Goal: Transaction & Acquisition: Purchase product/service

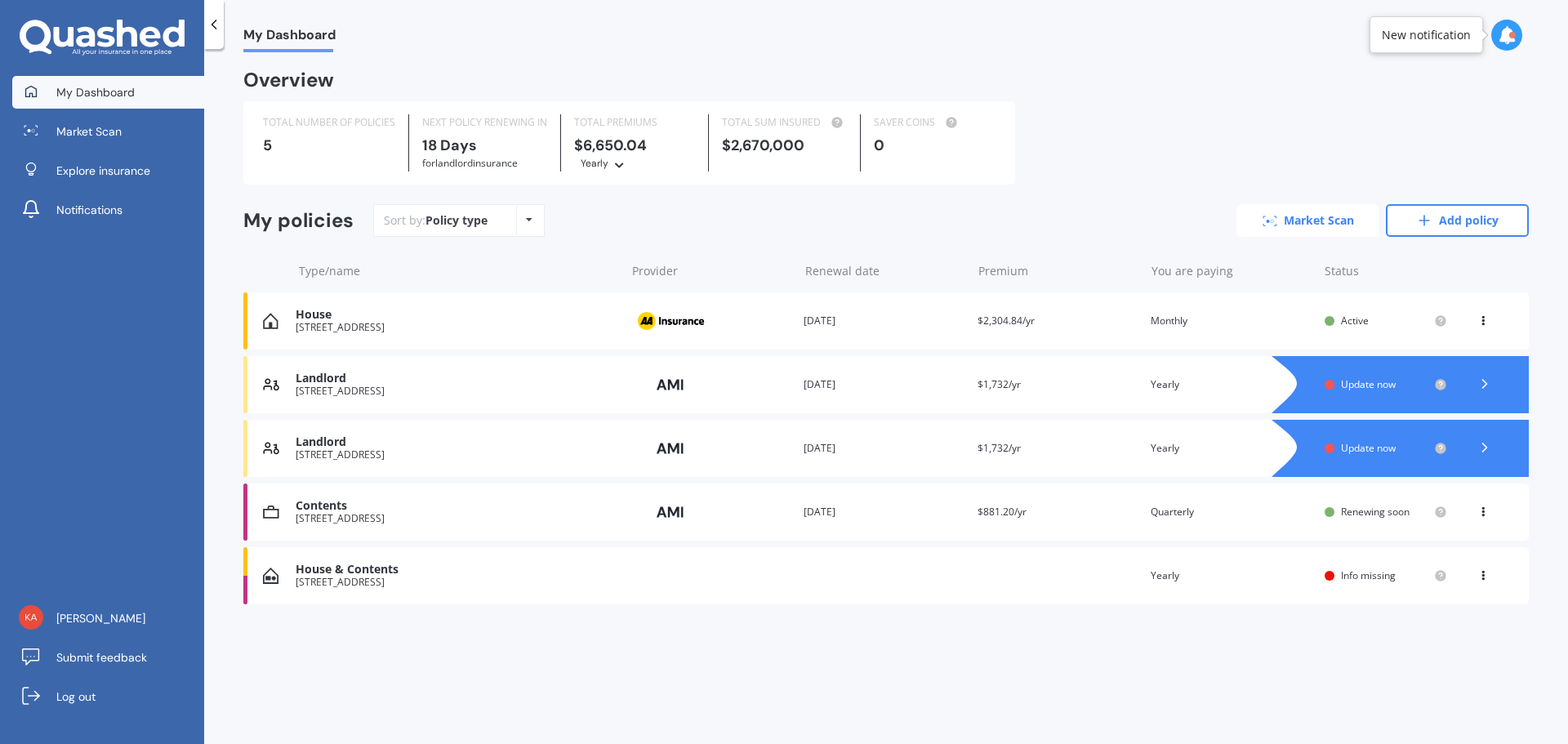
click at [1325, 221] on link "Market Scan" at bounding box center [1308, 220] width 143 height 33
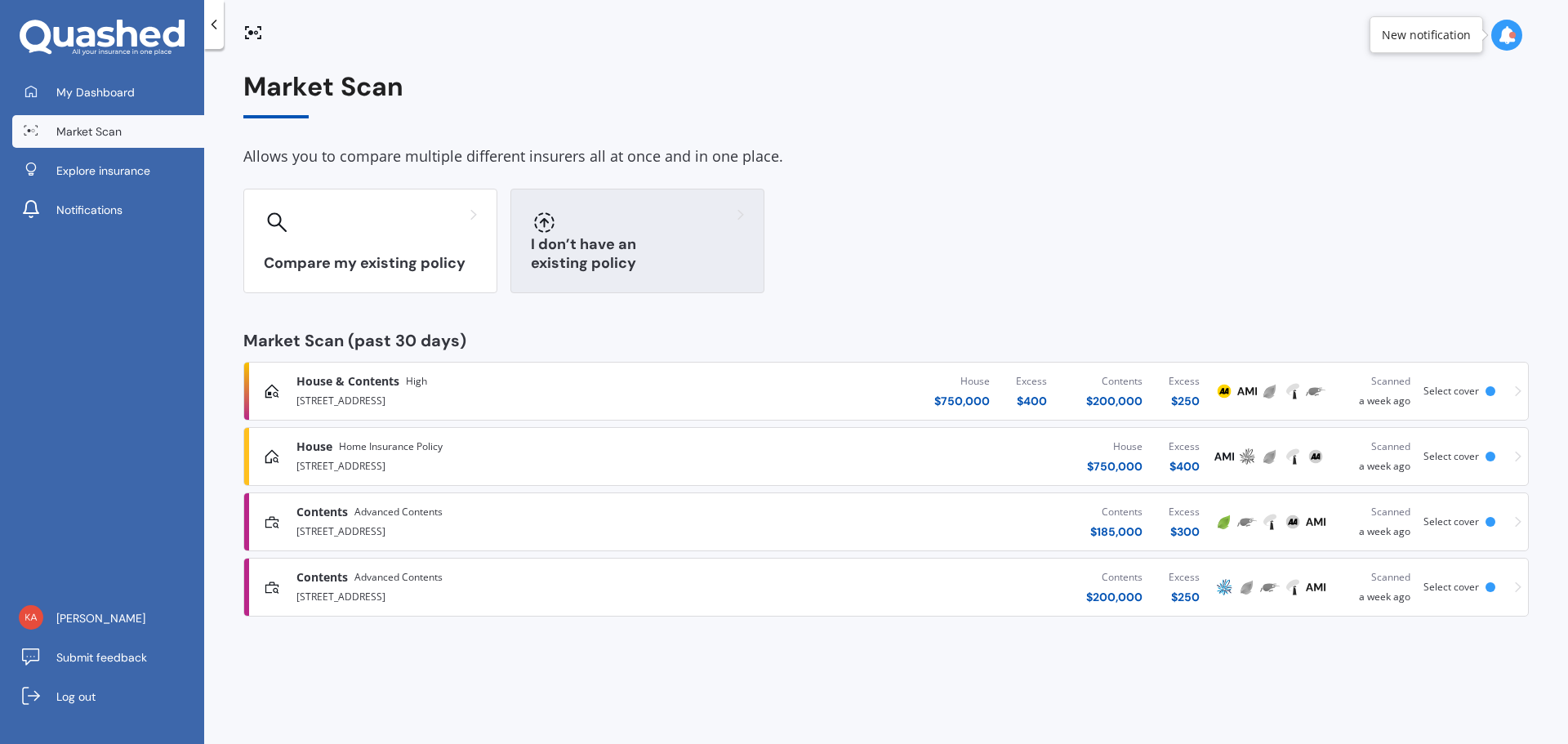
click at [592, 250] on div "I don’t have an existing policy" at bounding box center [637, 241] width 254 height 105
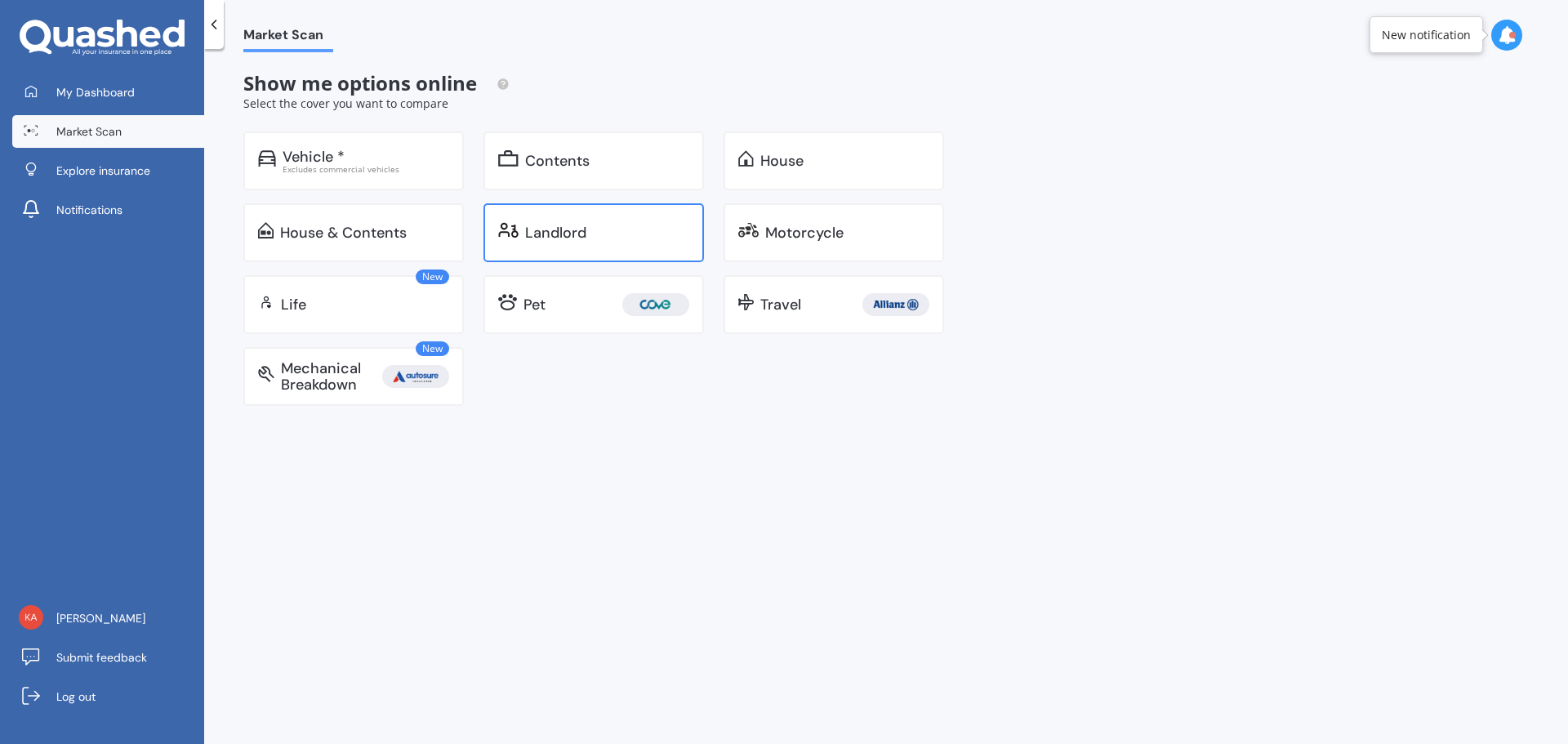
click at [567, 228] on div "Landlord" at bounding box center [555, 232] width 61 height 16
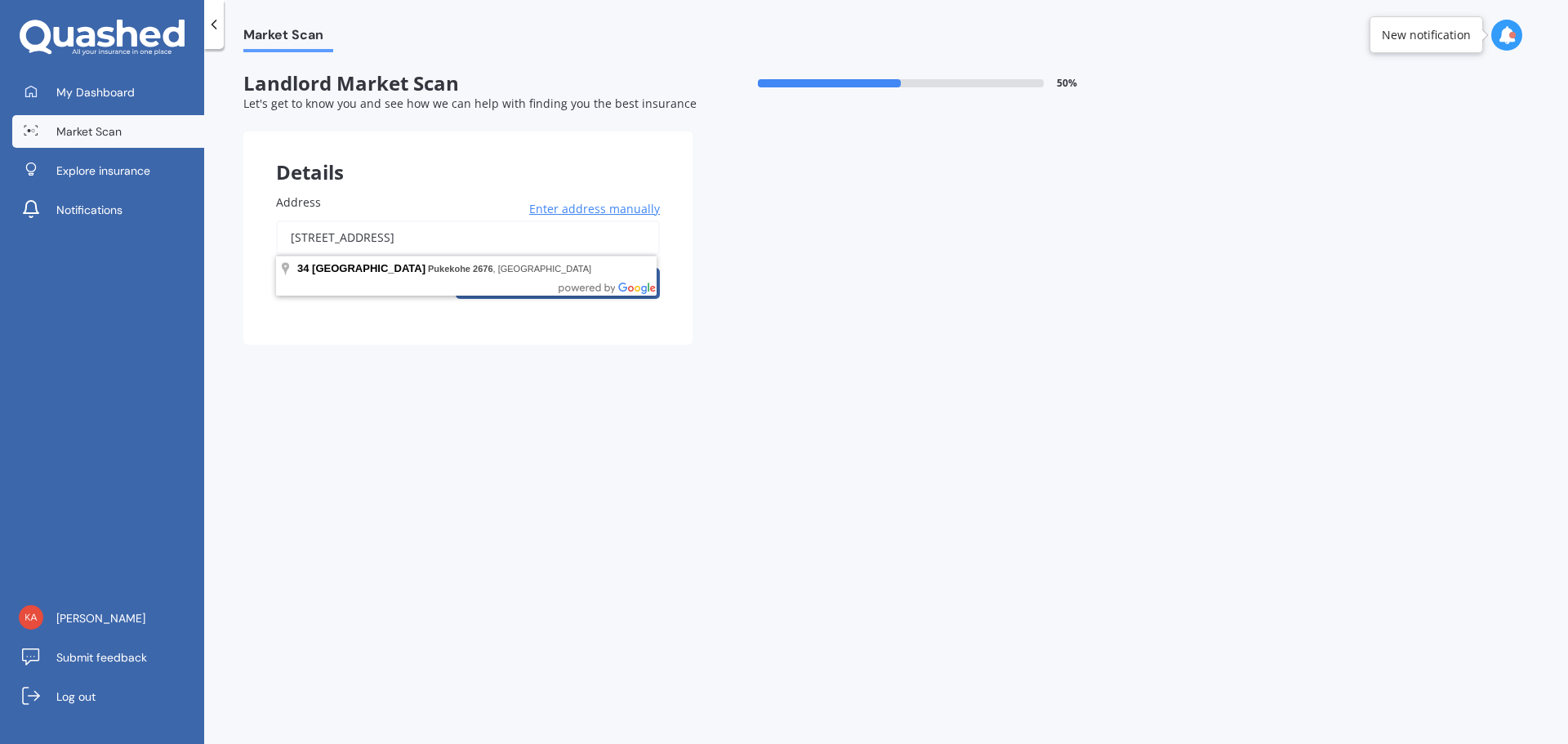
drag, startPoint x: 539, startPoint y: 232, endPoint x: 246, endPoint y: 227, distance: 293.0
click at [246, 227] on div "Address 34 Gun Club Road, Pukekohe 2676 Enter address manually Search" at bounding box center [467, 253] width 449 height 184
type input "10 Racecourse Road, Waiuku 2123"
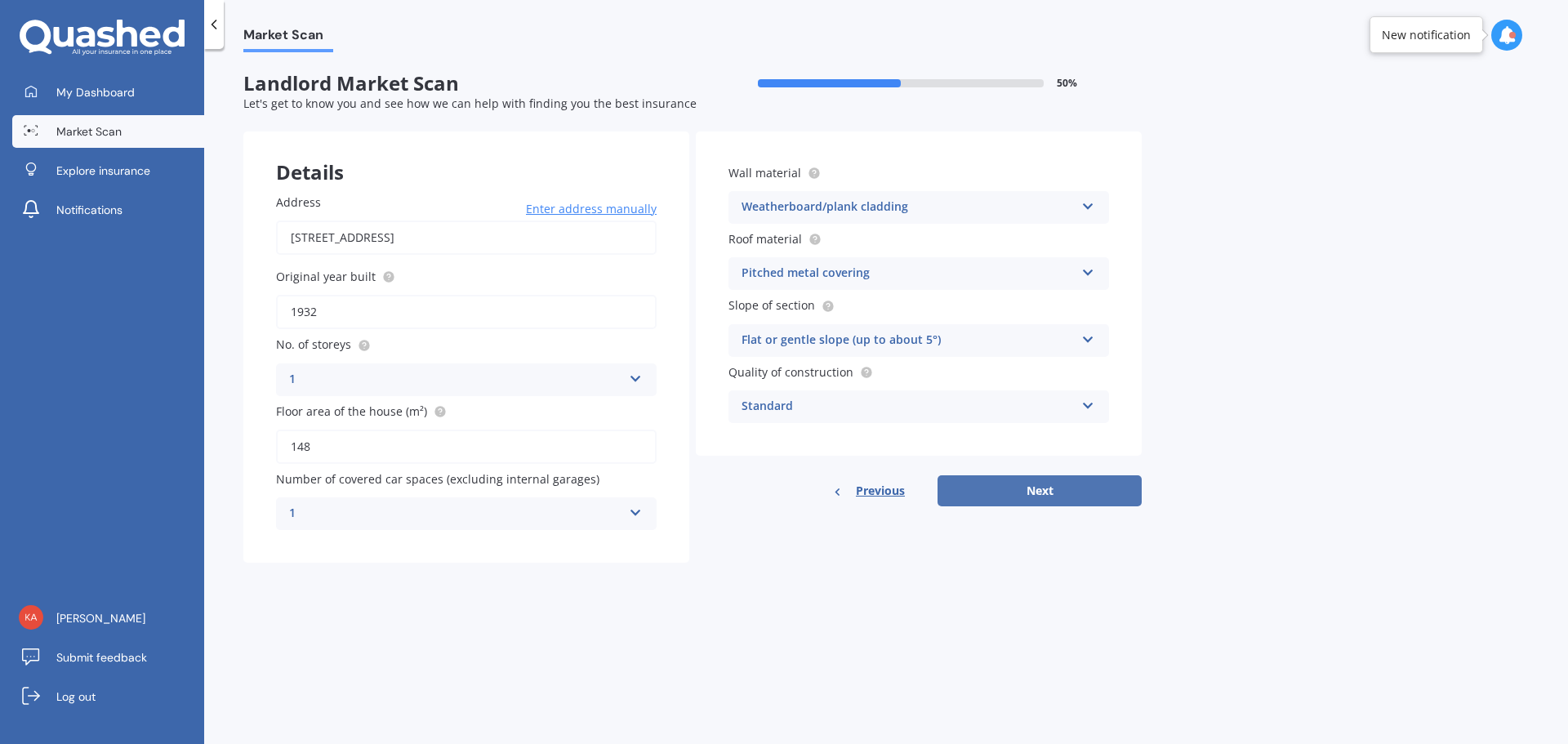
click at [1034, 494] on button "Next" at bounding box center [1040, 490] width 204 height 31
select select "06"
select select "04"
select select "1968"
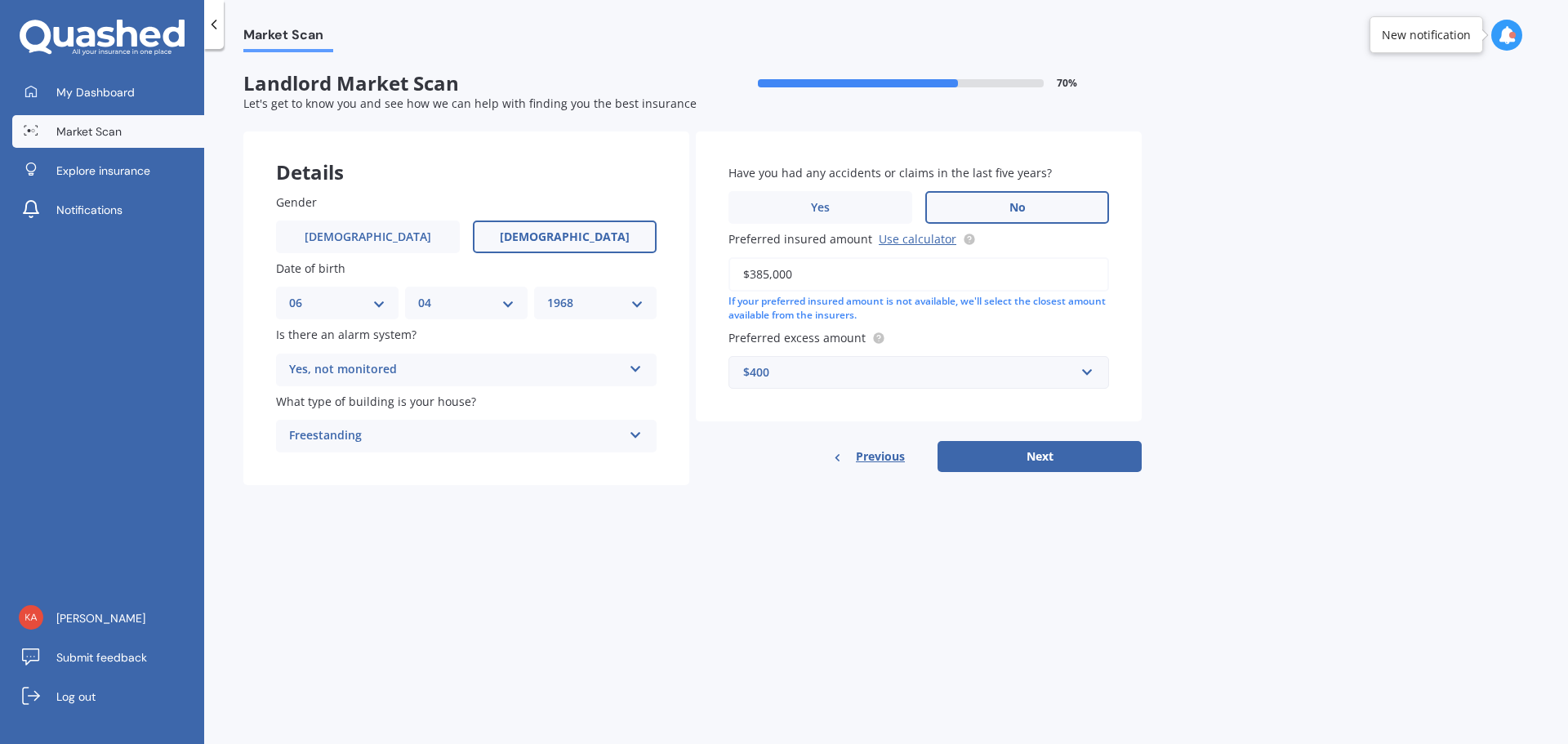
click at [640, 369] on icon at bounding box center [635, 365] width 14 height 11
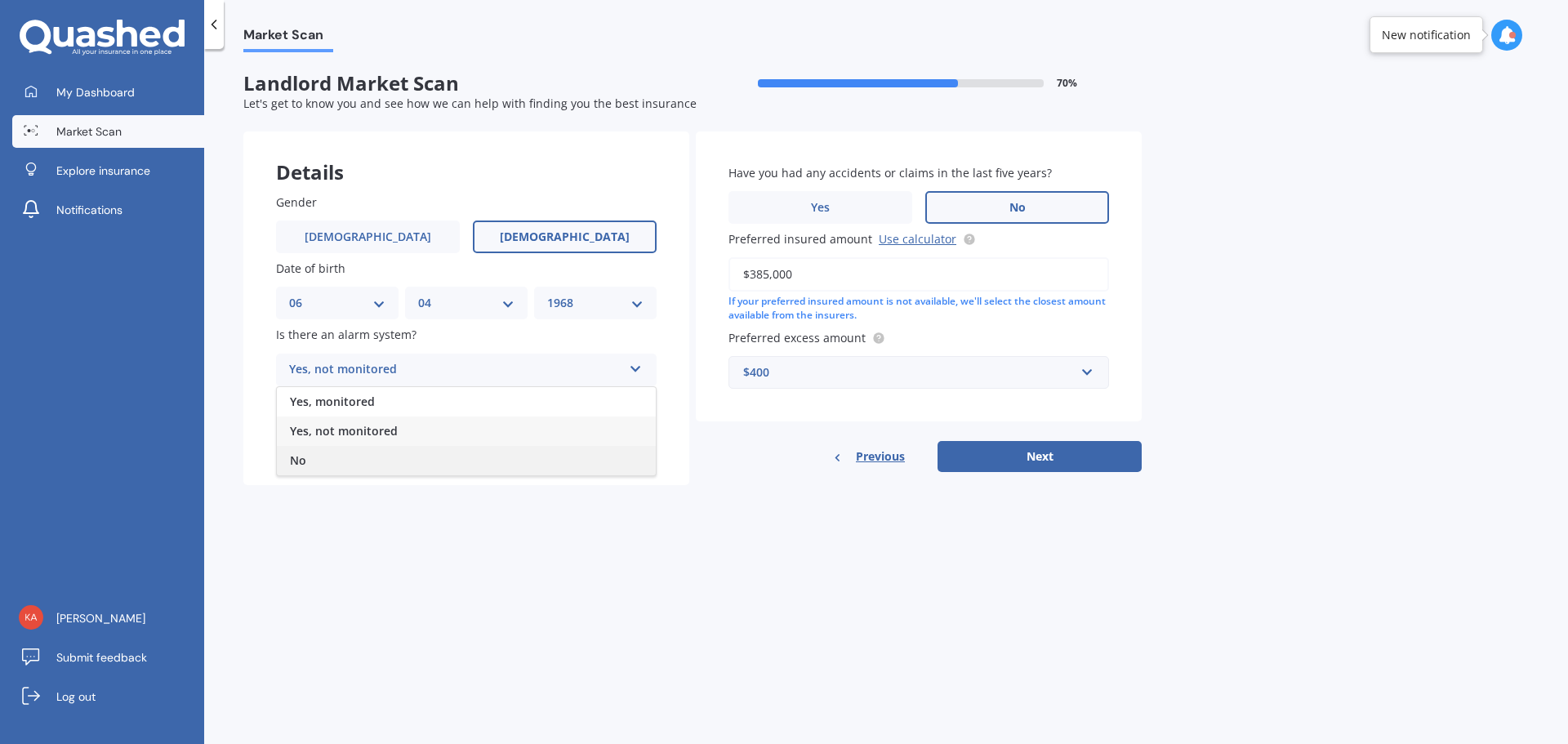
click at [313, 460] on div "No" at bounding box center [466, 460] width 379 height 29
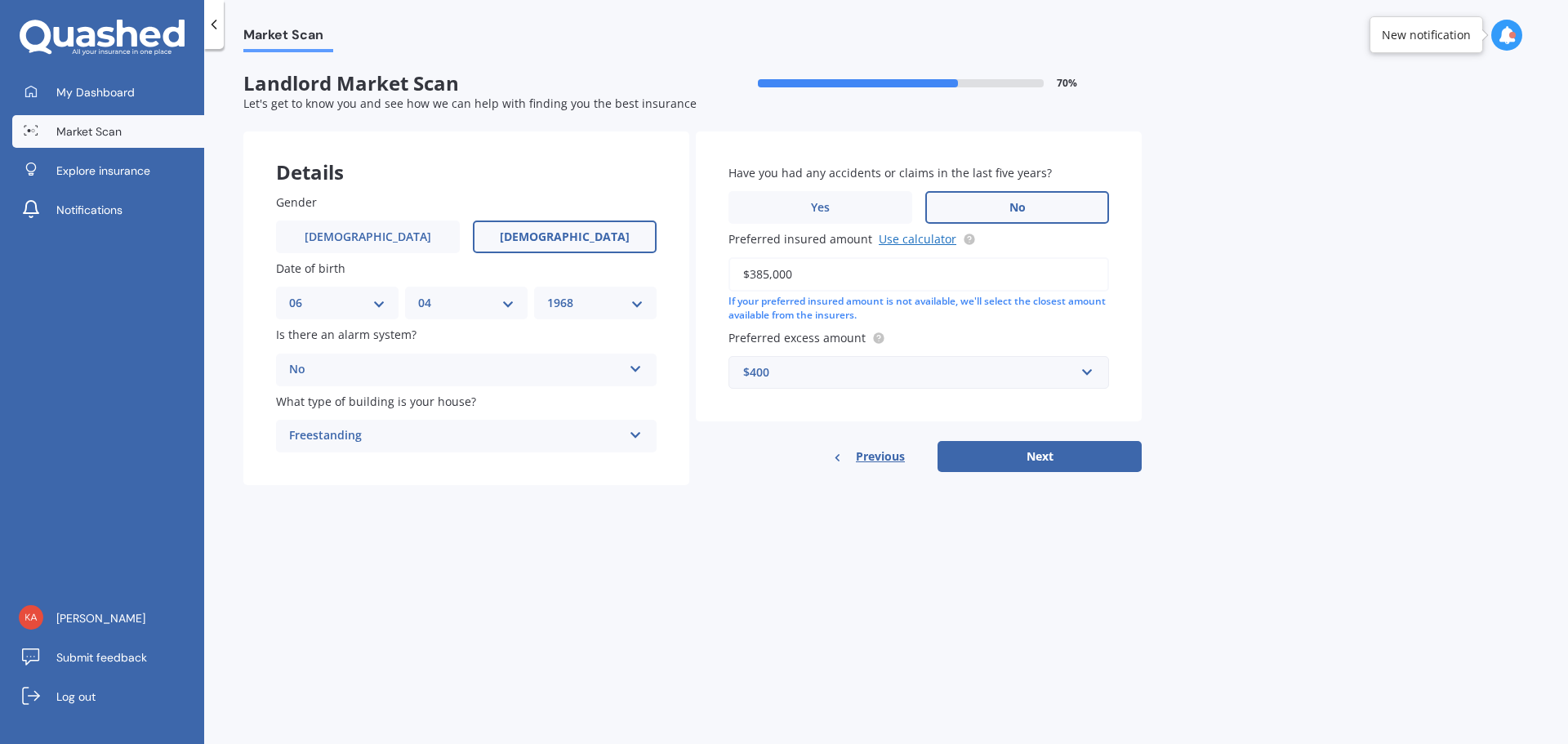
click at [924, 237] on link "Use calculator" at bounding box center [917, 239] width 78 height 16
drag, startPoint x: 819, startPoint y: 275, endPoint x: 719, endPoint y: 270, distance: 100.1
click at [719, 270] on div "Have you had any accidents or claims in the last five years? Yes No Preferred i…" at bounding box center [919, 275] width 446 height 290
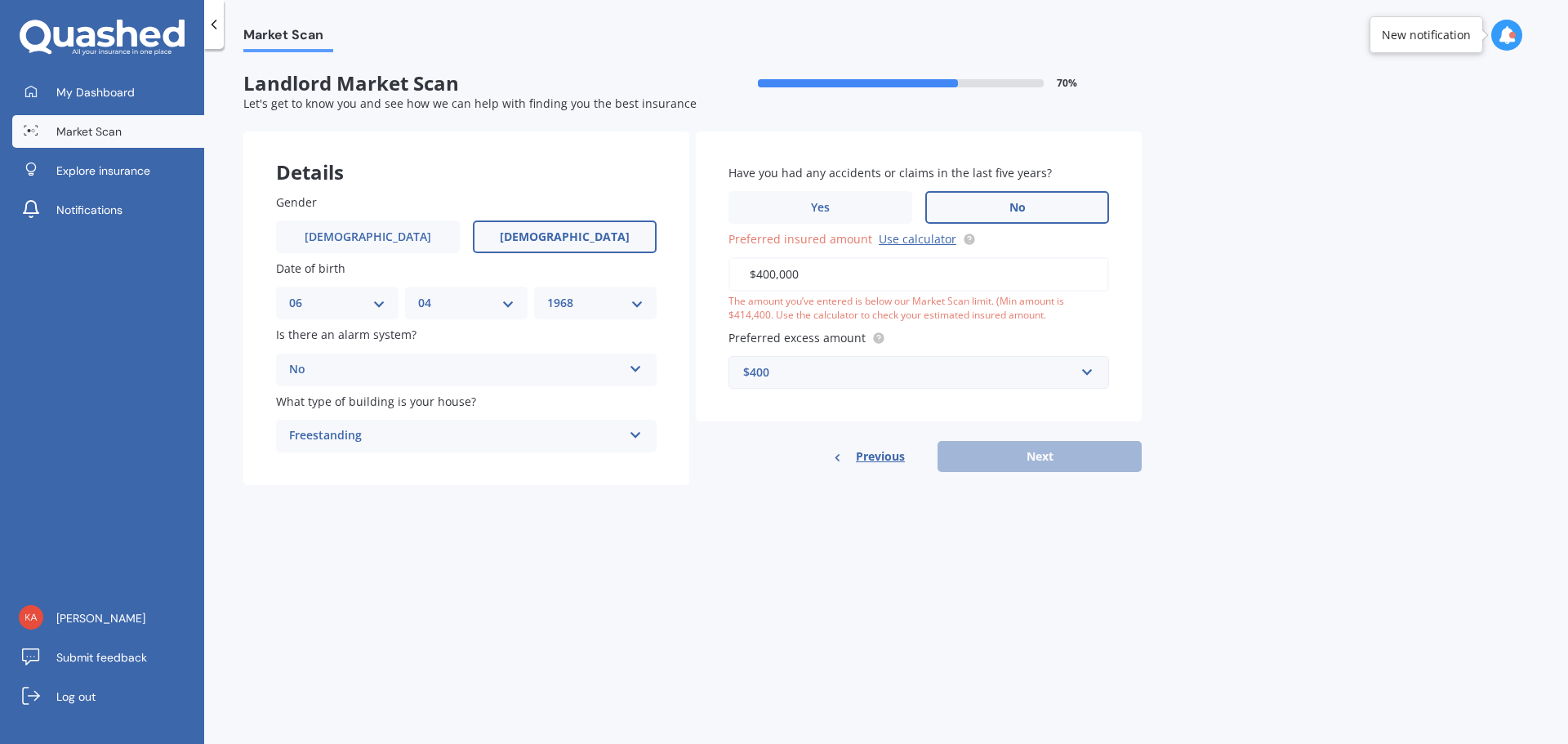
drag, startPoint x: 851, startPoint y: 265, endPoint x: 738, endPoint y: 267, distance: 113.0
click at [738, 267] on input "$400,000" at bounding box center [919, 275] width 380 height 35
click at [824, 379] on div "$400" at bounding box center [909, 372] width 332 height 18
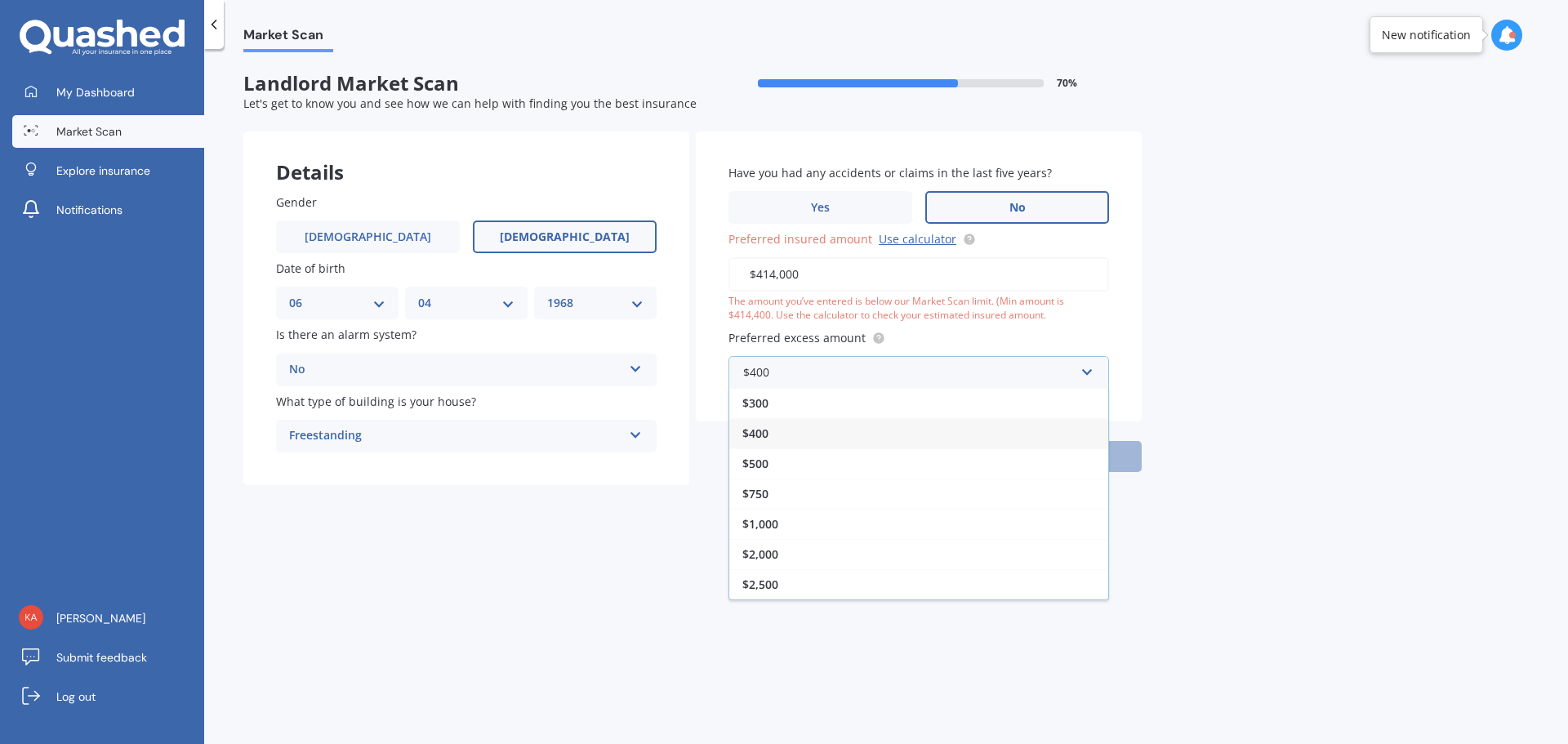
click at [783, 426] on div "$400" at bounding box center [918, 433] width 379 height 30
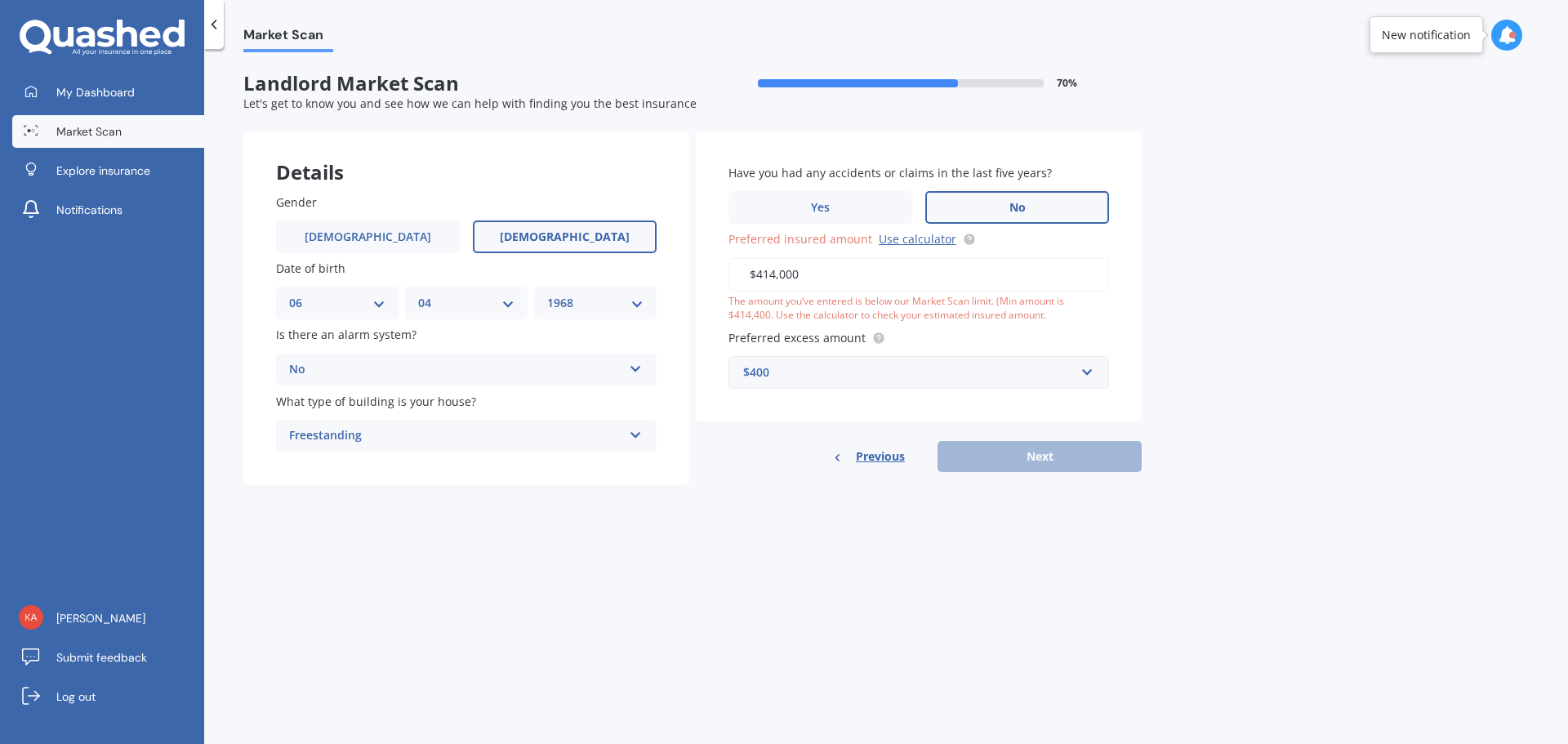
click at [1354, 351] on div "Market Scan Landlord Market Scan 70 % Let's get to know you and see how we can …" at bounding box center [886, 400] width 1364 height 695
click at [1051, 201] on label "No" at bounding box center [1017, 207] width 184 height 33
click at [0, 0] on input "No" at bounding box center [0, 0] width 0 height 0
drag, startPoint x: 856, startPoint y: 267, endPoint x: 717, endPoint y: 269, distance: 139.0
click at [717, 269] on div "Have you had any accidents or claims in the last five years? Yes No Preferred i…" at bounding box center [919, 275] width 446 height 290
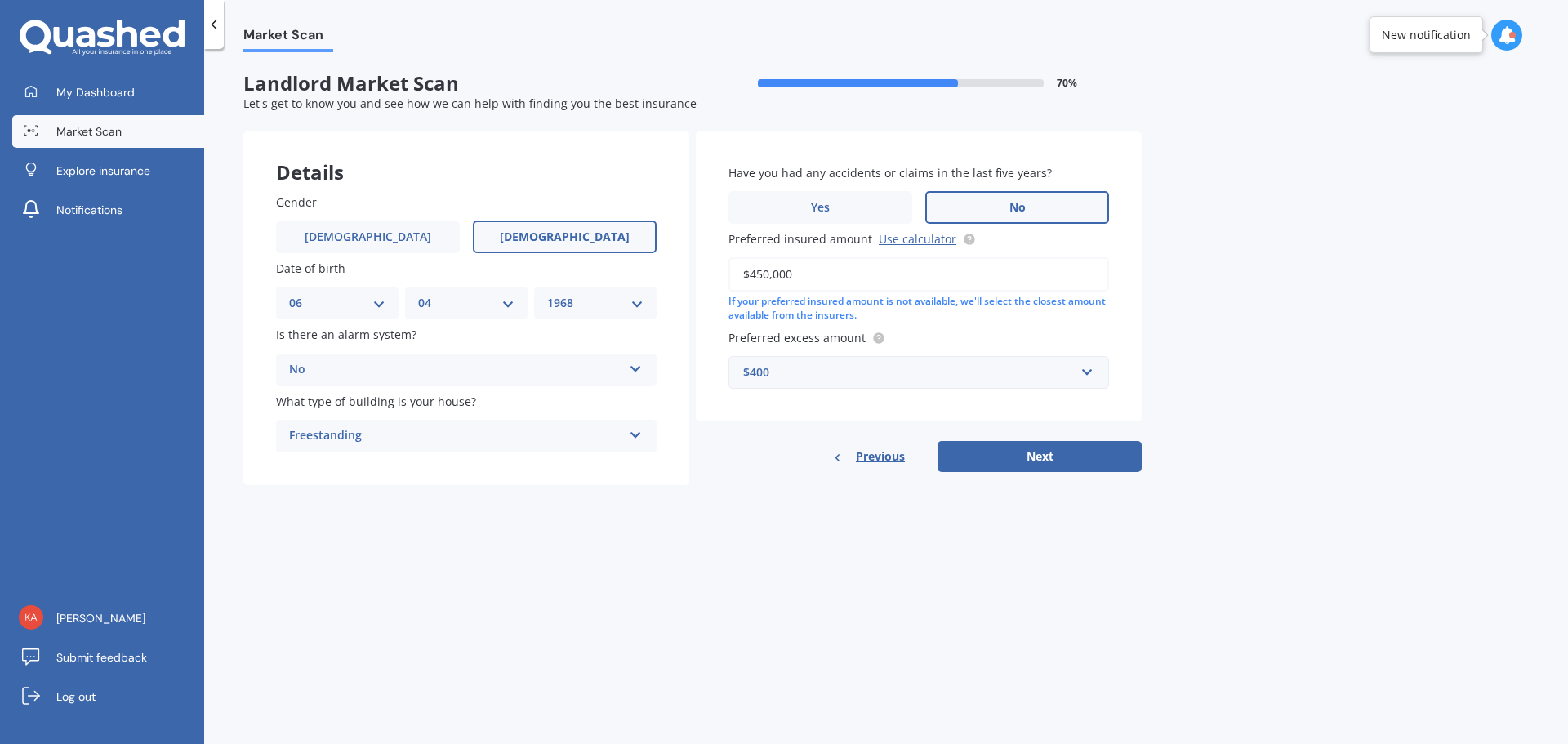
type input "$450,000"
click at [1296, 290] on div "Market Scan Landlord Market Scan 70 % Let's get to know you and see how we can …" at bounding box center [886, 400] width 1364 height 695
click at [1017, 462] on button "Next" at bounding box center [1040, 456] width 204 height 31
select select "06"
select select "04"
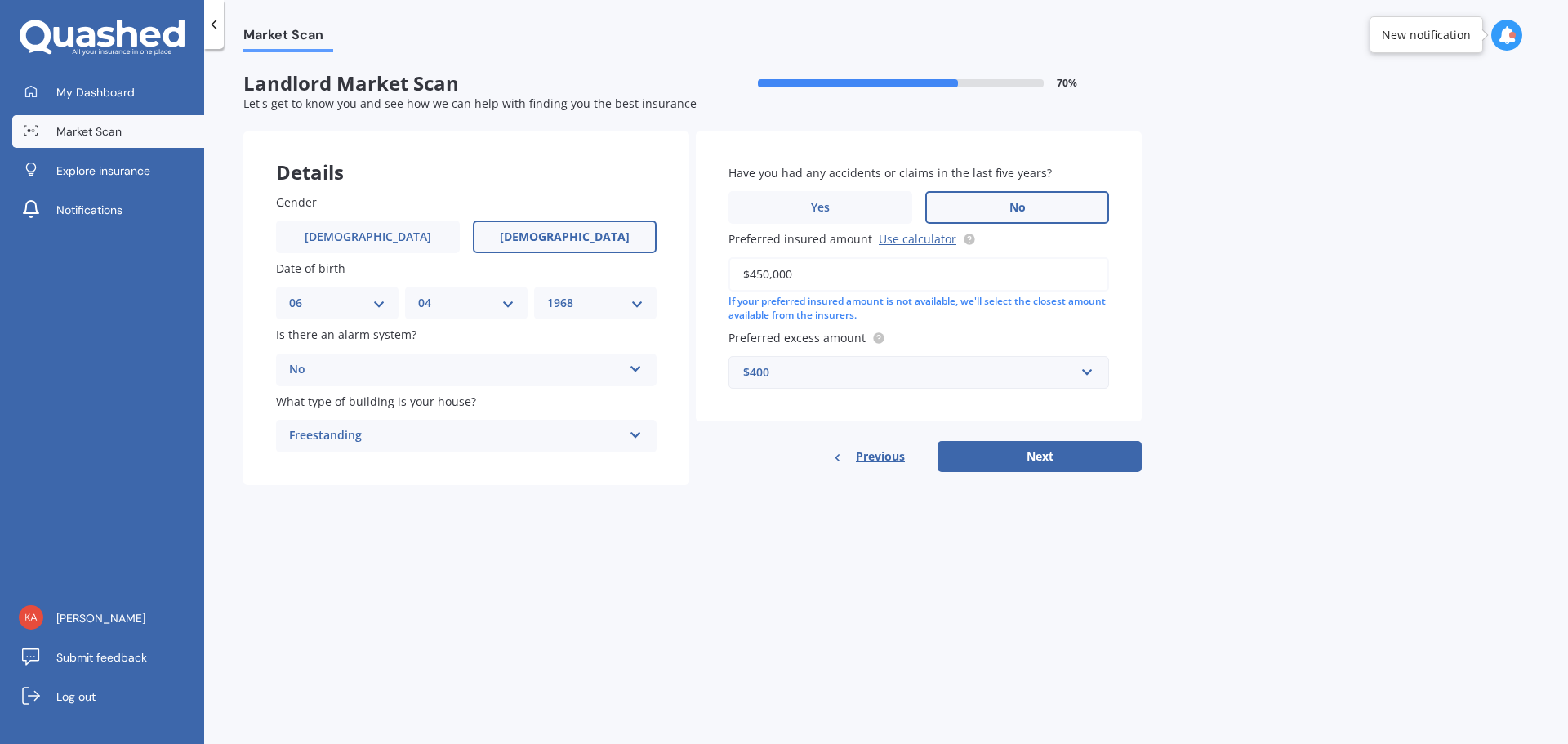
select select "1968"
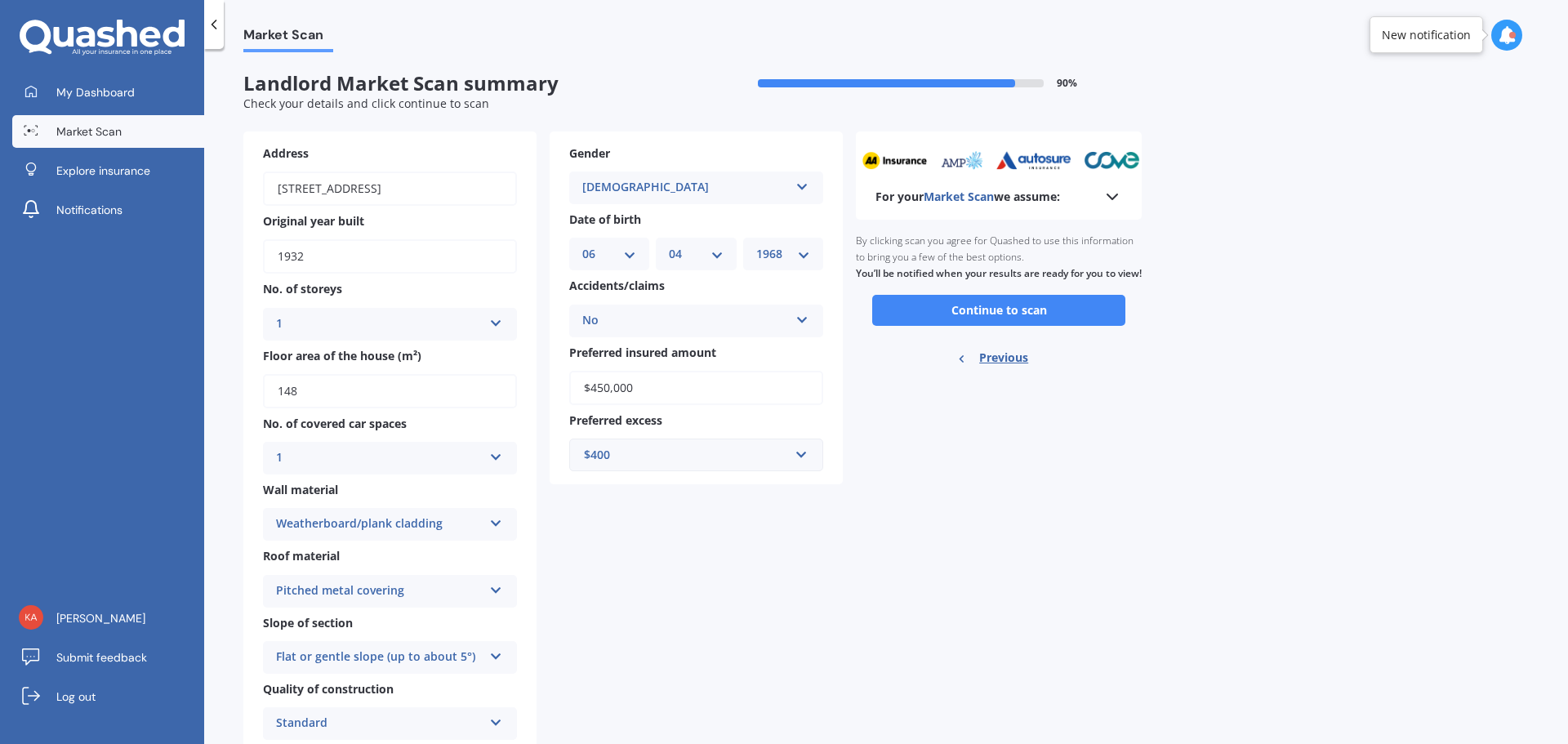
drag, startPoint x: 678, startPoint y: 387, endPoint x: 570, endPoint y: 385, distance: 108.0
click at [570, 385] on input "$450,000" at bounding box center [696, 388] width 254 height 35
type input "$500,000"
click at [1022, 326] on button "Continue to scan" at bounding box center [998, 310] width 253 height 31
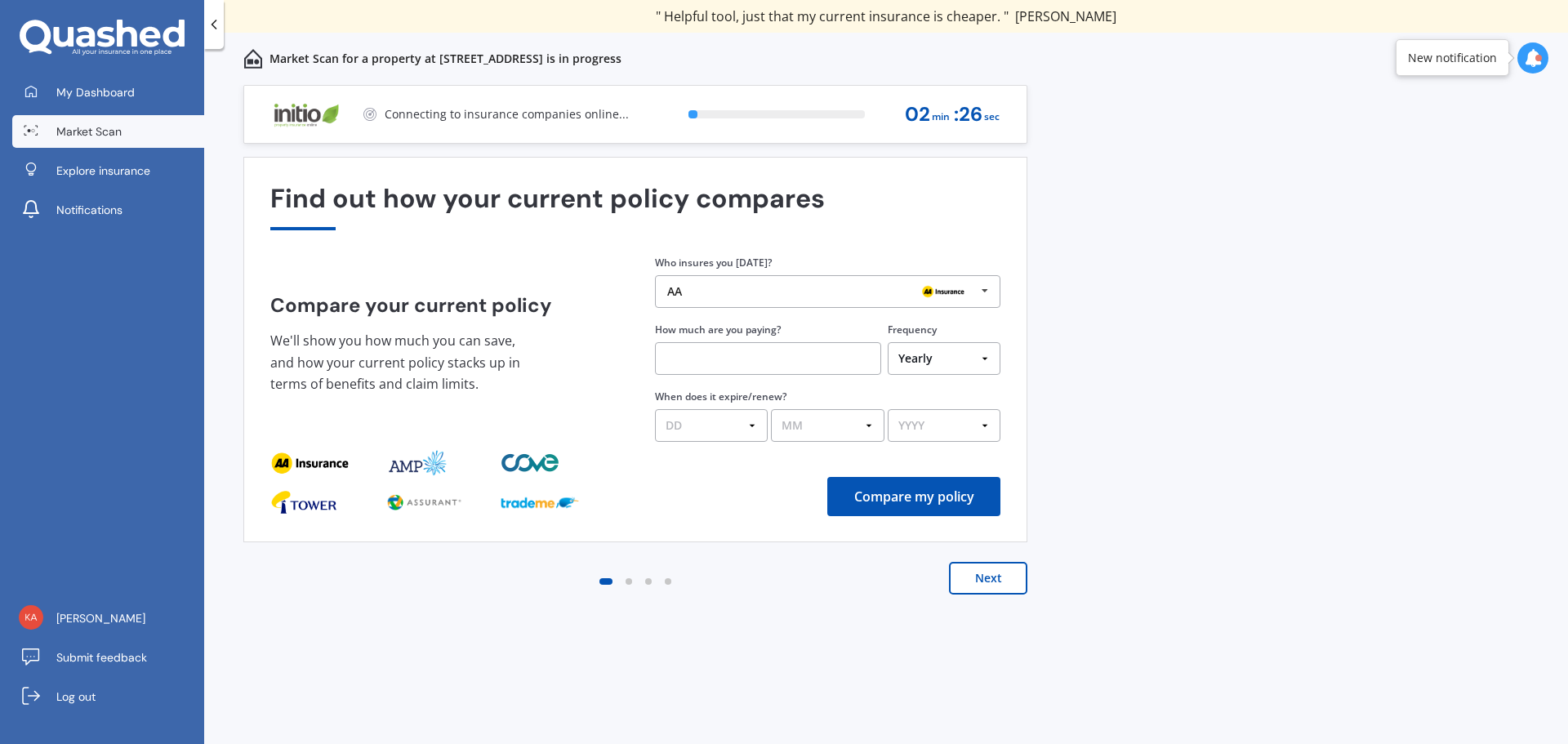
click at [966, 297] on img at bounding box center [943, 291] width 52 height 20
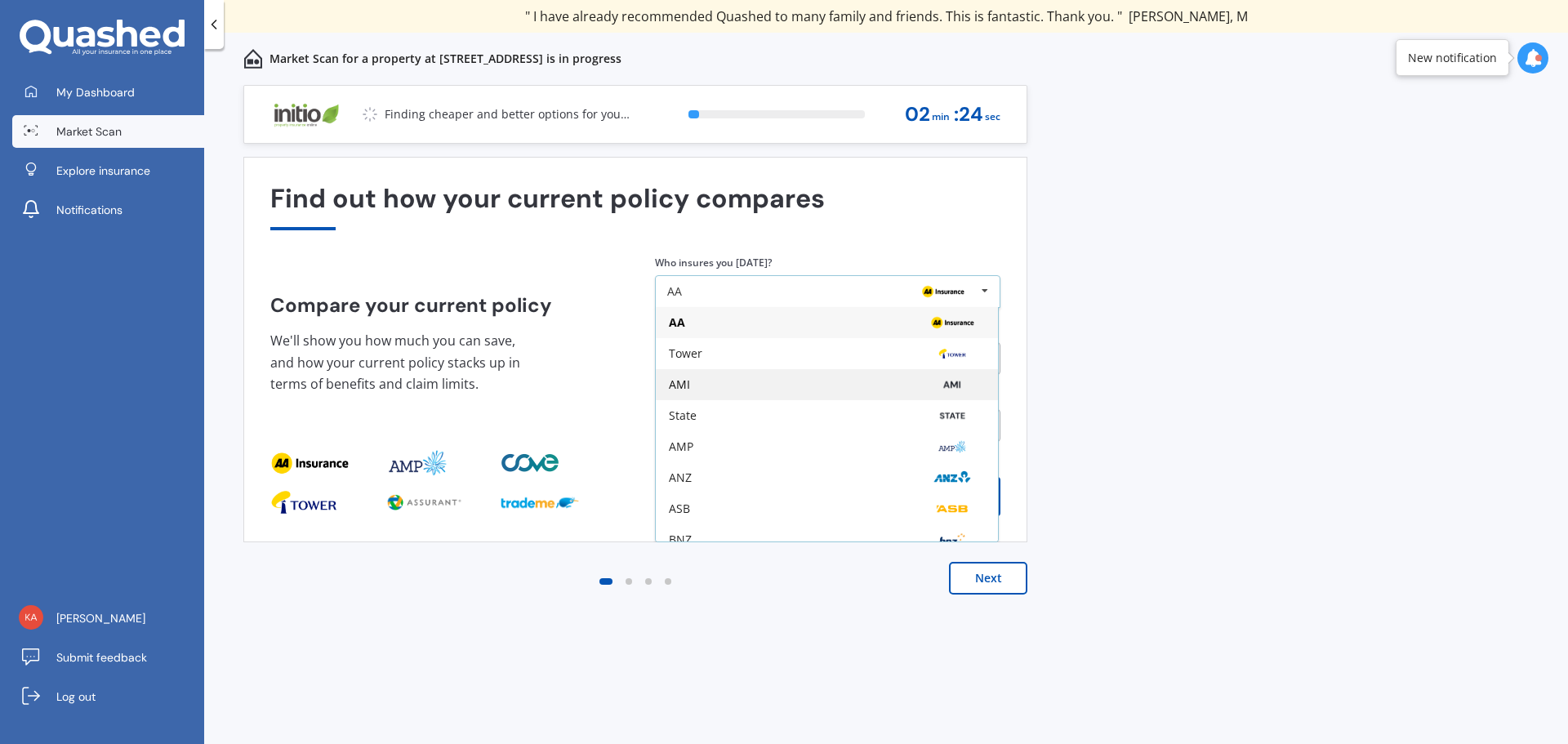
click at [742, 393] on div "AMI" at bounding box center [826, 384] width 342 height 31
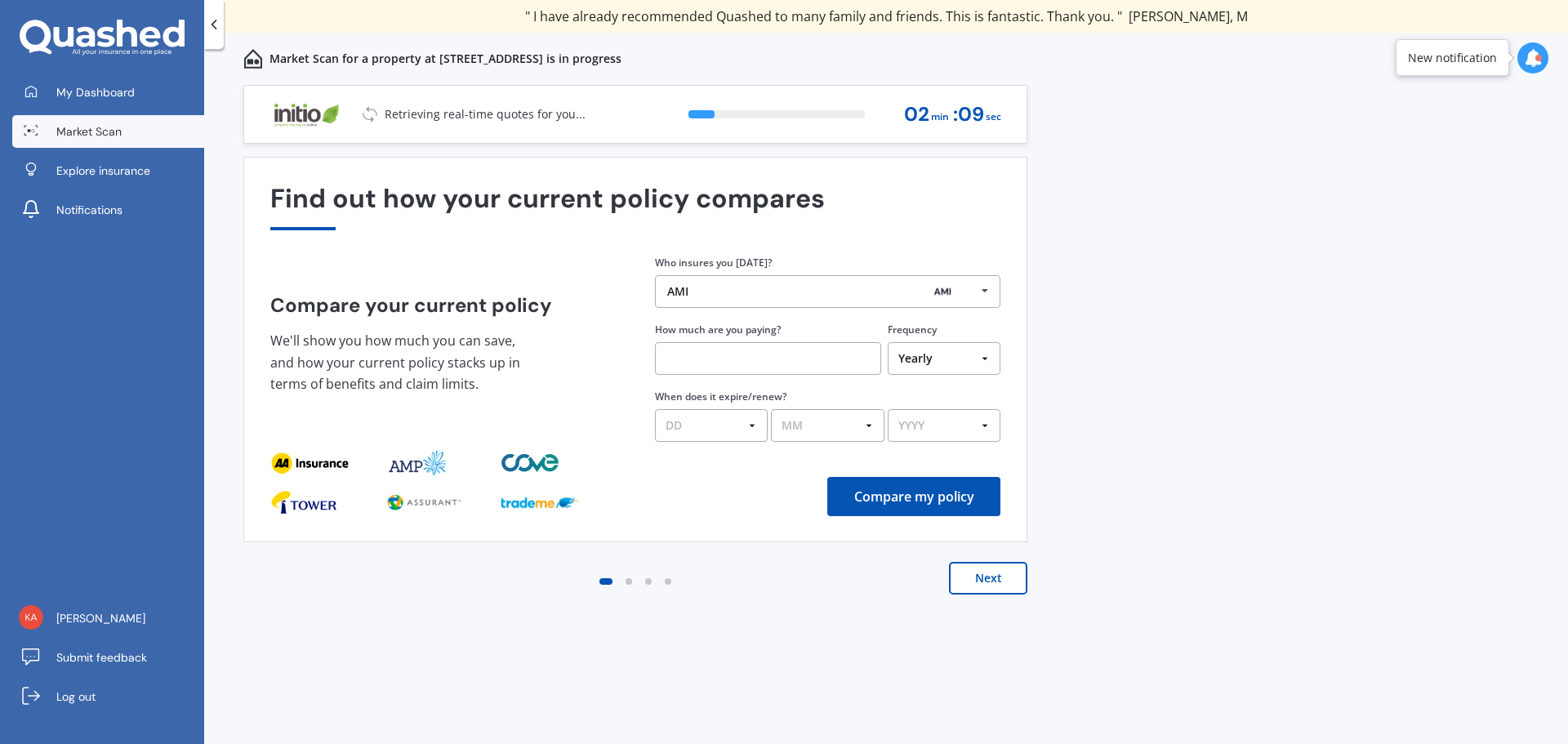
click at [700, 357] on input "text" at bounding box center [767, 358] width 226 height 33
type input "$2,271.22"
click at [748, 420] on select "DD 01 02 03 04 05 06 07 08 09 10 11 12 13 14 15 16 17 18 19 20 21 22 23 24 25 2…" at bounding box center [711, 425] width 112 height 33
click at [710, 424] on select "DD 01 02 03 04 05 06 07 08 09 10 11 12 13 14 15 16 17 18 19 20 21 22 23 24 25 2…" at bounding box center [711, 425] width 112 height 33
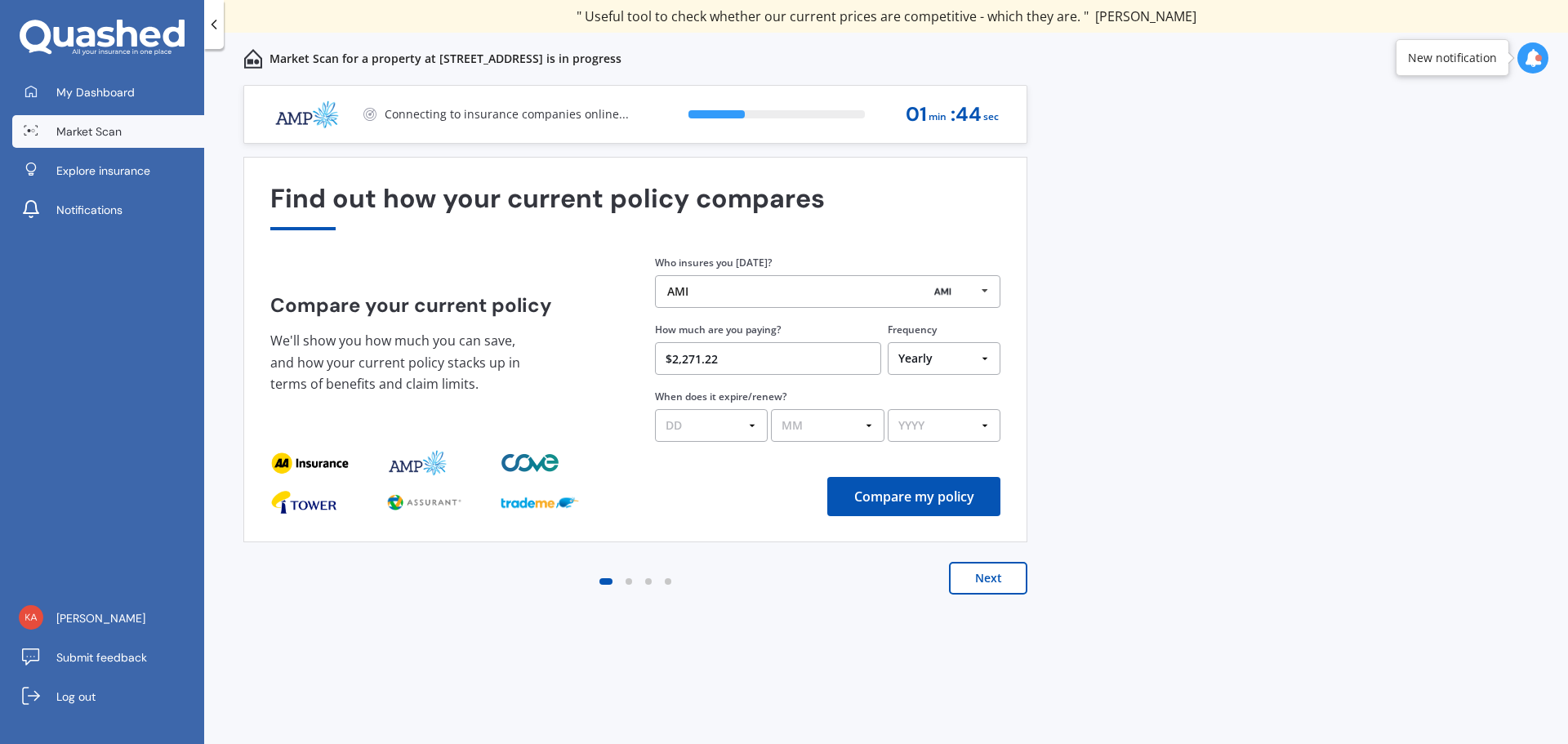
select select "16"
click at [655, 409] on select "DD 01 02 03 04 05 06 07 08 09 10 11 12 13 14 15 16 17 18 19 20 21 22 23 24 25 2…" at bounding box center [711, 425] width 112 height 33
click at [879, 427] on select "MM 01 02 03 04 05 06 07 08 09 10 11 12" at bounding box center [827, 425] width 112 height 33
select select "06"
click at [771, 409] on select "MM 01 02 03 04 05 06 07 08 09 10 11 12" at bounding box center [827, 425] width 112 height 33
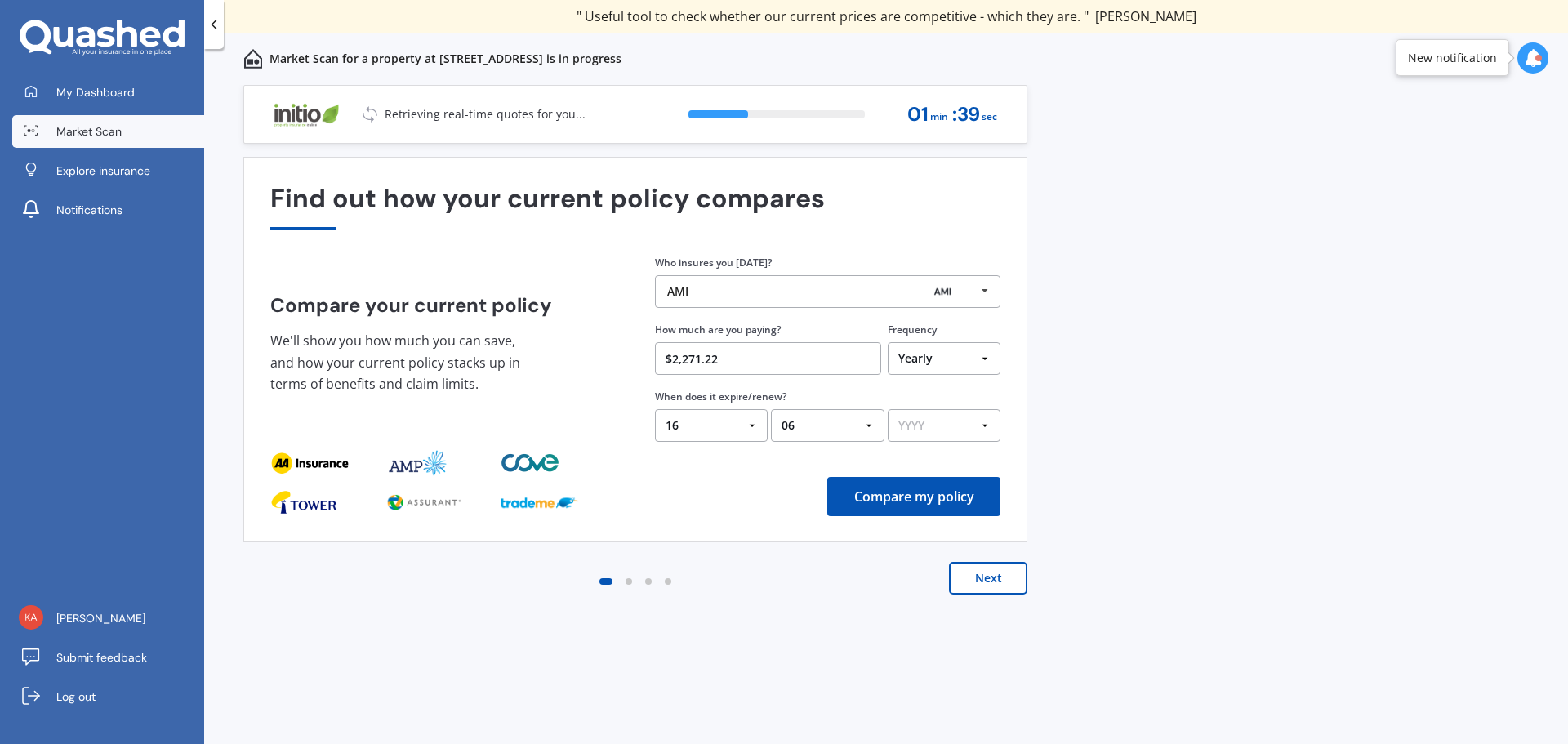
click at [945, 428] on select "YYYY 2026 2025 2024" at bounding box center [944, 425] width 112 height 33
select select "2026"
click at [888, 409] on select "YYYY 2026 2025 2024" at bounding box center [944, 425] width 112 height 33
click at [882, 500] on button "Compare my policy" at bounding box center [913, 497] width 173 height 39
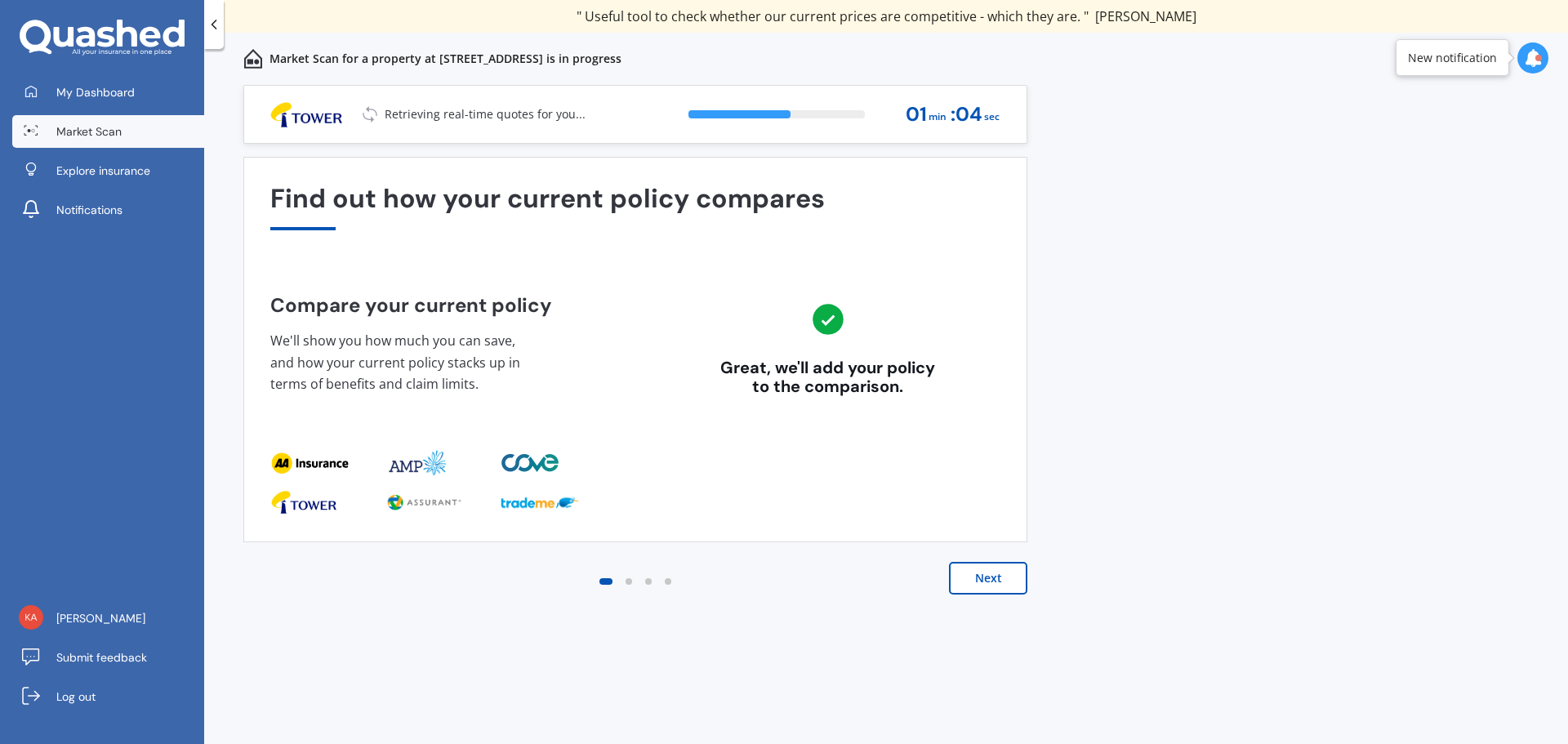
click at [973, 576] on button "Next" at bounding box center [988, 578] width 79 height 33
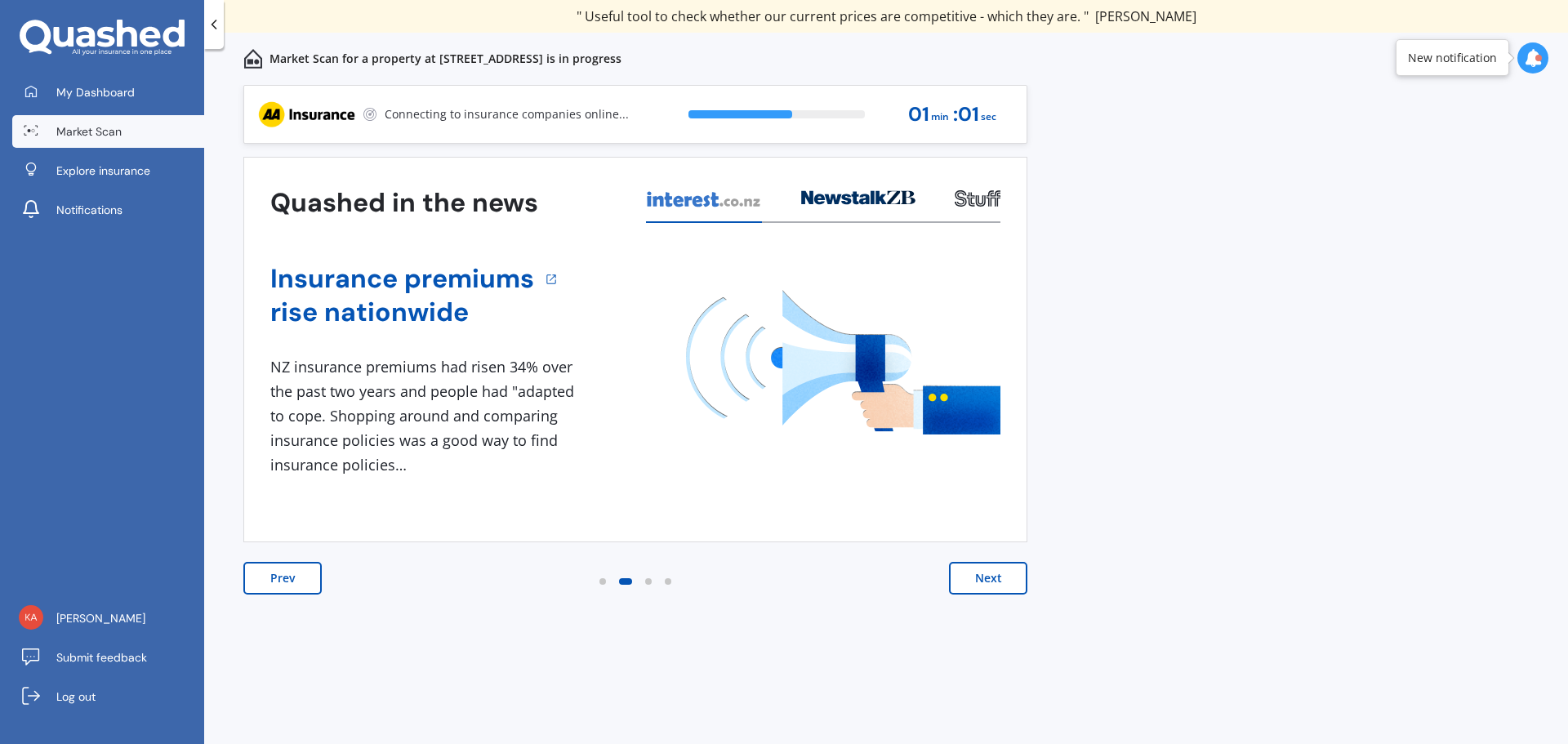
click at [979, 577] on button "Next" at bounding box center [988, 578] width 79 height 33
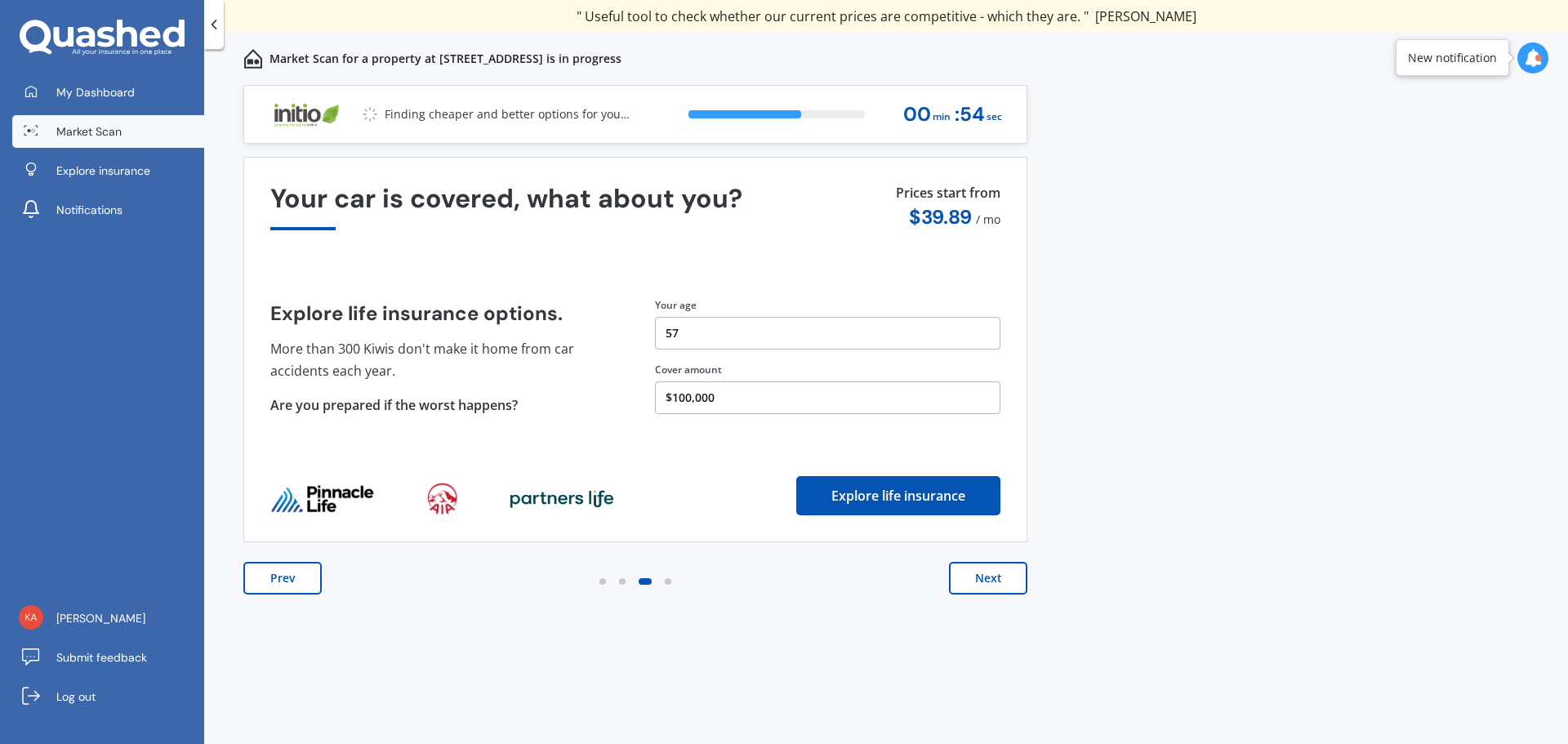
click at [979, 577] on button "Next" at bounding box center [988, 578] width 79 height 33
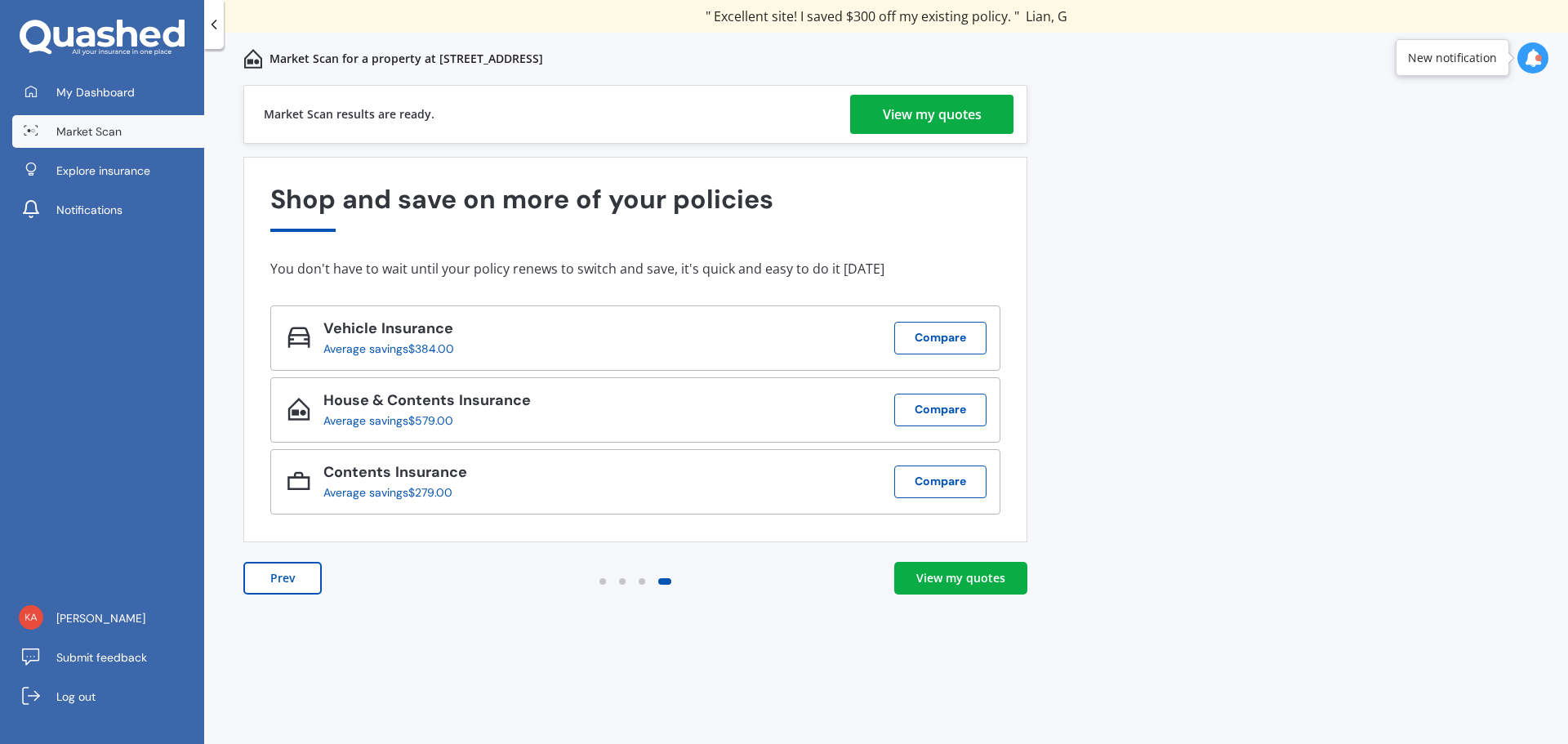
click at [882, 123] on div "View my quotes" at bounding box center [931, 114] width 98 height 39
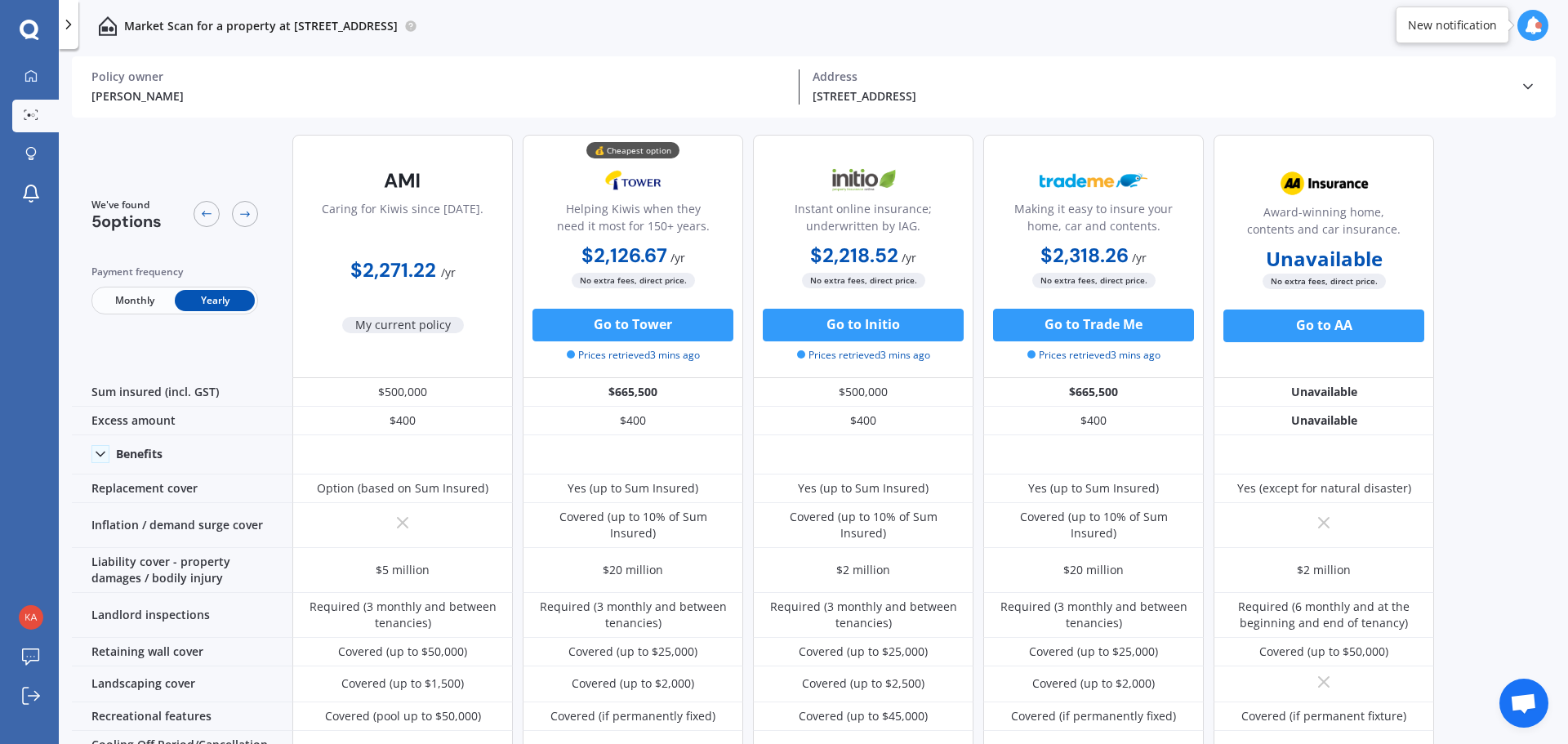
click at [129, 296] on span "Monthly" at bounding box center [134, 300] width 80 height 22
click at [200, 214] on div at bounding box center [207, 214] width 26 height 26
click at [36, 74] on icon at bounding box center [31, 75] width 11 height 11
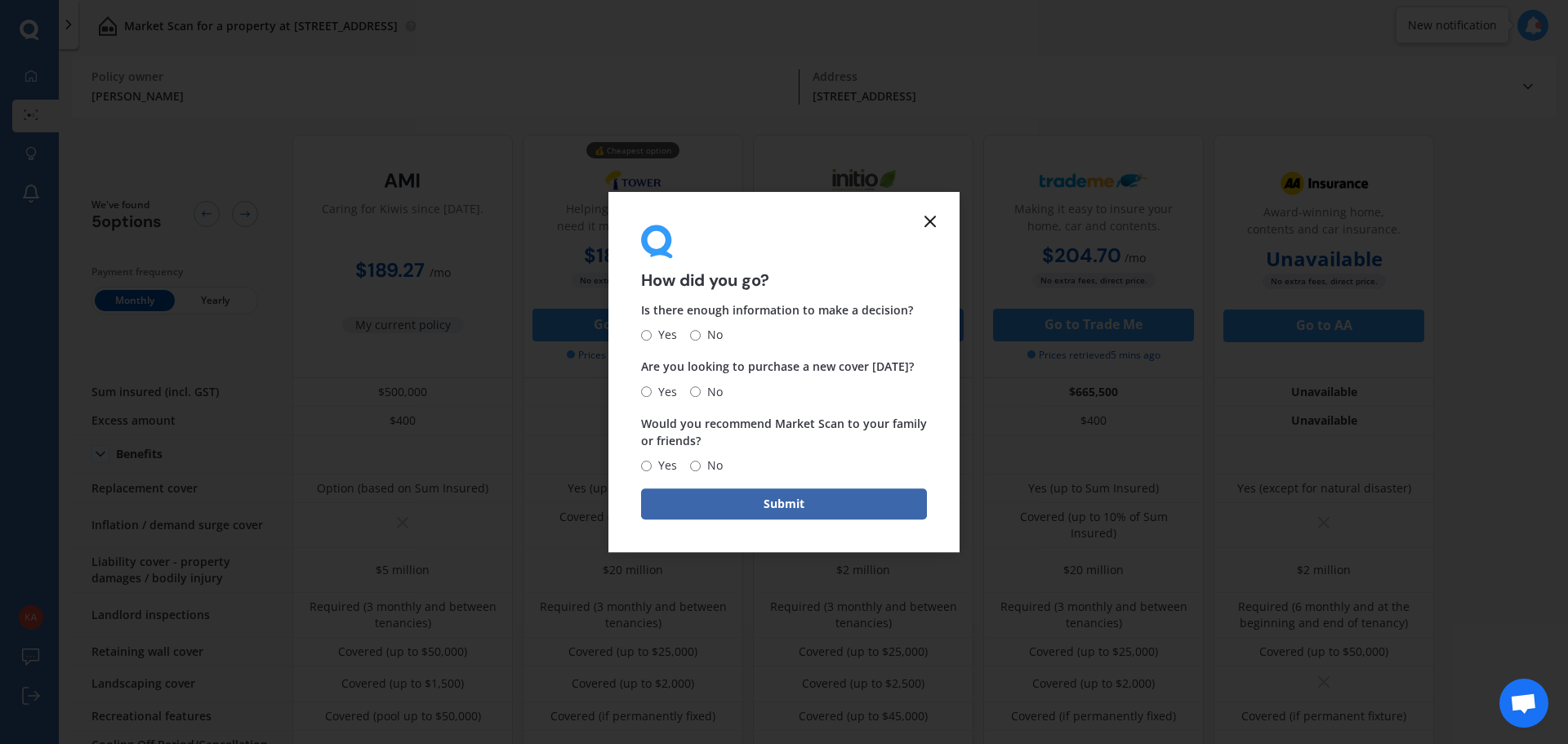
click at [925, 228] on icon at bounding box center [929, 221] width 20 height 20
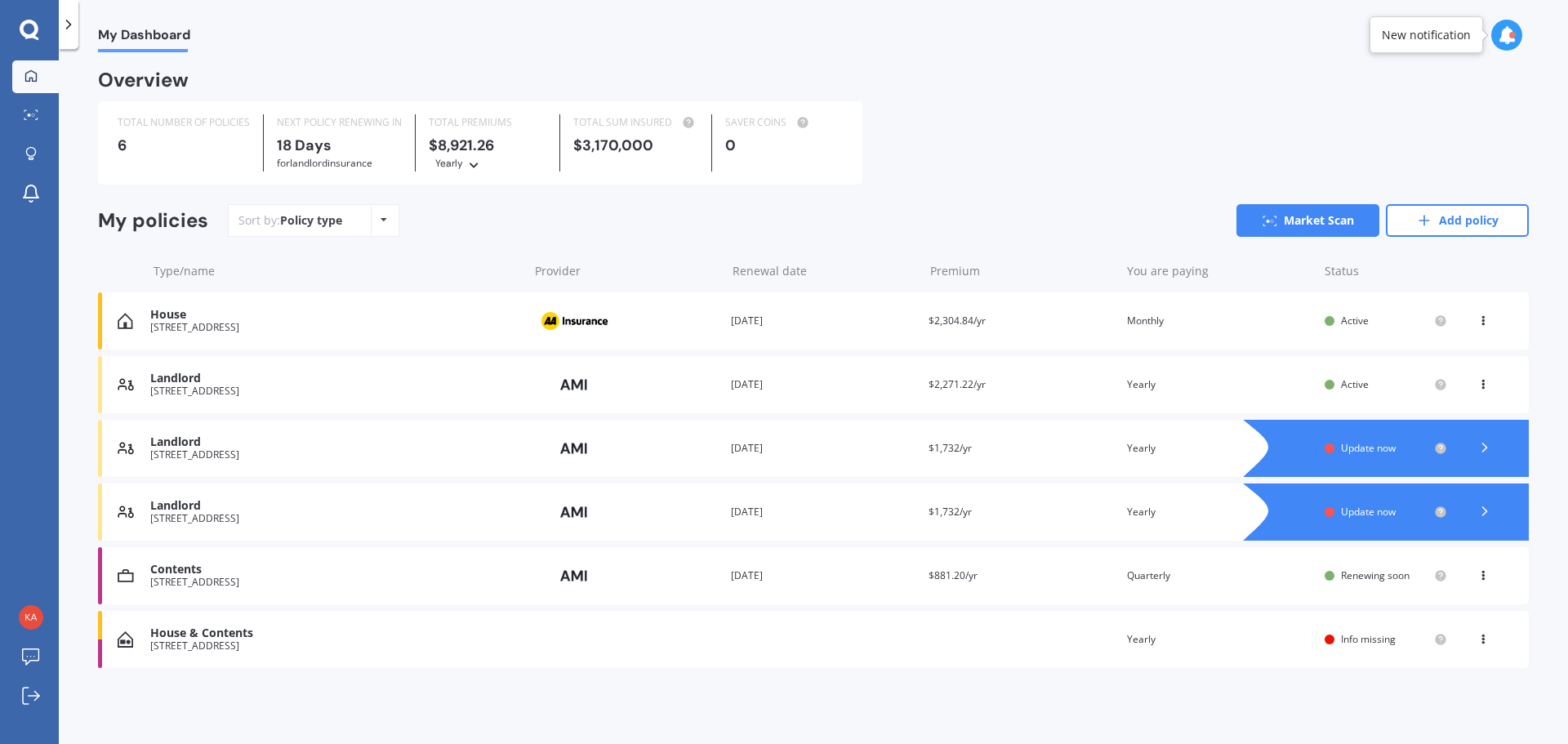
click at [1483, 386] on icon at bounding box center [1483, 381] width 11 height 9
click at [1452, 414] on div "View policy" at bounding box center [1446, 415] width 162 height 33
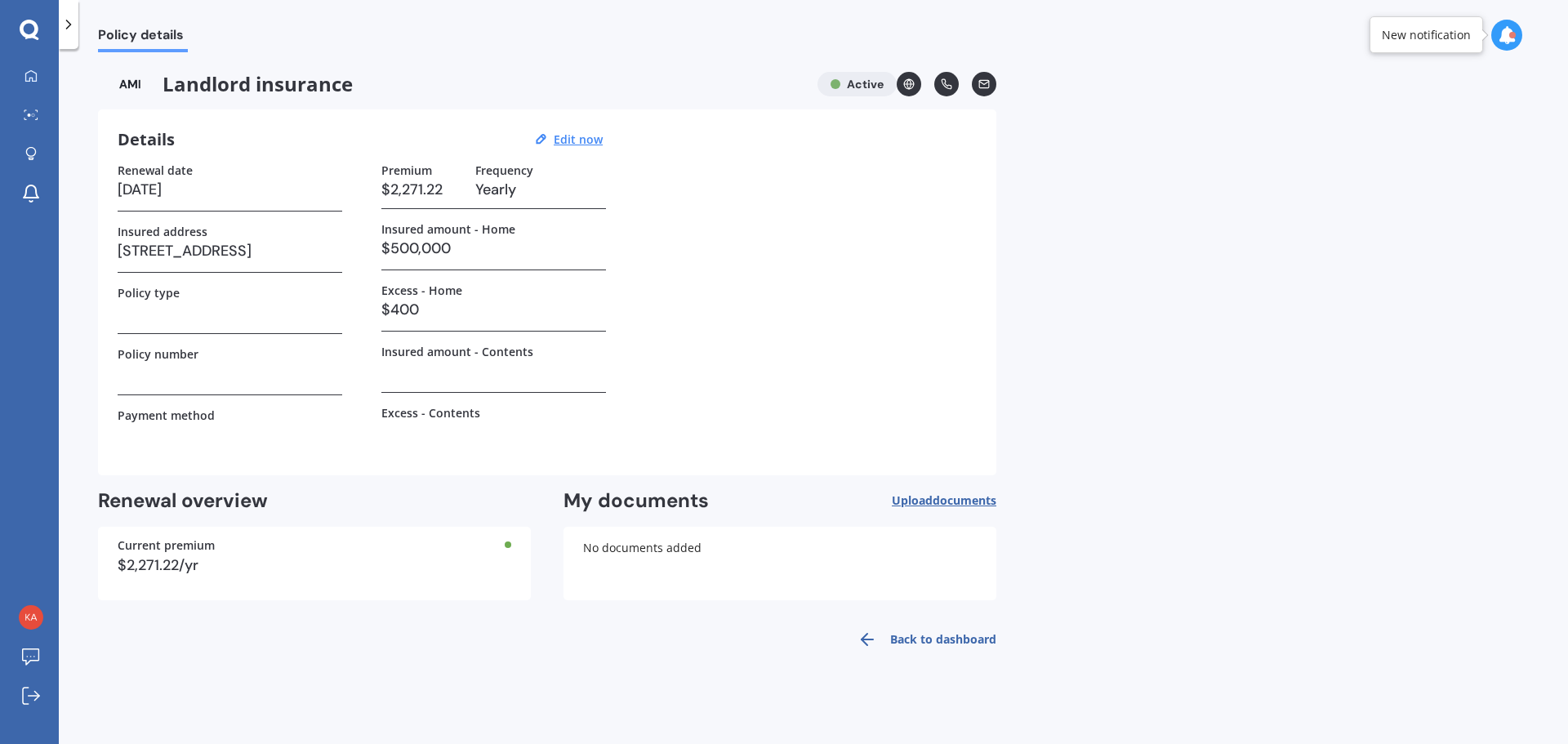
click at [460, 309] on h3 "$400" at bounding box center [494, 309] width 225 height 24
click at [585, 142] on u "Edit now" at bounding box center [578, 139] width 49 height 16
select select "16"
select select "06"
select select "2026"
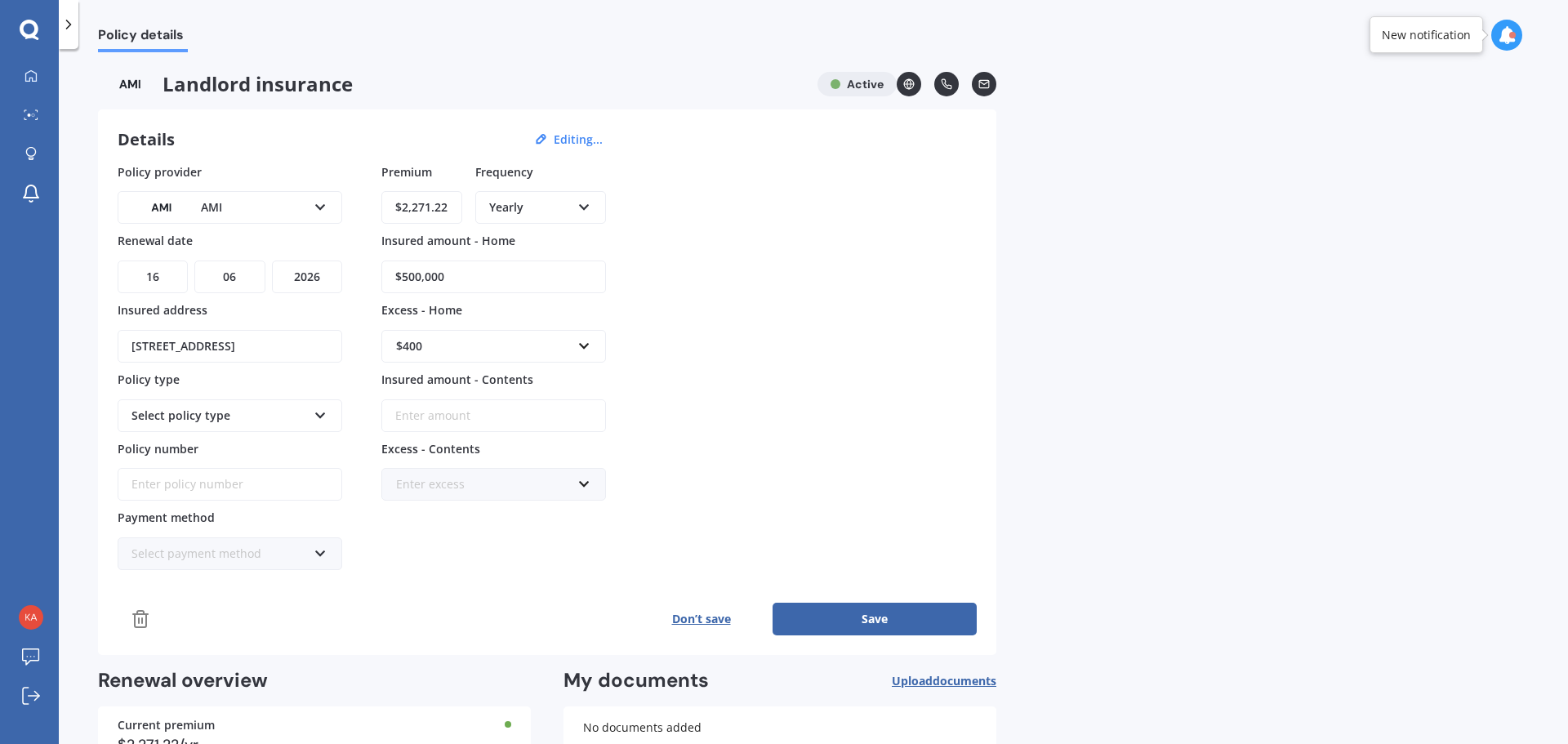
click at [454, 349] on div "$400" at bounding box center [483, 346] width 175 height 18
click at [415, 460] on span "$750" at bounding box center [408, 468] width 26 height 16
drag, startPoint x: 496, startPoint y: 282, endPoint x: 382, endPoint y: 277, distance: 114.1
click at [382, 277] on input "$500,000" at bounding box center [494, 276] width 225 height 33
type input "$698,000"
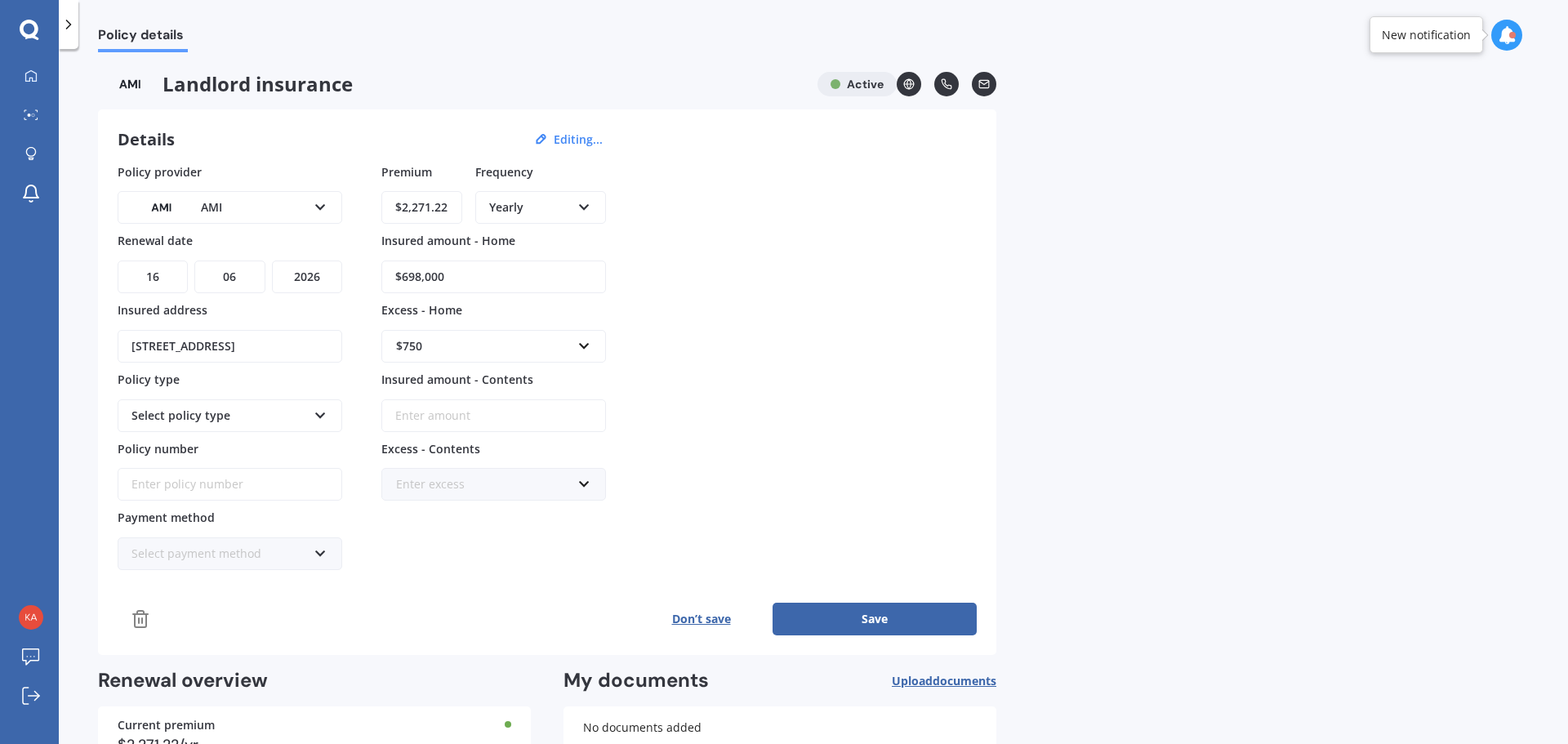
paste input "LANA01012516"
type input "LANA01012516"
click at [289, 551] on div "Select payment method" at bounding box center [218, 553] width 175 height 18
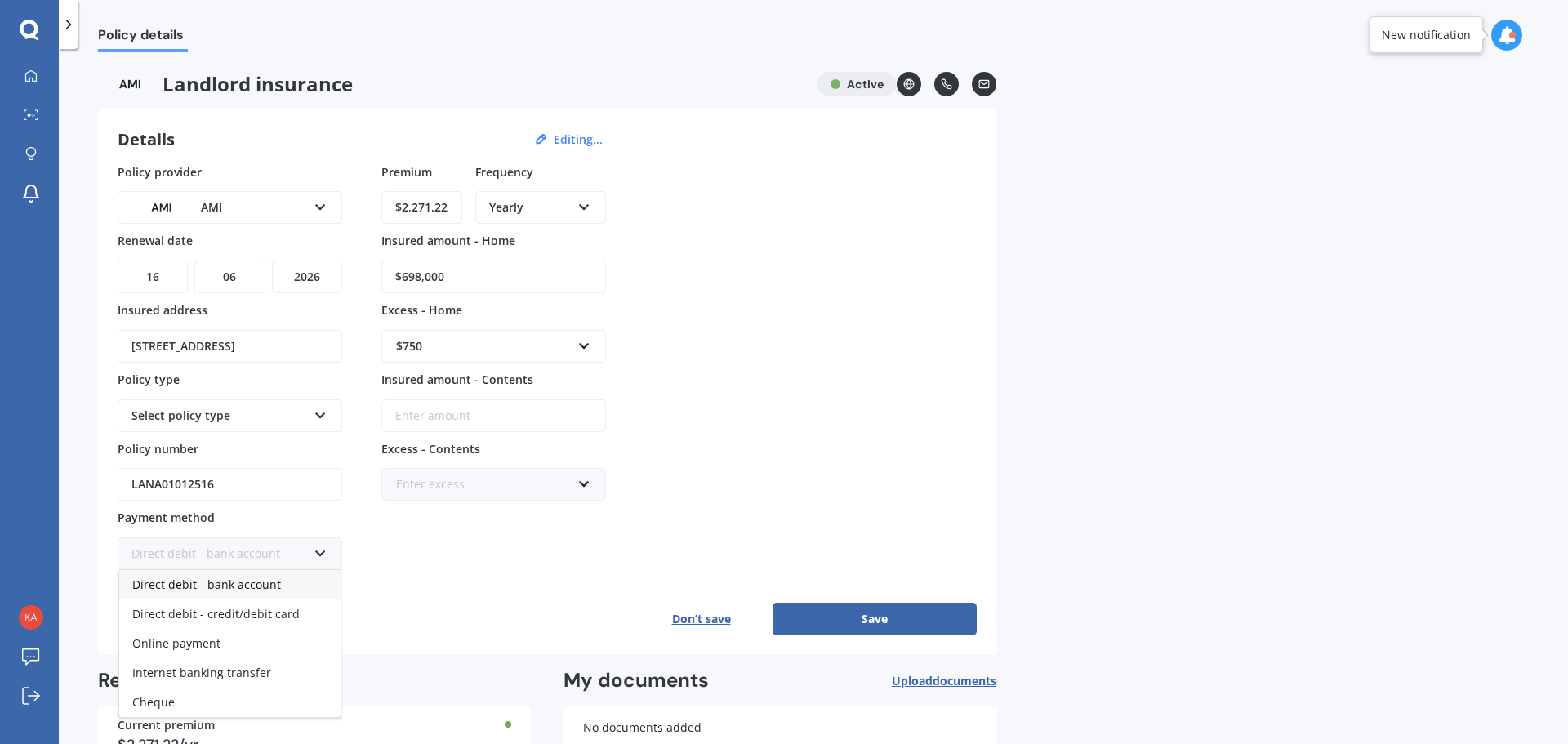
click at [246, 581] on span "Direct debit - bank account" at bounding box center [206, 584] width 149 height 16
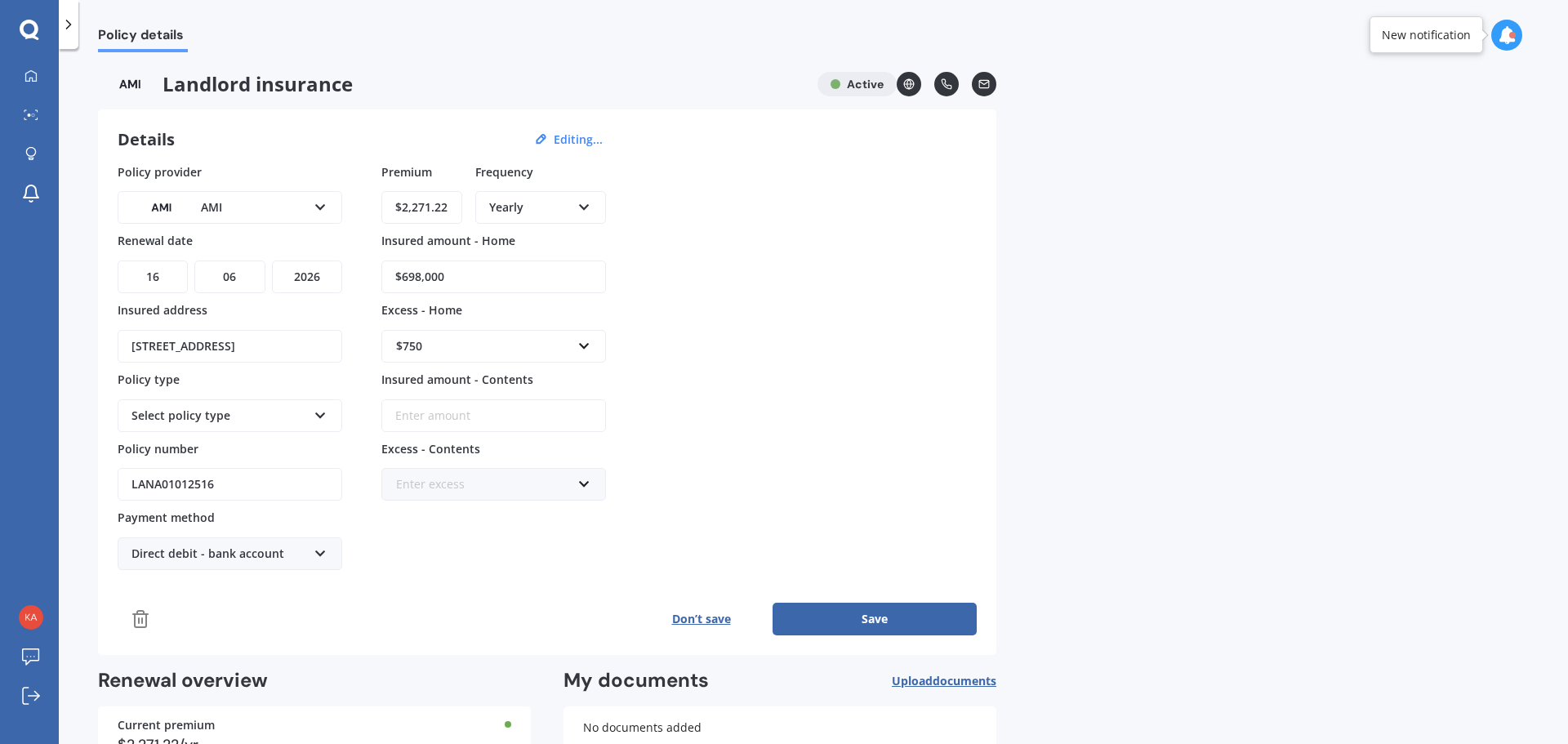
click at [580, 204] on icon at bounding box center [584, 204] width 14 height 11
drag, startPoint x: 458, startPoint y: 214, endPoint x: 389, endPoint y: 211, distance: 69.1
click at [389, 211] on input "$2,271.22" at bounding box center [422, 207] width 81 height 33
paste input "567.81"
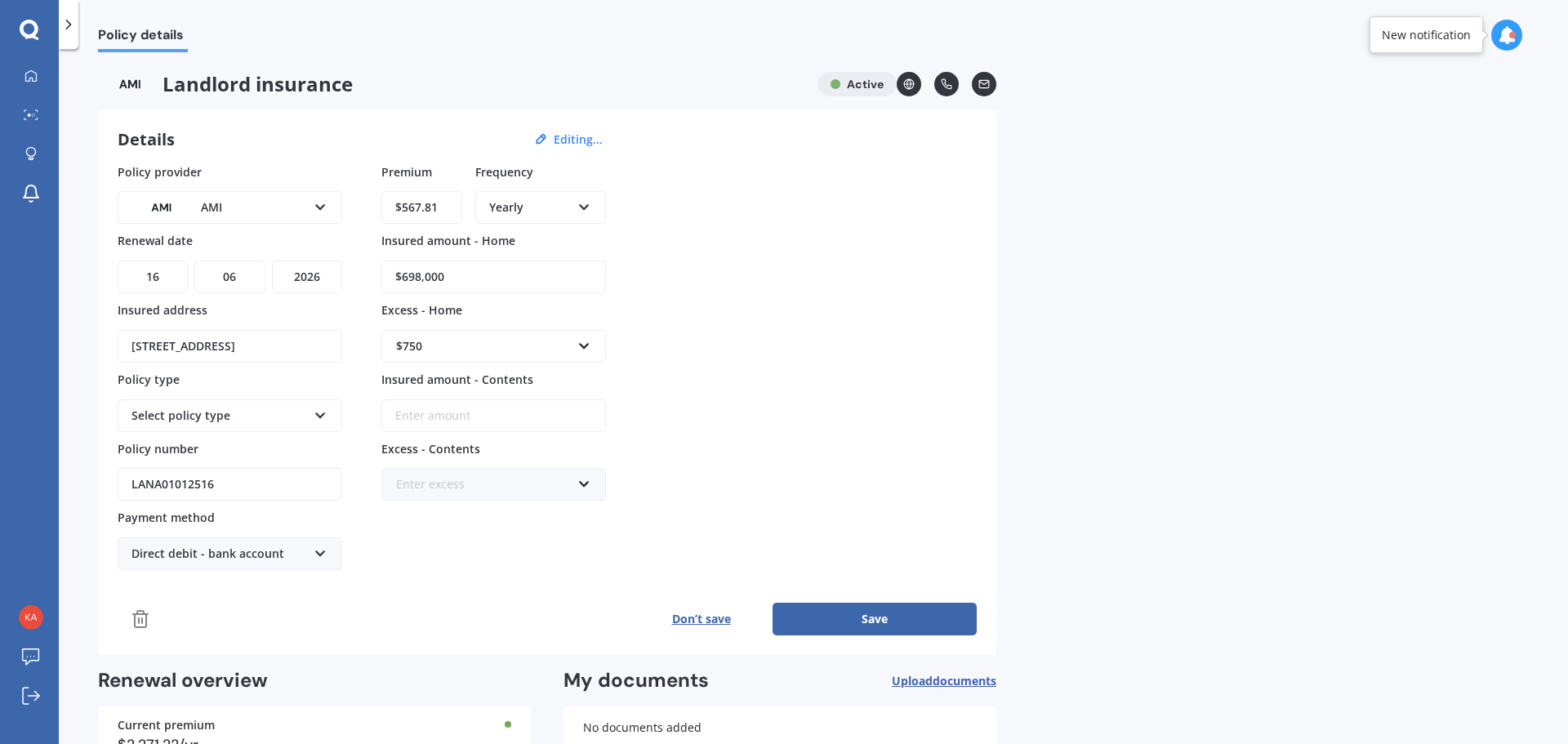
type input "$567.81"
click at [551, 201] on div "Yearly" at bounding box center [529, 207] width 81 height 18
click at [526, 290] on span "Quarterly" at bounding box center [516, 297] width 52 height 16
click at [917, 611] on button "Save" at bounding box center [875, 618] width 204 height 33
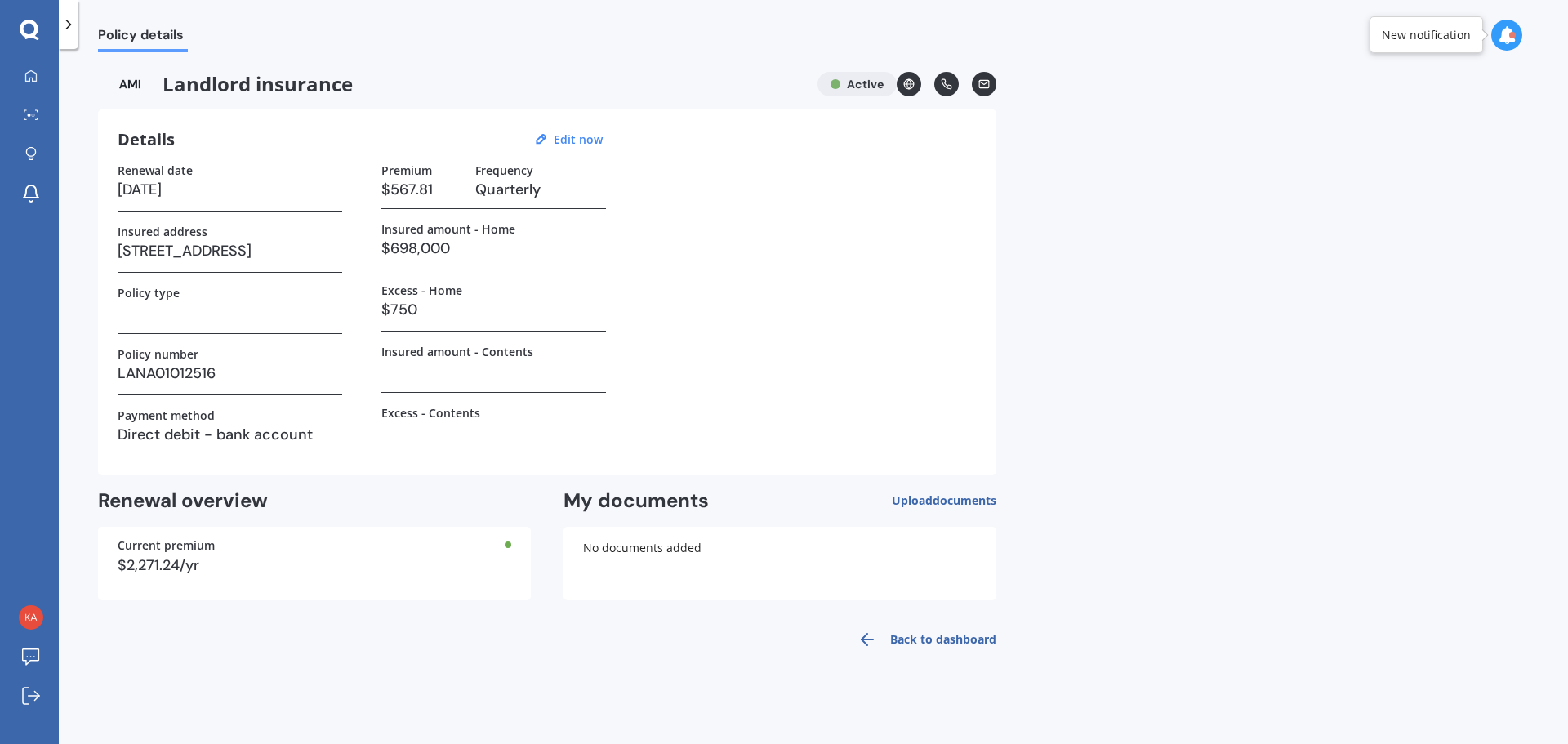
click at [946, 506] on span "documents" at bounding box center [965, 500] width 64 height 16
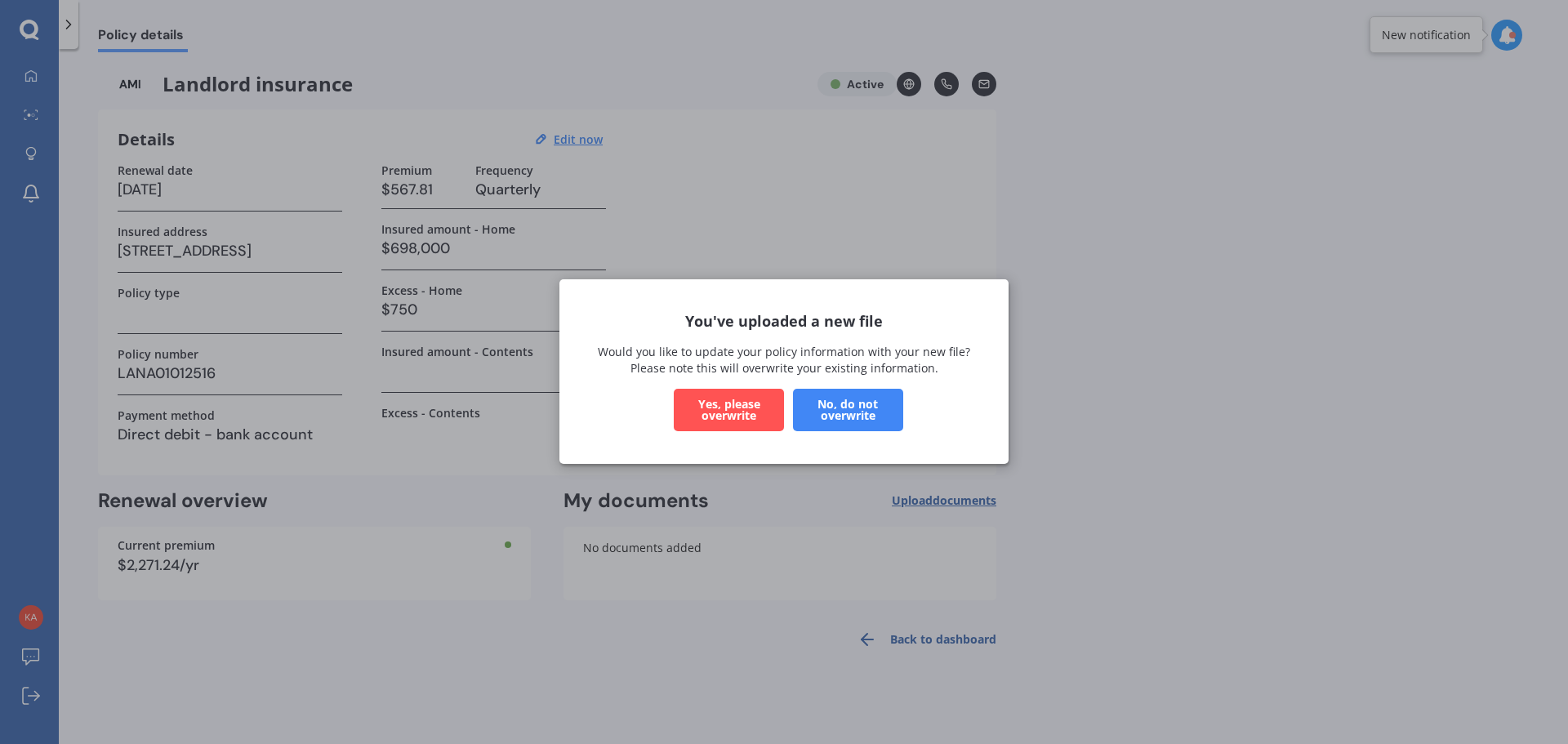
click at [703, 406] on button "Yes, please overwrite" at bounding box center [729, 410] width 111 height 42
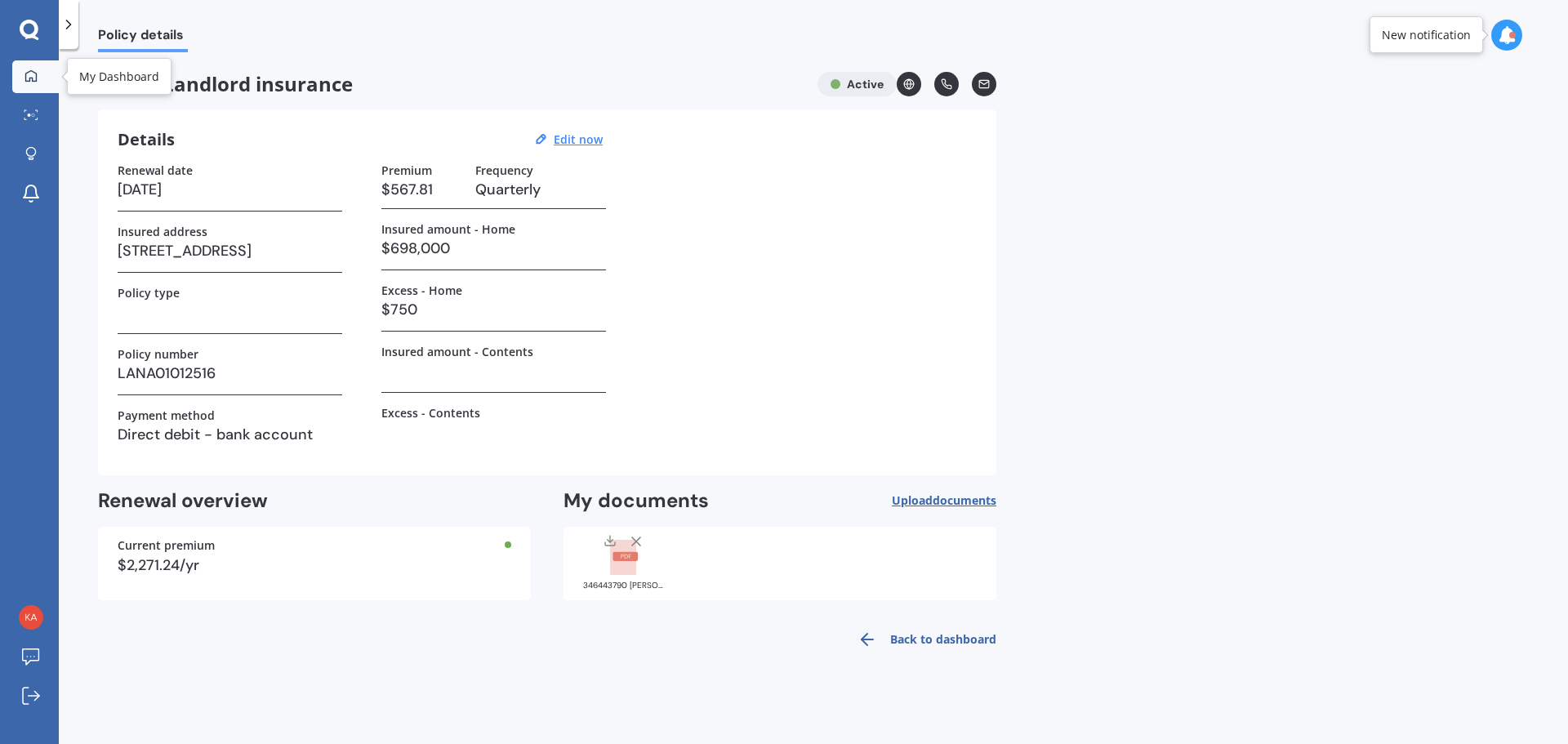
click at [39, 84] on link "My Dashboard" at bounding box center [36, 77] width 47 height 33
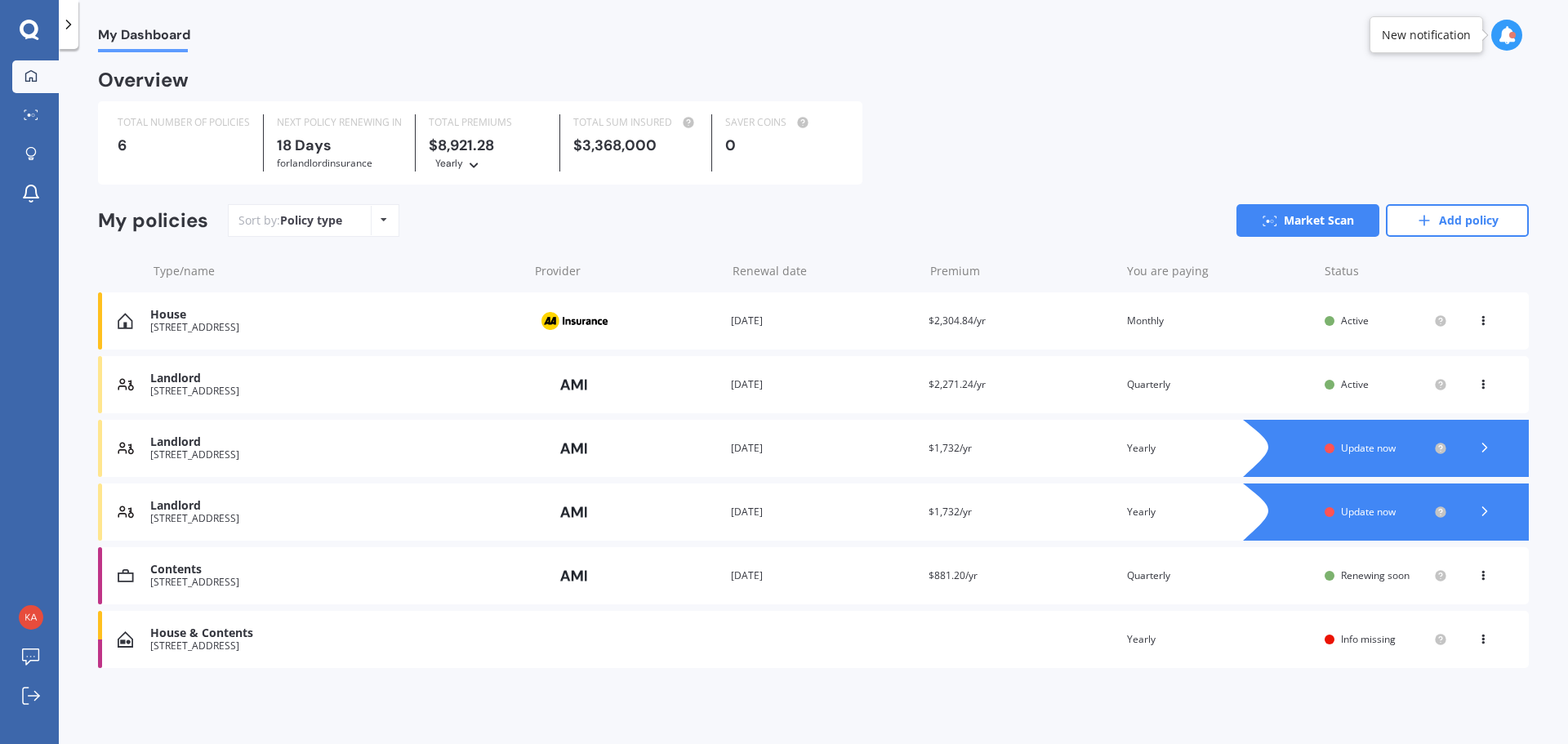
click at [1482, 513] on icon at bounding box center [1484, 511] width 16 height 16
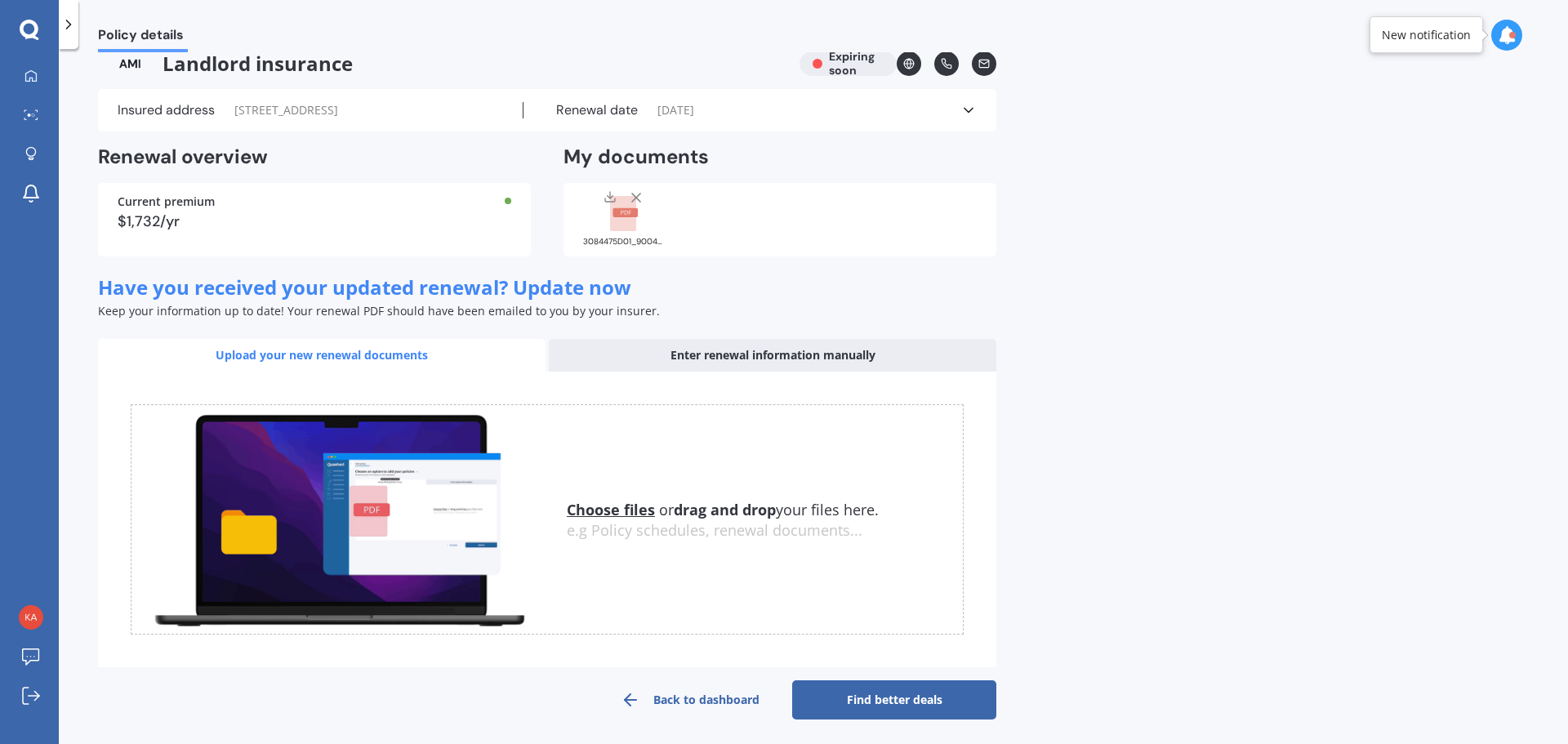
scroll to position [25, 0]
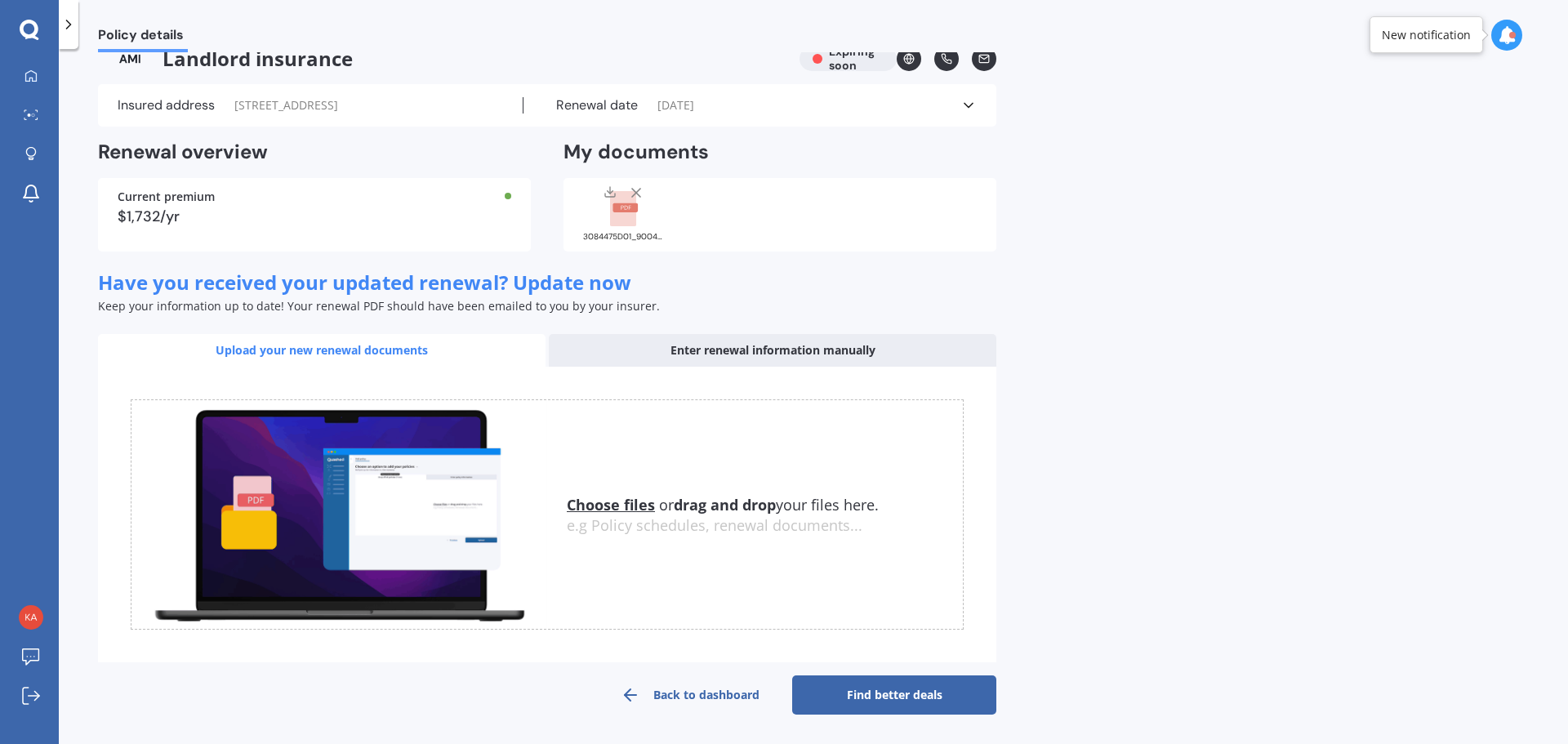
click at [970, 104] on icon at bounding box center [968, 105] width 16 height 16
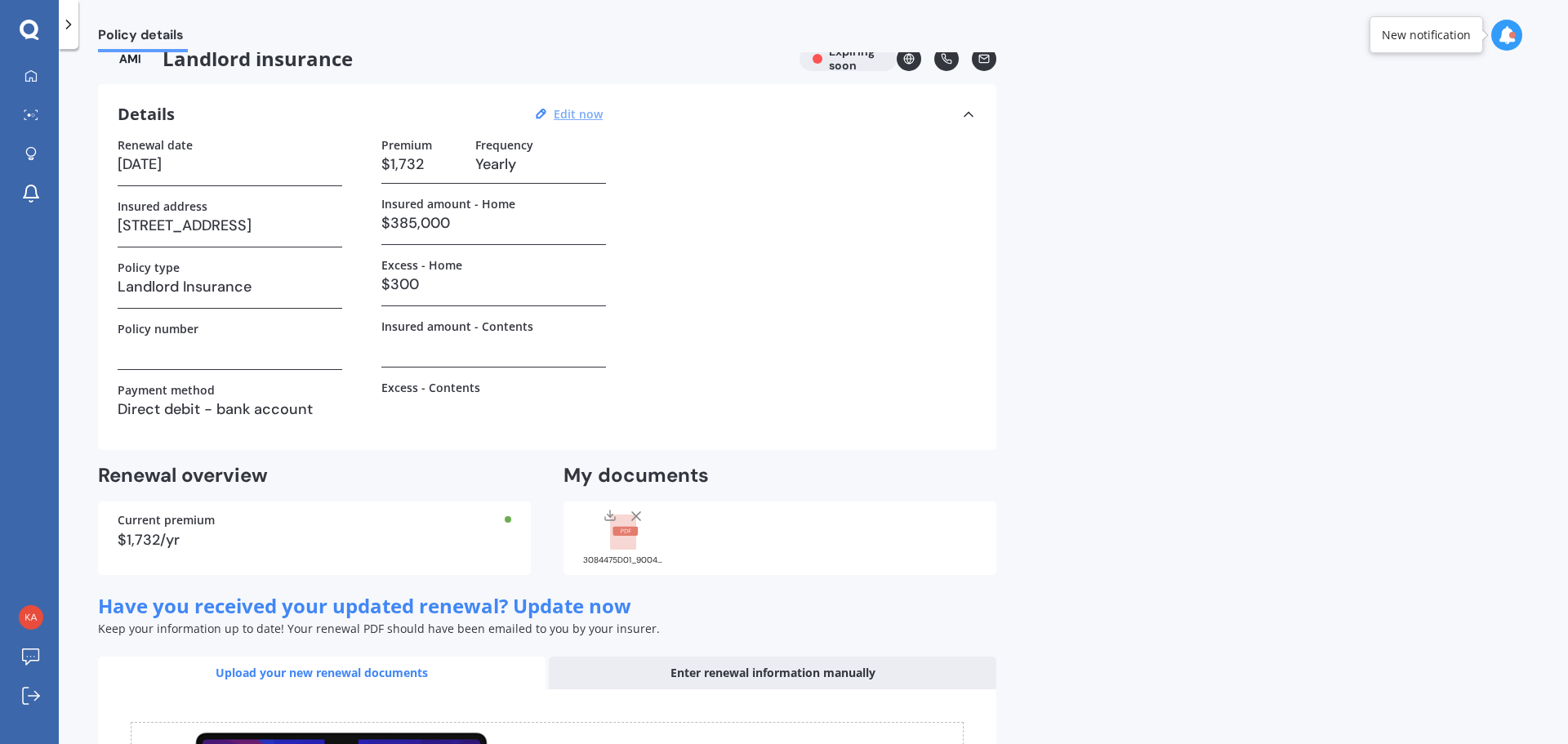
click at [560, 115] on u "Edit now" at bounding box center [578, 113] width 49 height 16
select select "03"
select select "09"
select select "2025"
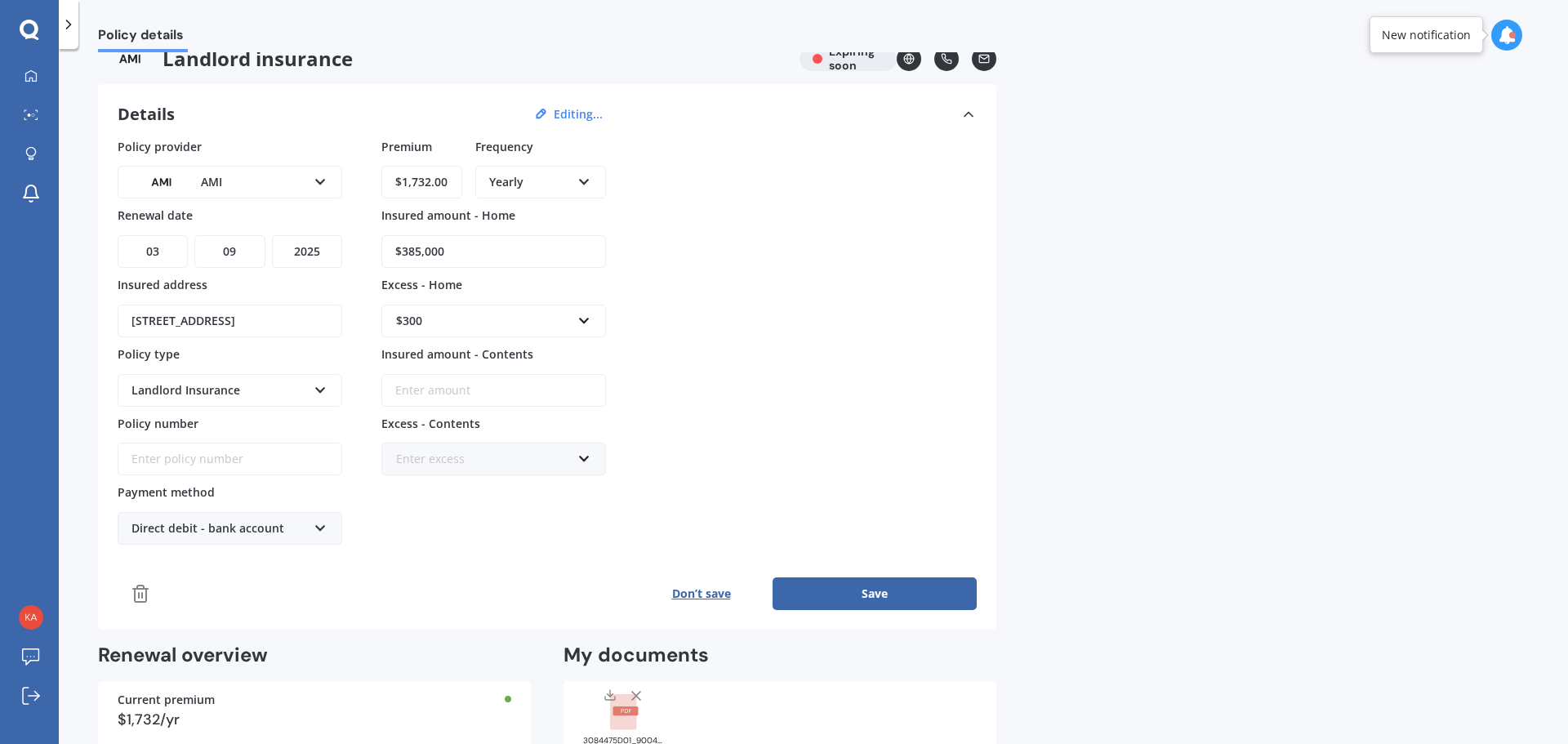
scroll to position [529, 0]
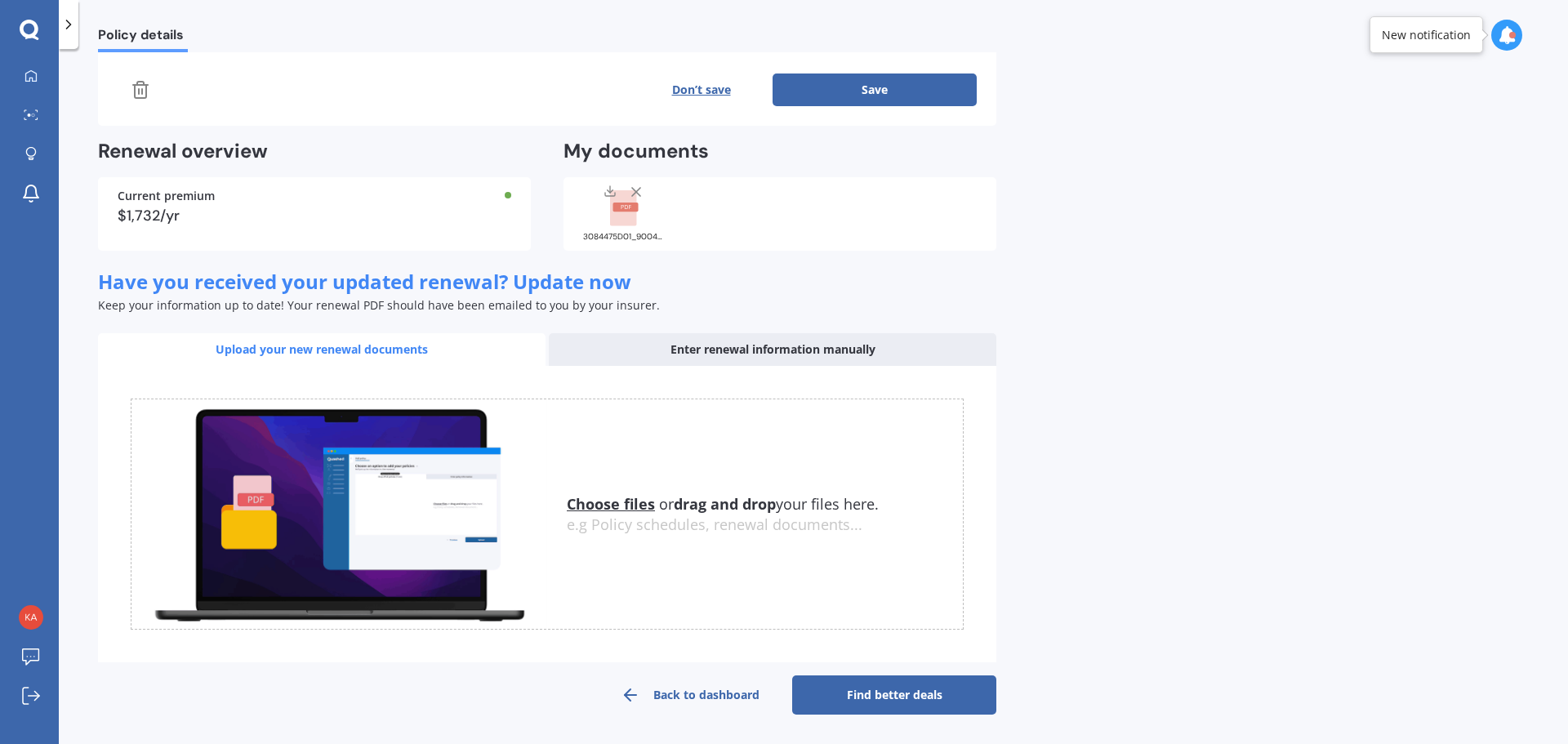
click at [677, 84] on button "Don’t save" at bounding box center [701, 89] width 143 height 33
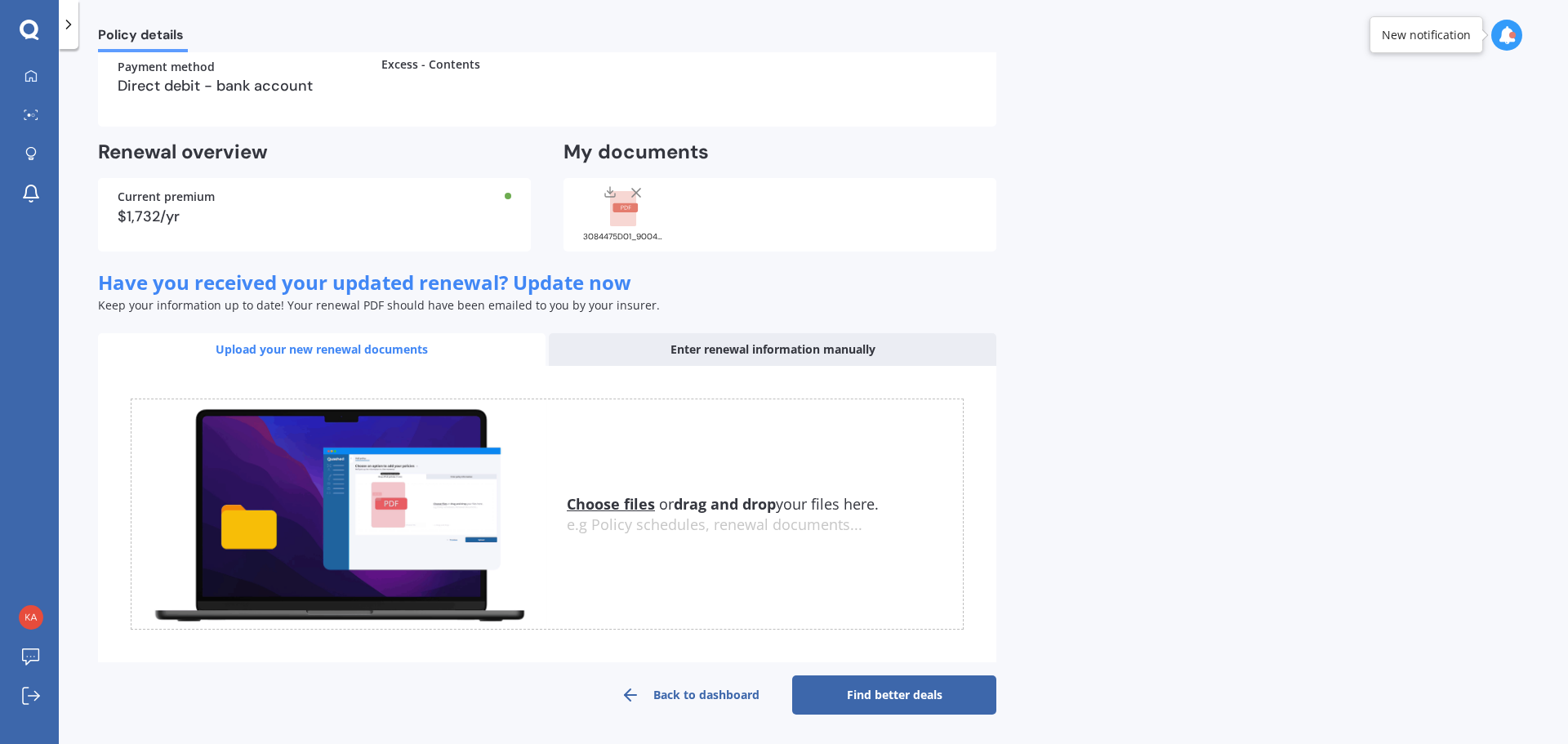
scroll to position [0, 0]
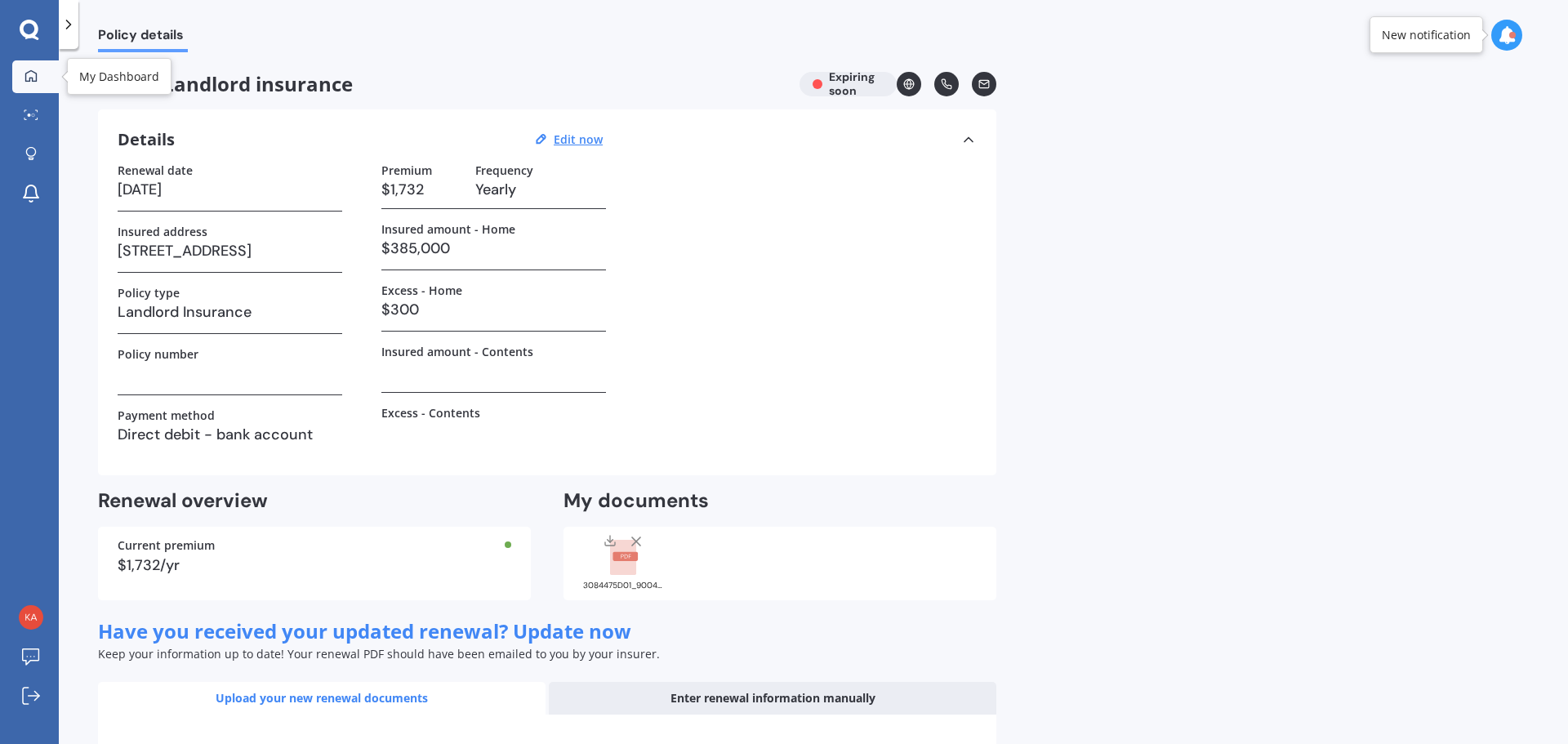
click at [26, 89] on link "My Dashboard" at bounding box center [36, 77] width 47 height 33
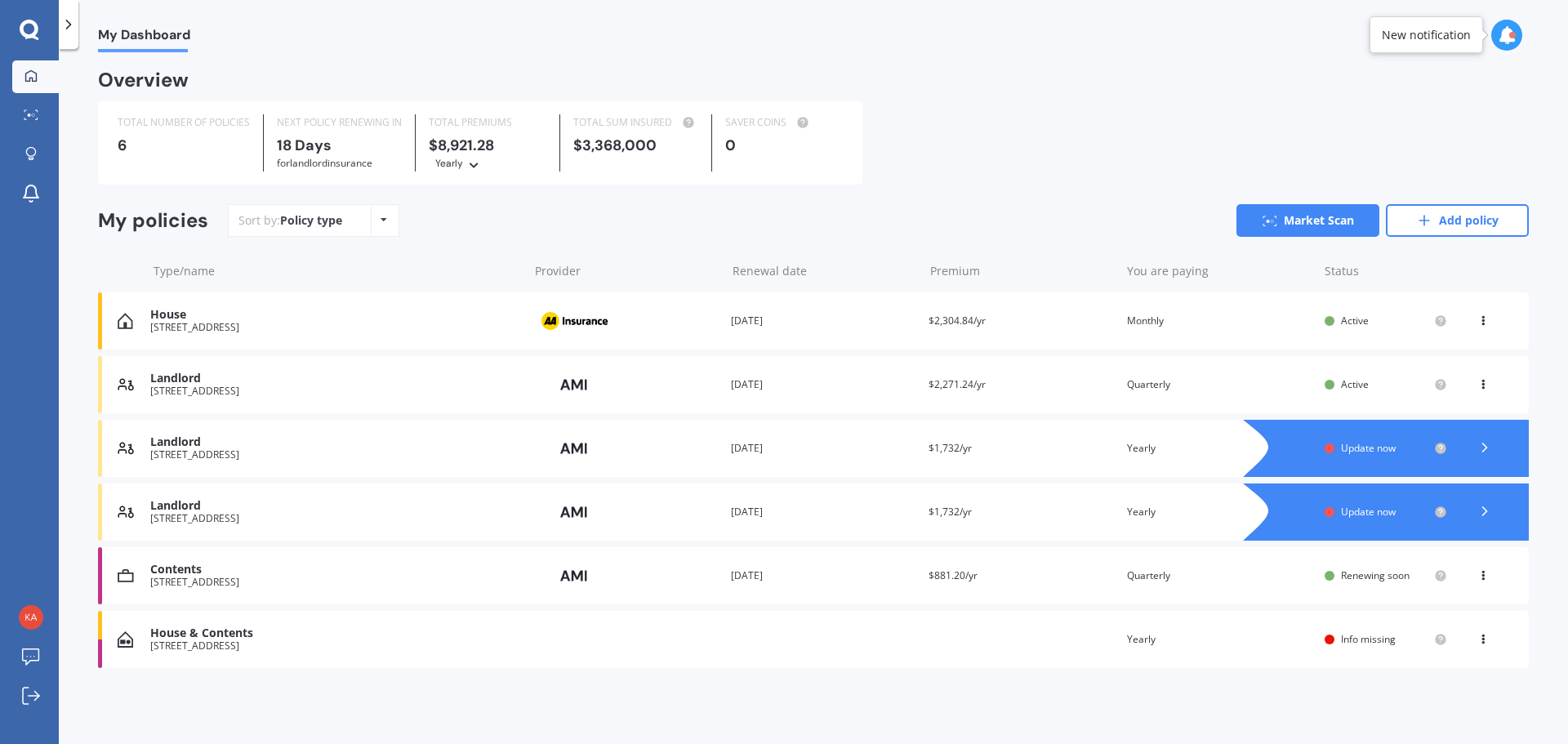
click at [1487, 320] on icon at bounding box center [1483, 318] width 11 height 9
click at [1260, 697] on div "Overview TOTAL NUMBER OF POLICIES 6 NEXT POLICY RENEWING IN 18 Days for Landlor…" at bounding box center [813, 390] width 1430 height 635
click at [1483, 515] on icon at bounding box center [1484, 511] width 16 height 16
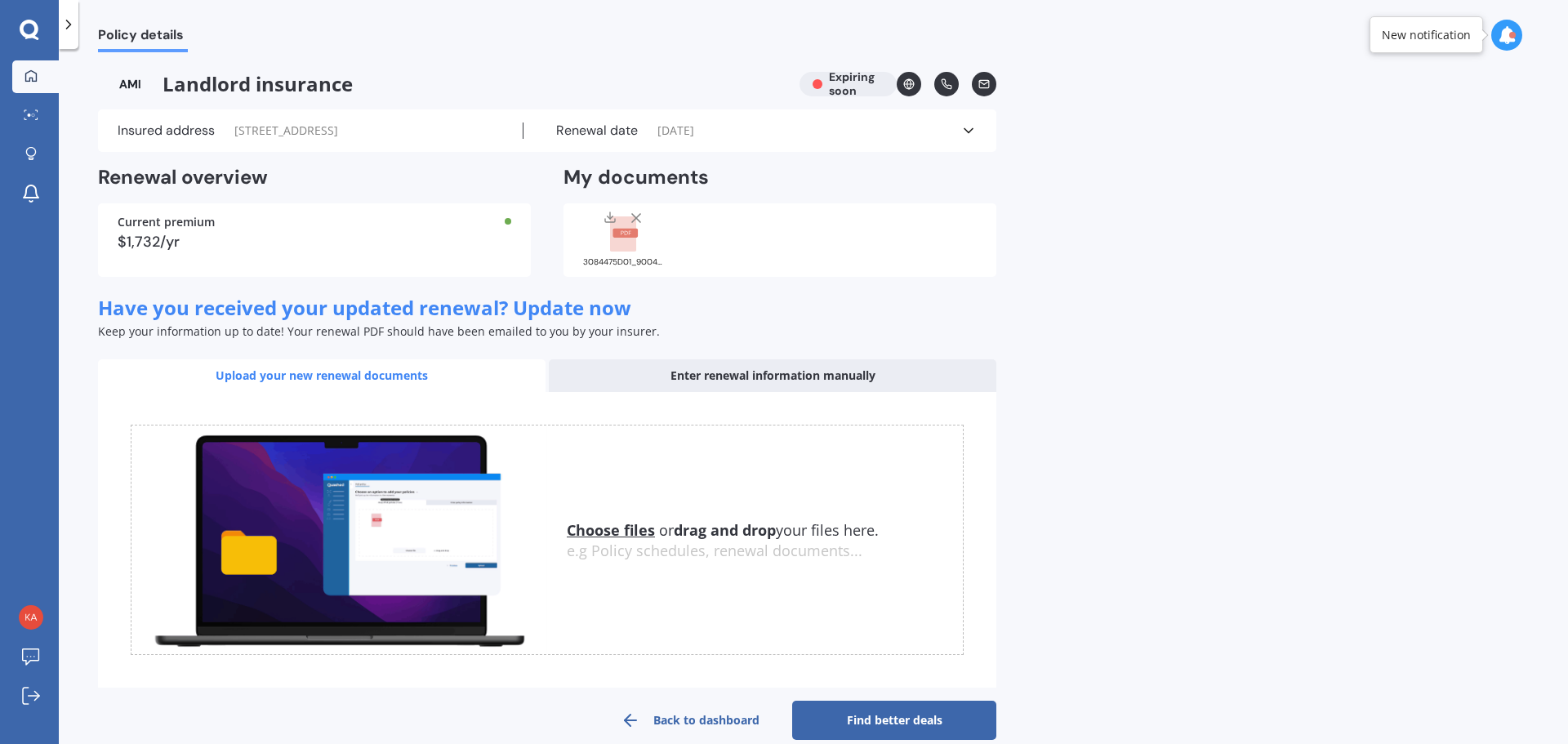
click at [29, 73] on icon at bounding box center [31, 76] width 13 height 13
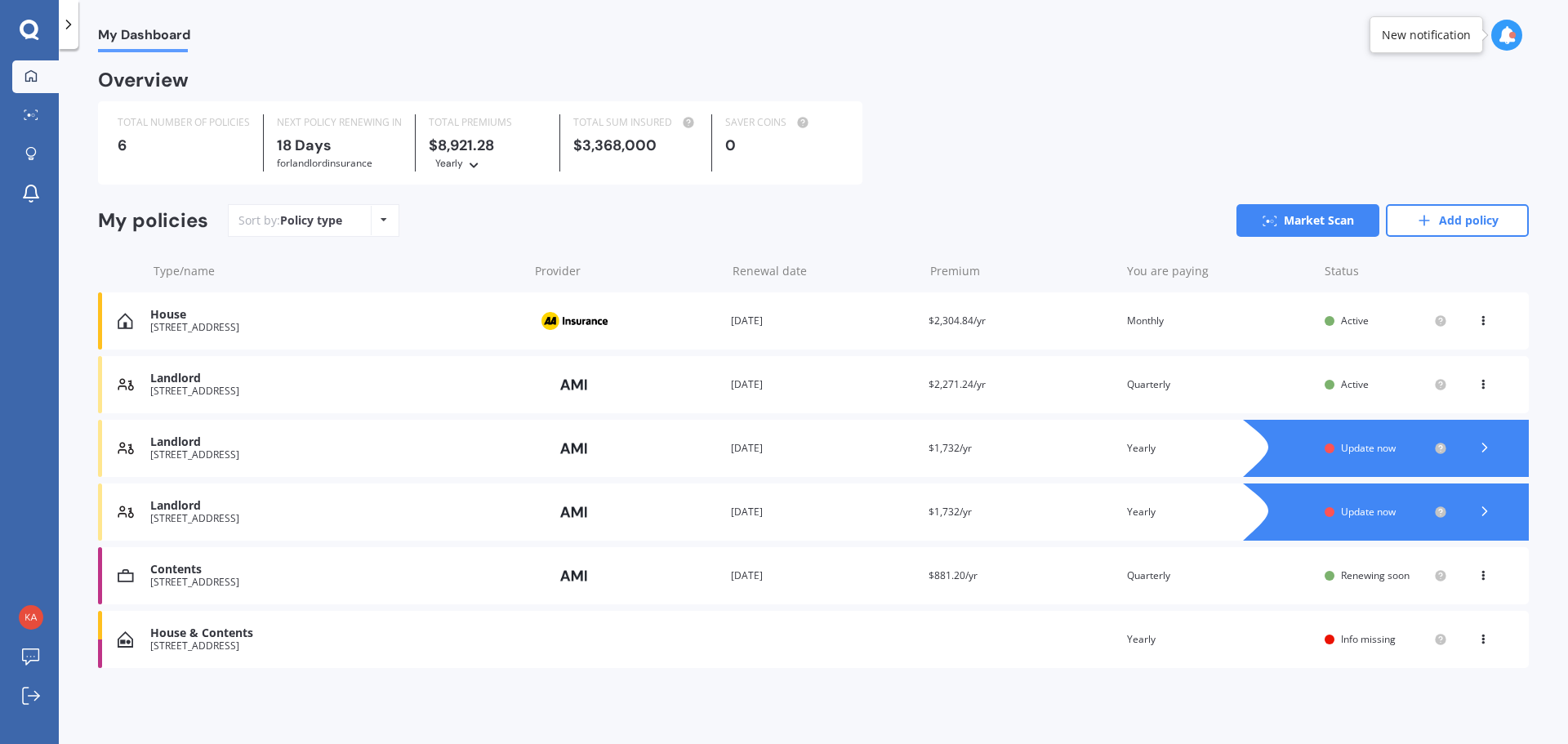
click at [1487, 576] on icon at bounding box center [1483, 573] width 11 height 9
click at [1439, 635] on div "Delete" at bounding box center [1446, 639] width 162 height 33
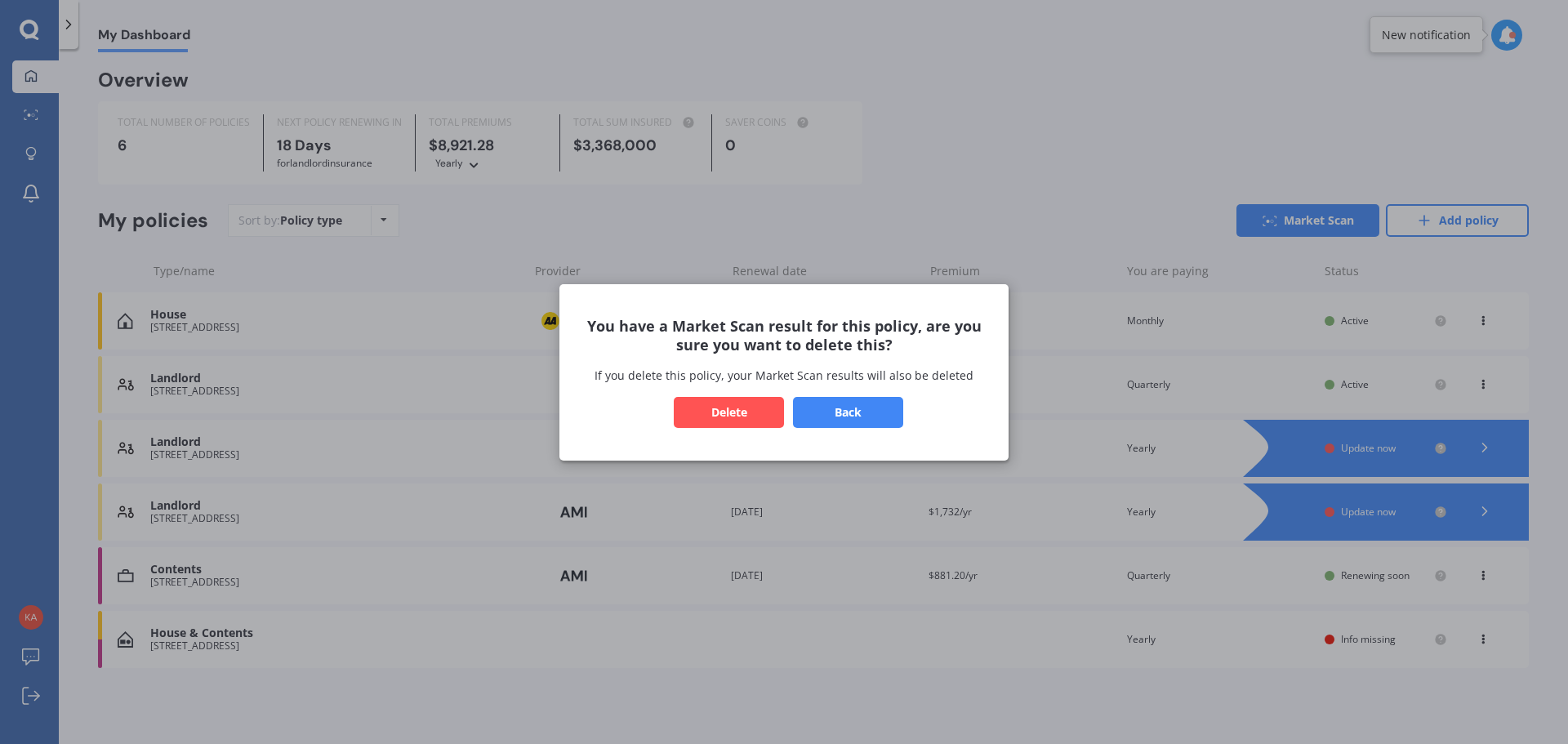
click at [738, 417] on button "Delete" at bounding box center [729, 411] width 111 height 31
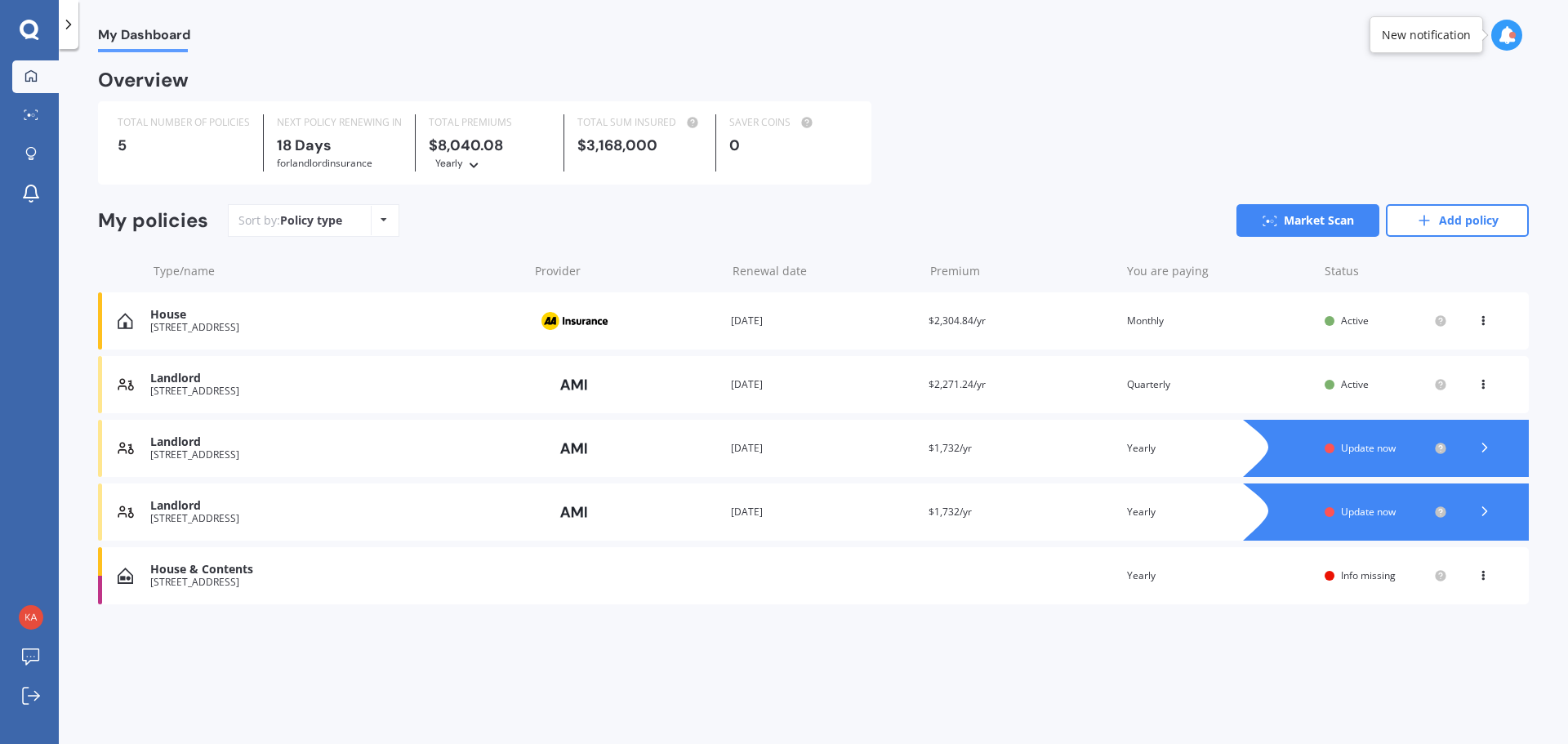
click at [1486, 328] on div "View option View policy Delete" at bounding box center [1485, 320] width 15 height 16
click at [1455, 385] on div "Delete" at bounding box center [1446, 384] width 162 height 33
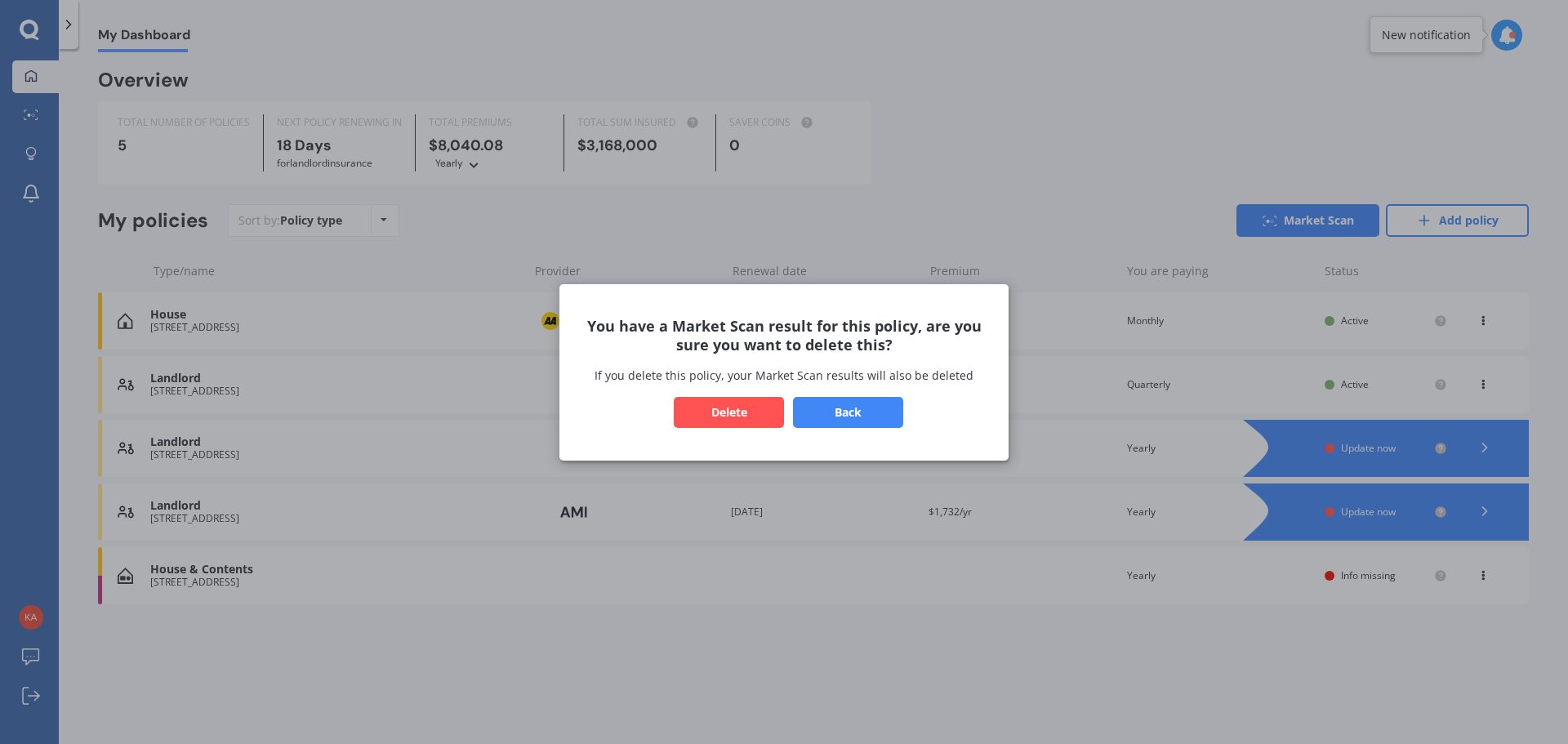
click at [728, 416] on button "Delete" at bounding box center [729, 411] width 111 height 31
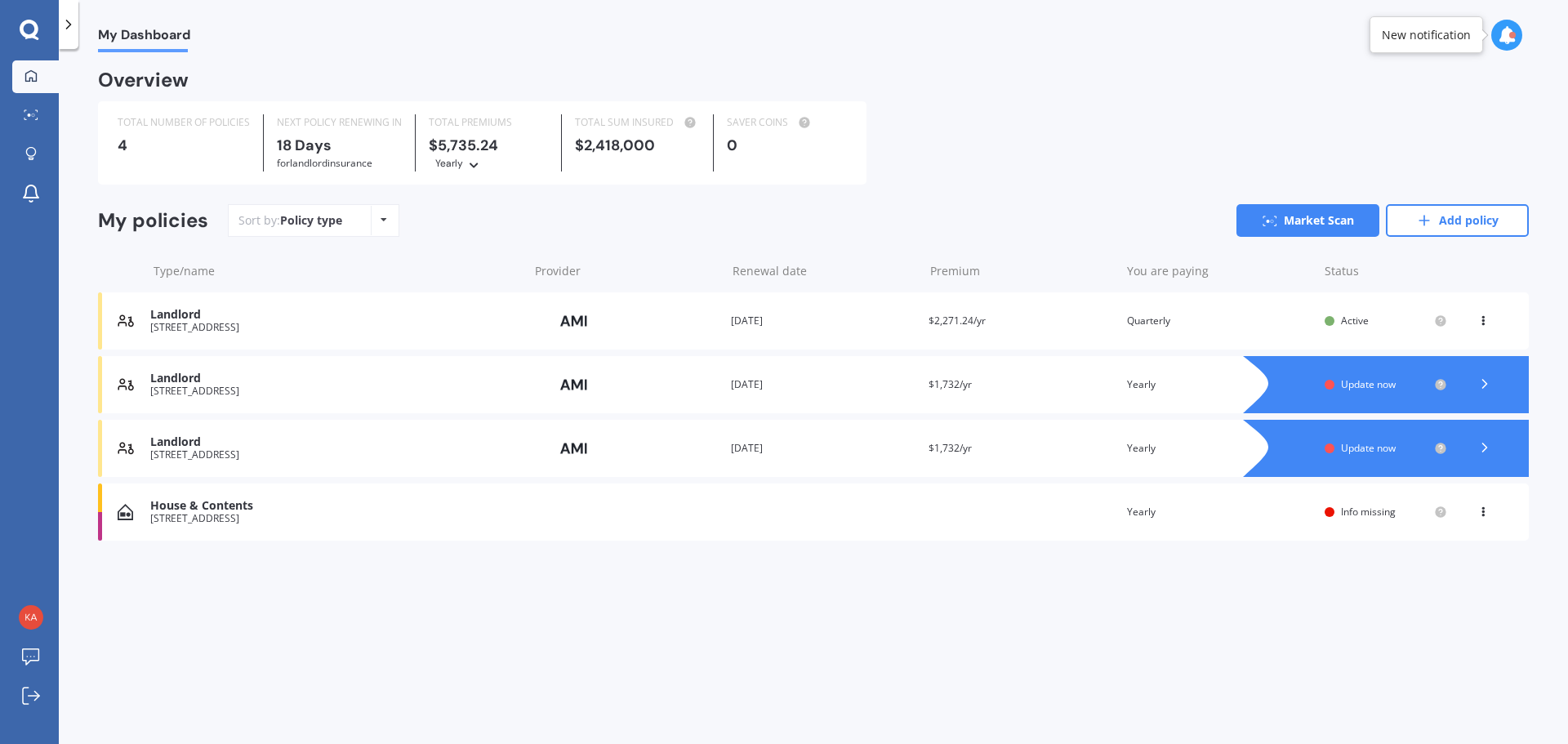
click at [1484, 320] on icon at bounding box center [1483, 318] width 11 height 9
click at [1482, 320] on div "View option" at bounding box center [1446, 320] width 162 height 29
click at [150, 312] on div "Landlord 10 Racecourse Road, Waiuku 2123 Provider Renewal date 16 Jun 2026 Prem…" at bounding box center [813, 320] width 1430 height 57
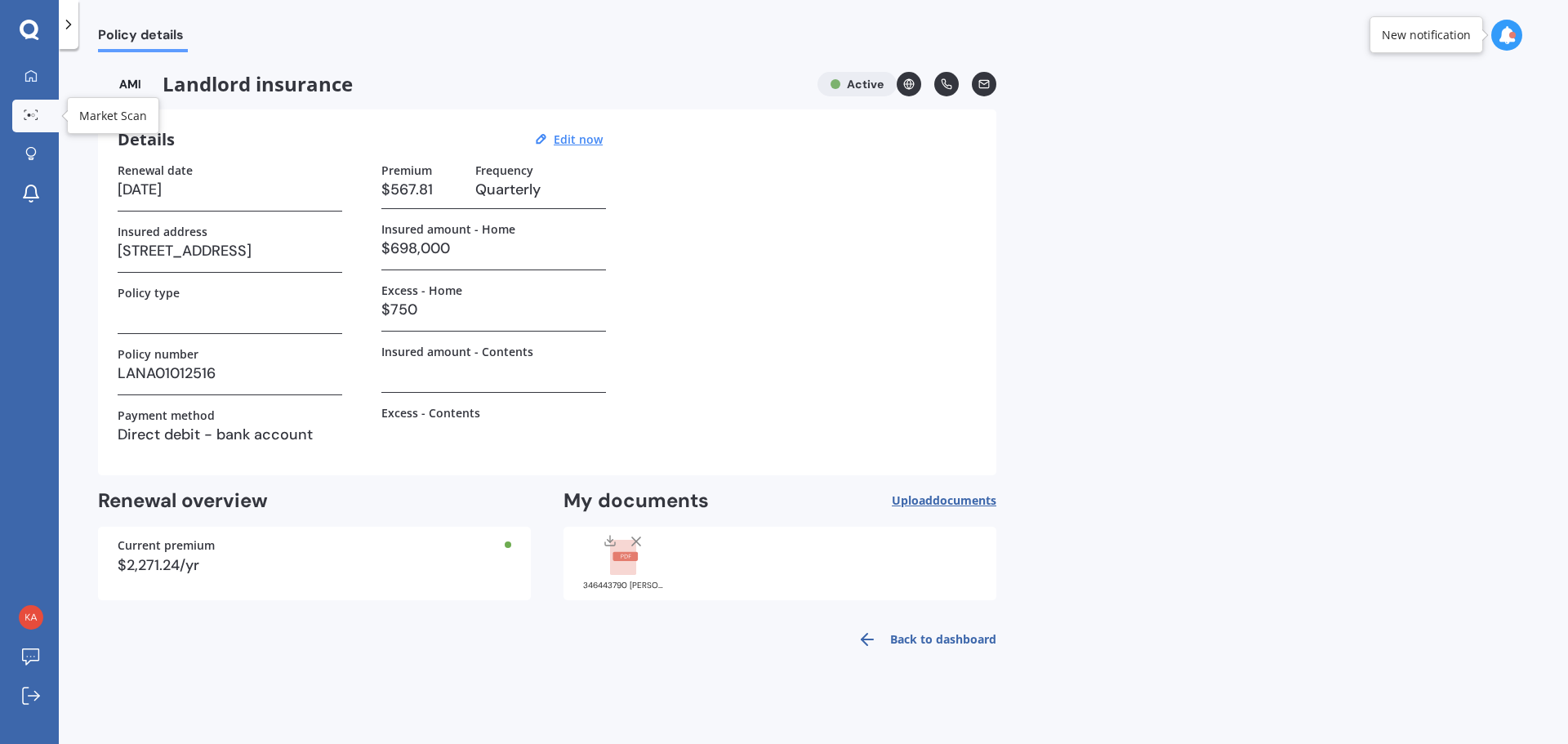
click at [32, 118] on icon at bounding box center [31, 114] width 15 height 10
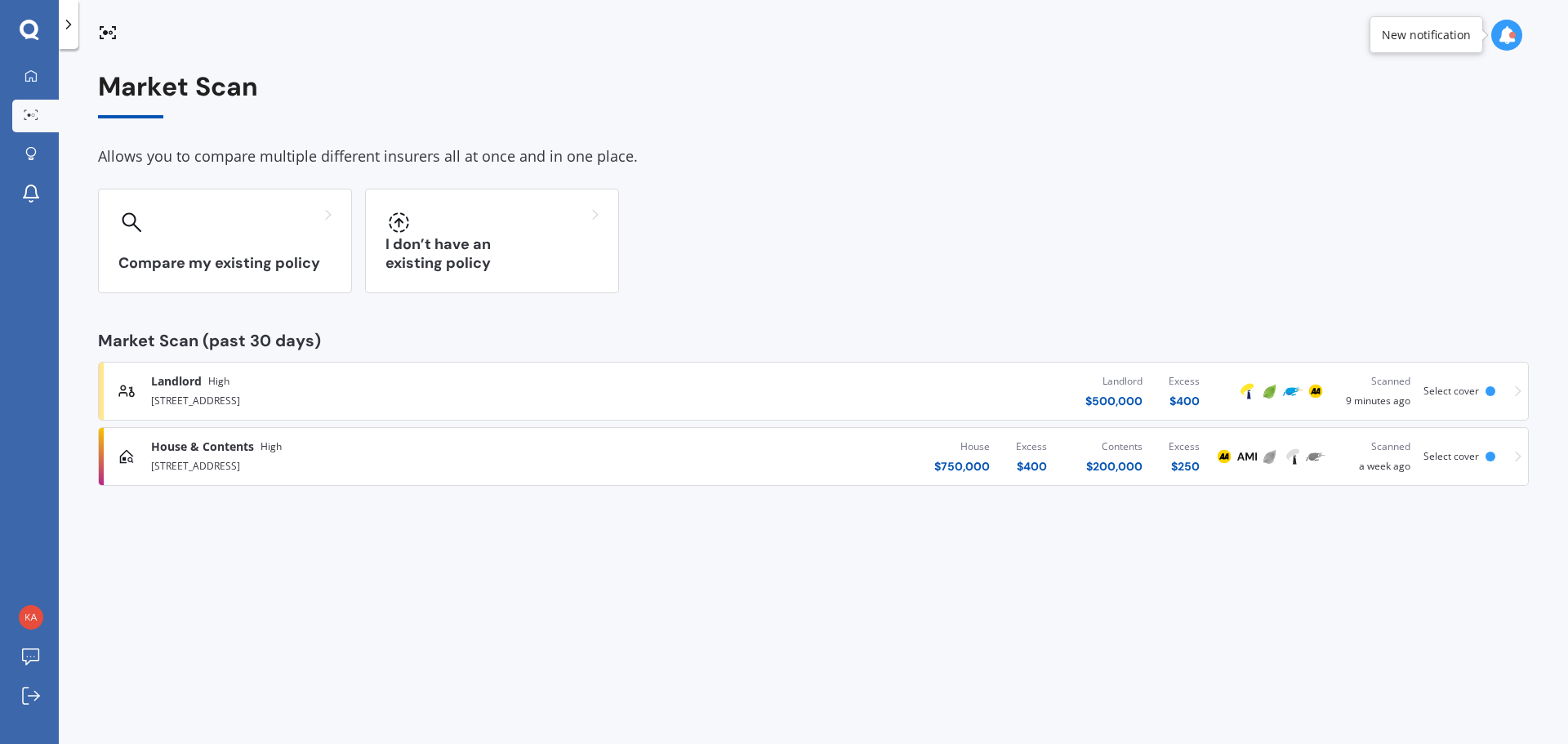
click at [1519, 393] on icon at bounding box center [1517, 391] width 7 height 11
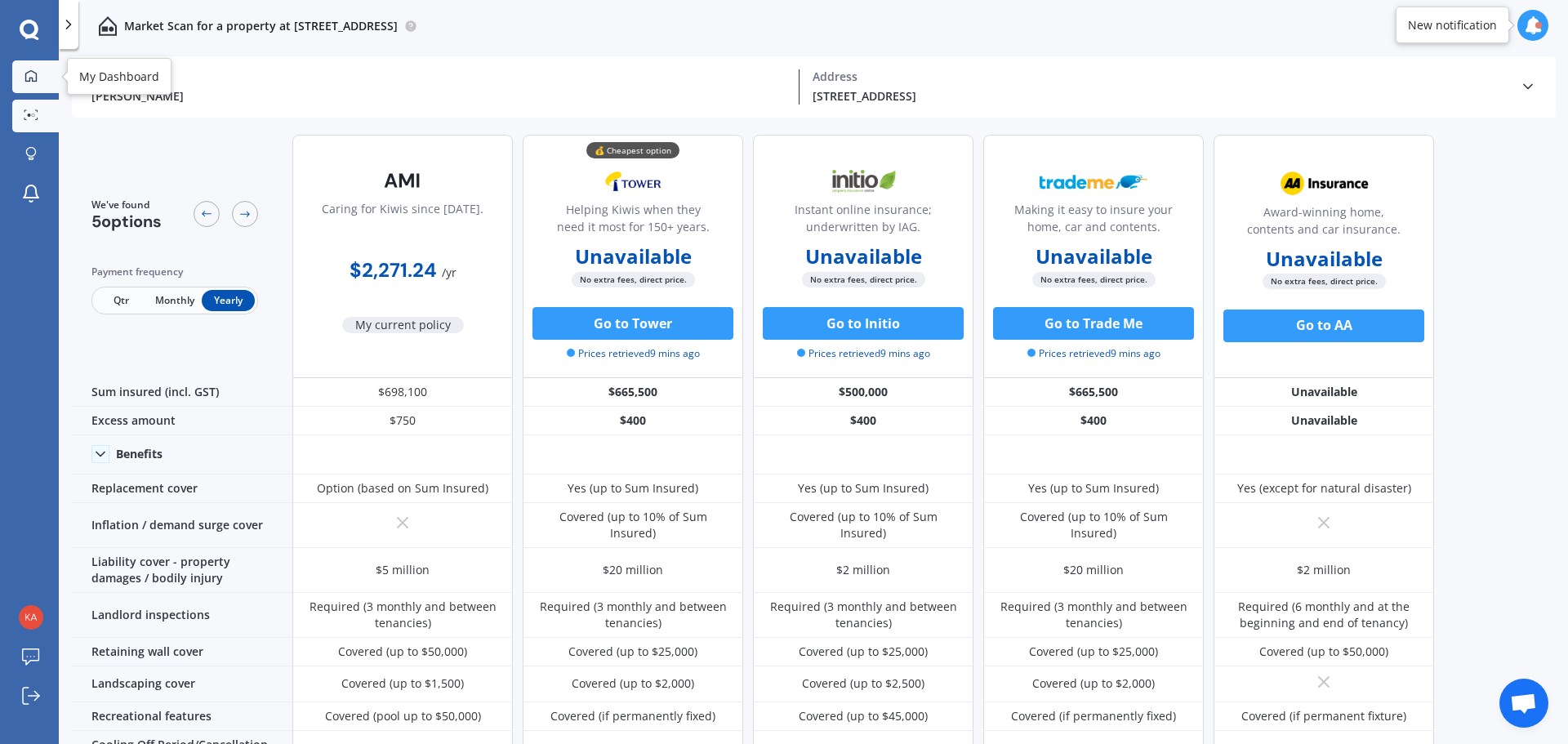
click at [35, 82] on div at bounding box center [31, 77] width 24 height 15
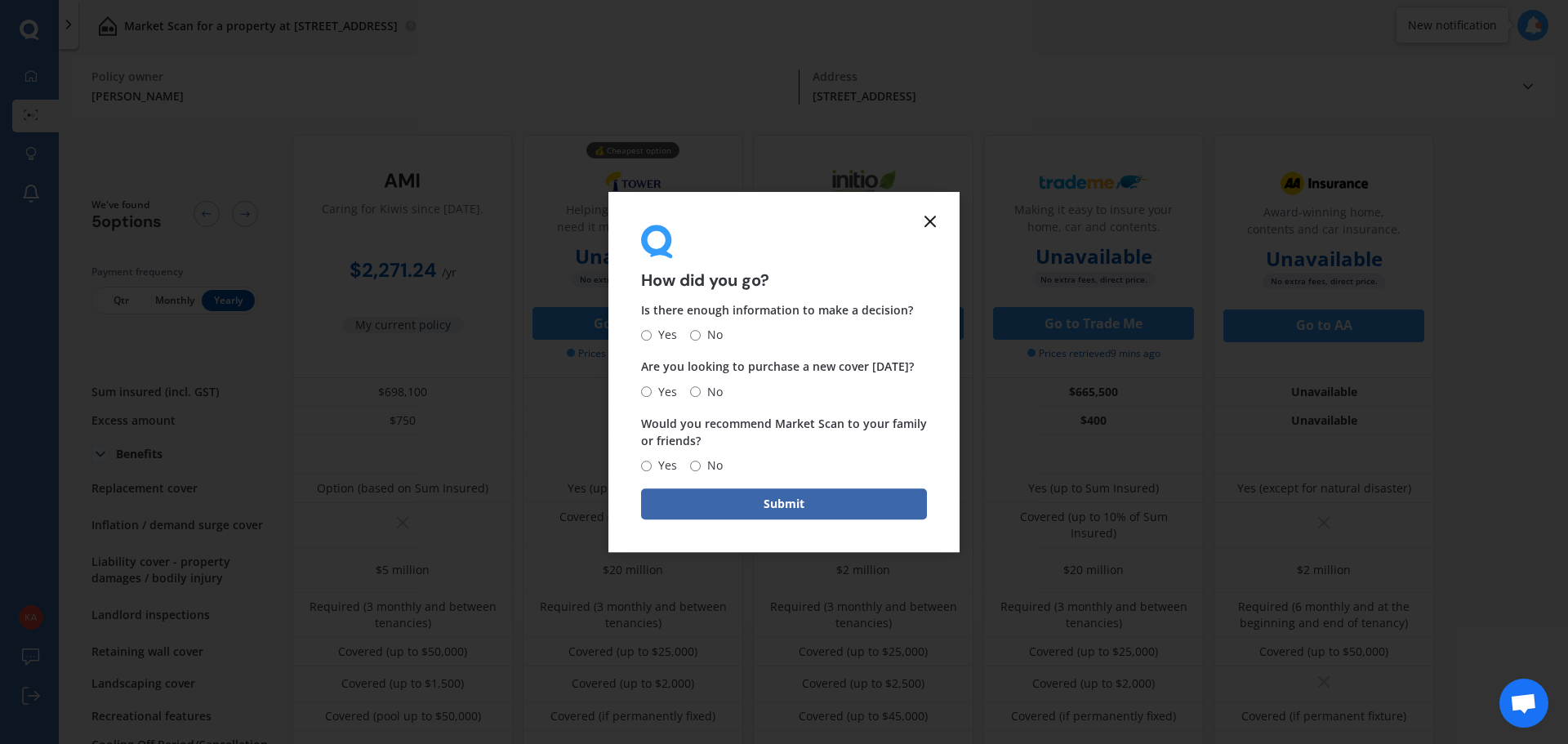
click at [926, 226] on line at bounding box center [930, 221] width 9 height 9
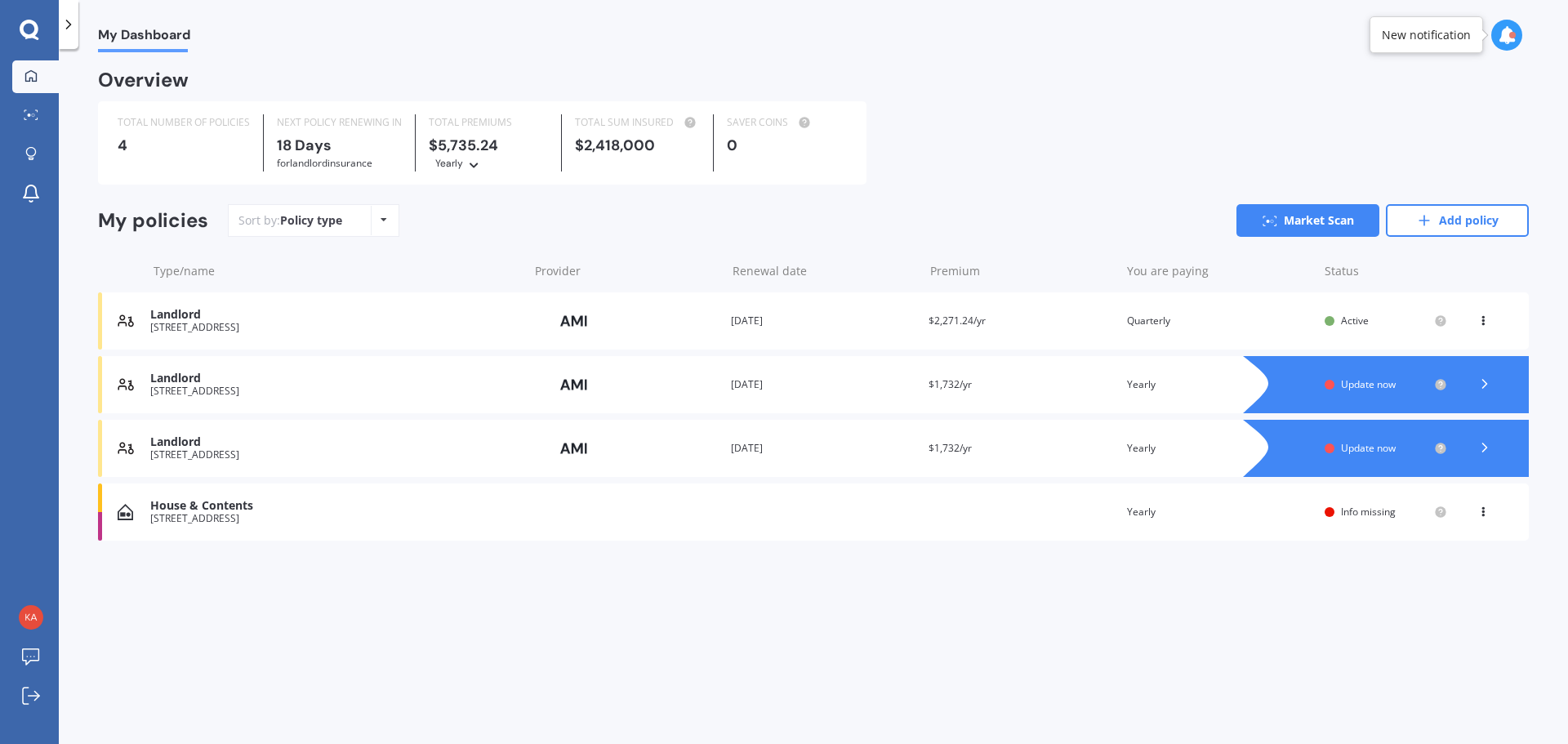
click at [1481, 322] on icon at bounding box center [1483, 318] width 11 height 9
click at [1296, 215] on link "Market Scan" at bounding box center [1308, 220] width 143 height 33
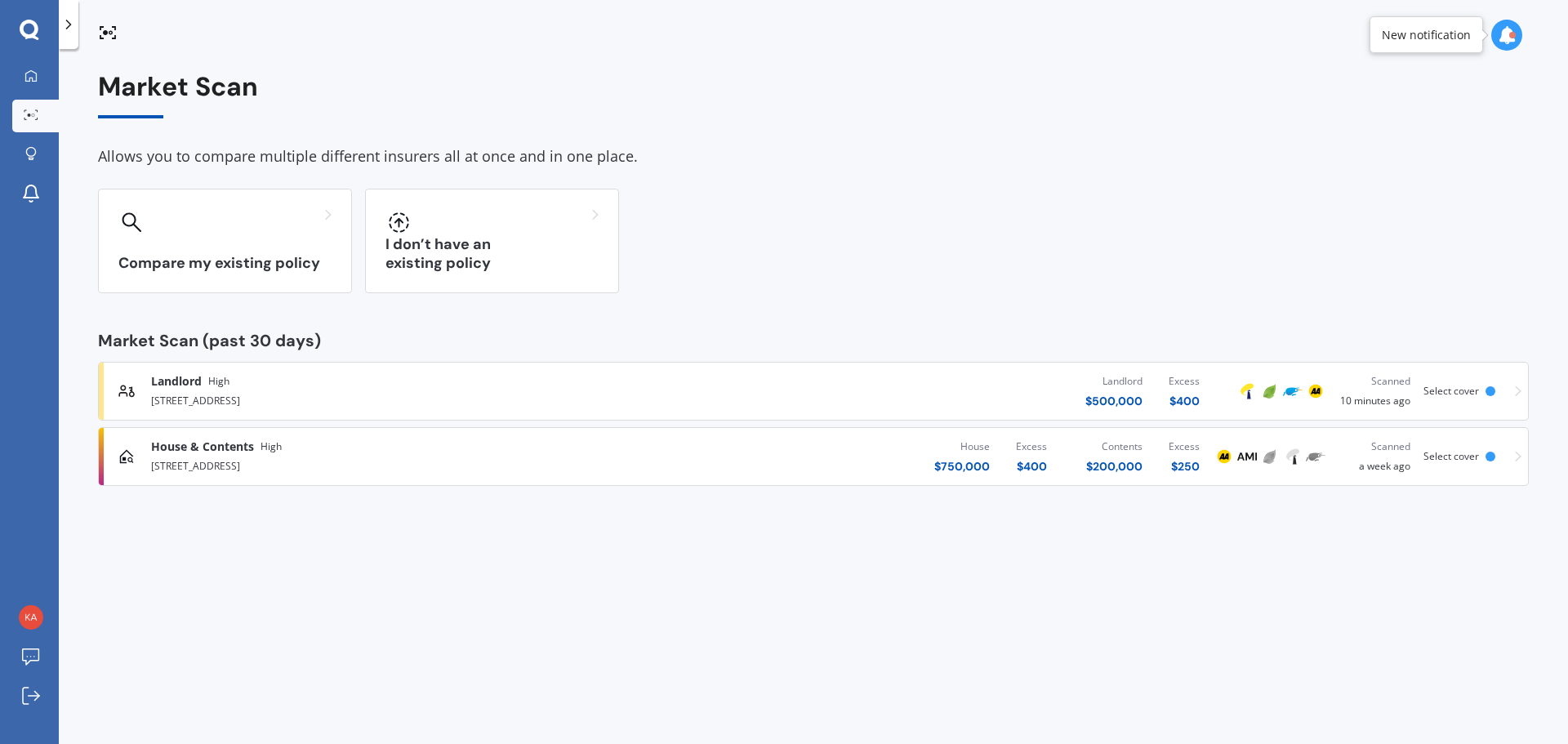
click at [149, 378] on div "Landlord High 10 Racecourse Road, Waiuku 2123" at bounding box center [392, 391] width 547 height 36
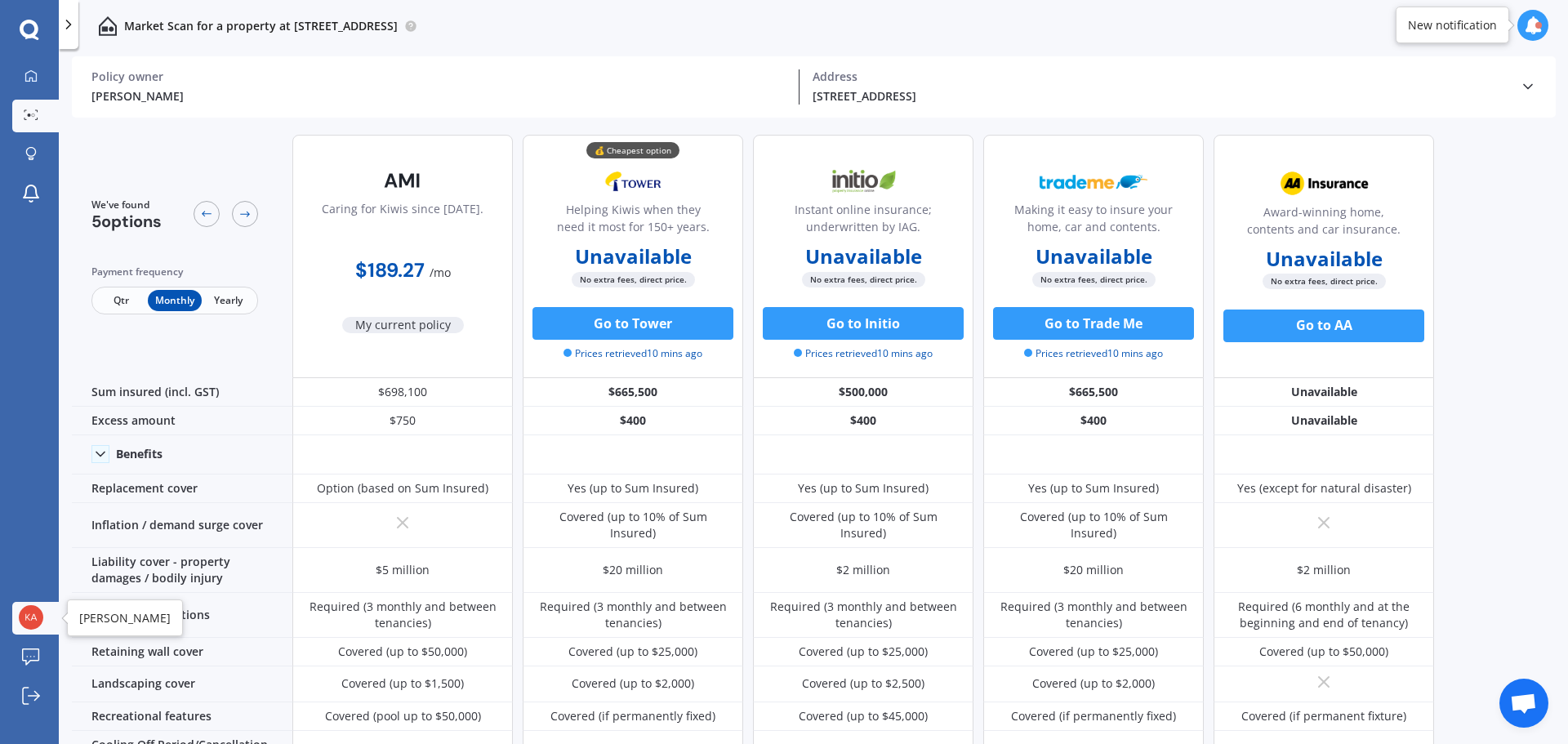
click at [33, 610] on img at bounding box center [31, 618] width 24 height 24
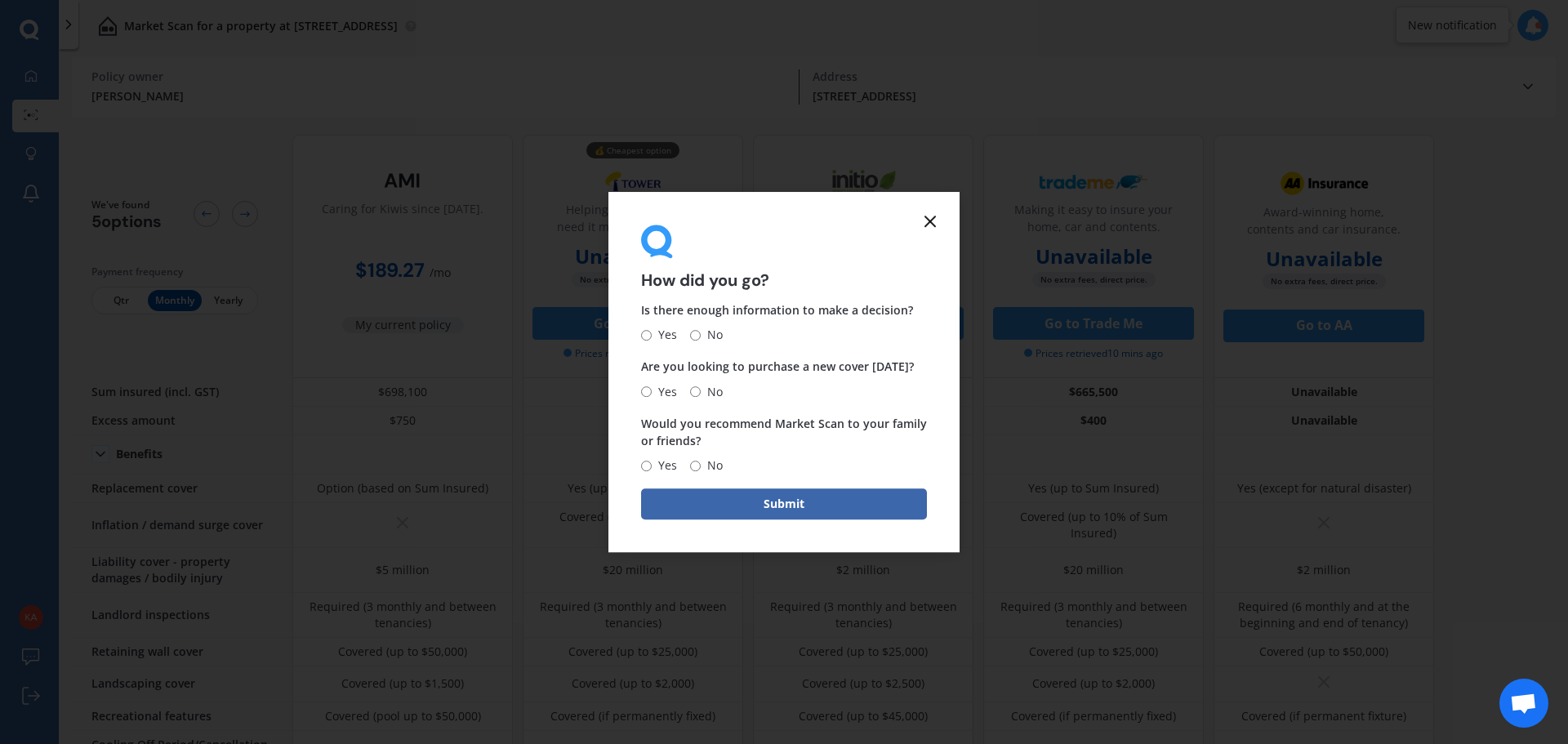
click at [933, 226] on icon at bounding box center [929, 221] width 20 height 20
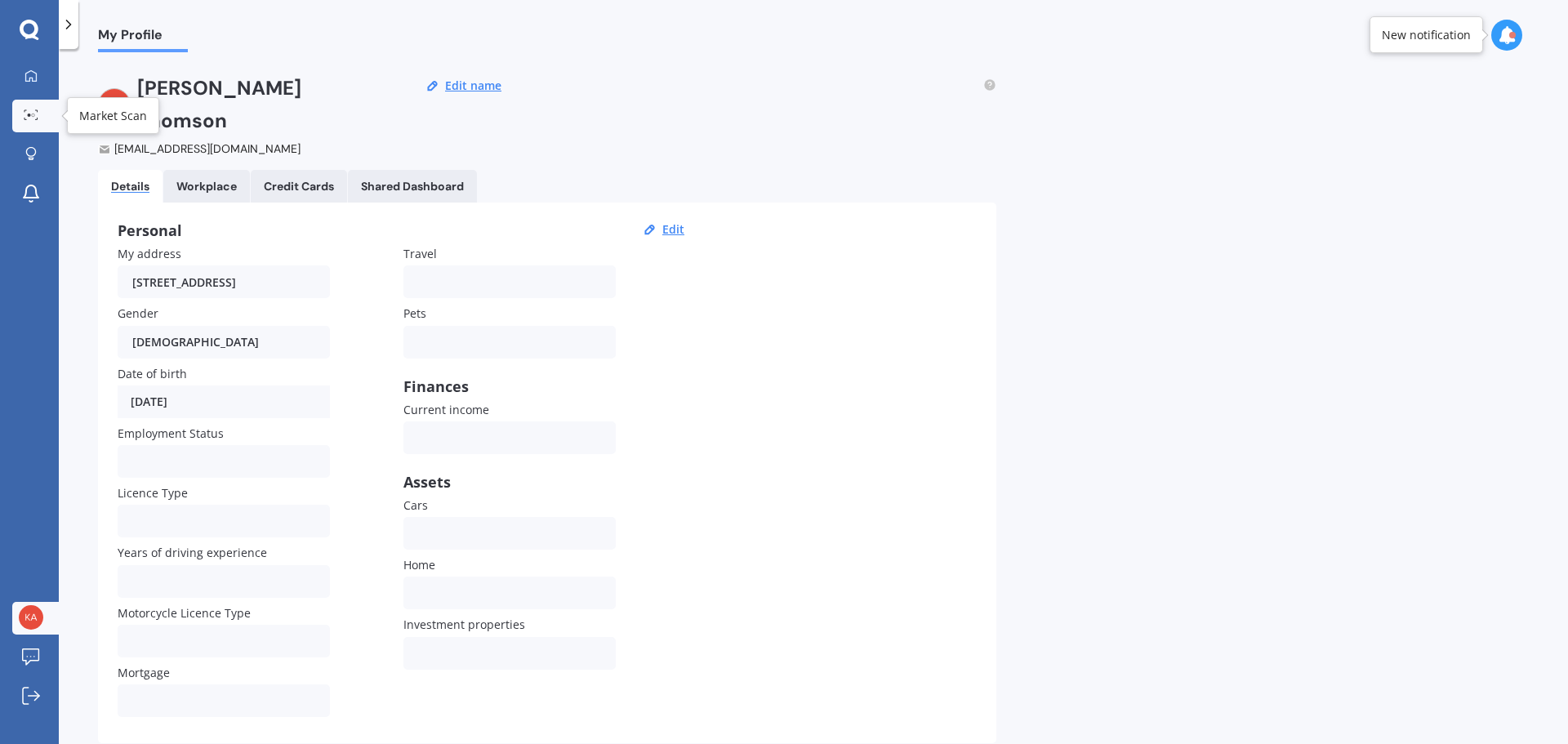
click at [26, 105] on link "Market Scan" at bounding box center [36, 115] width 47 height 33
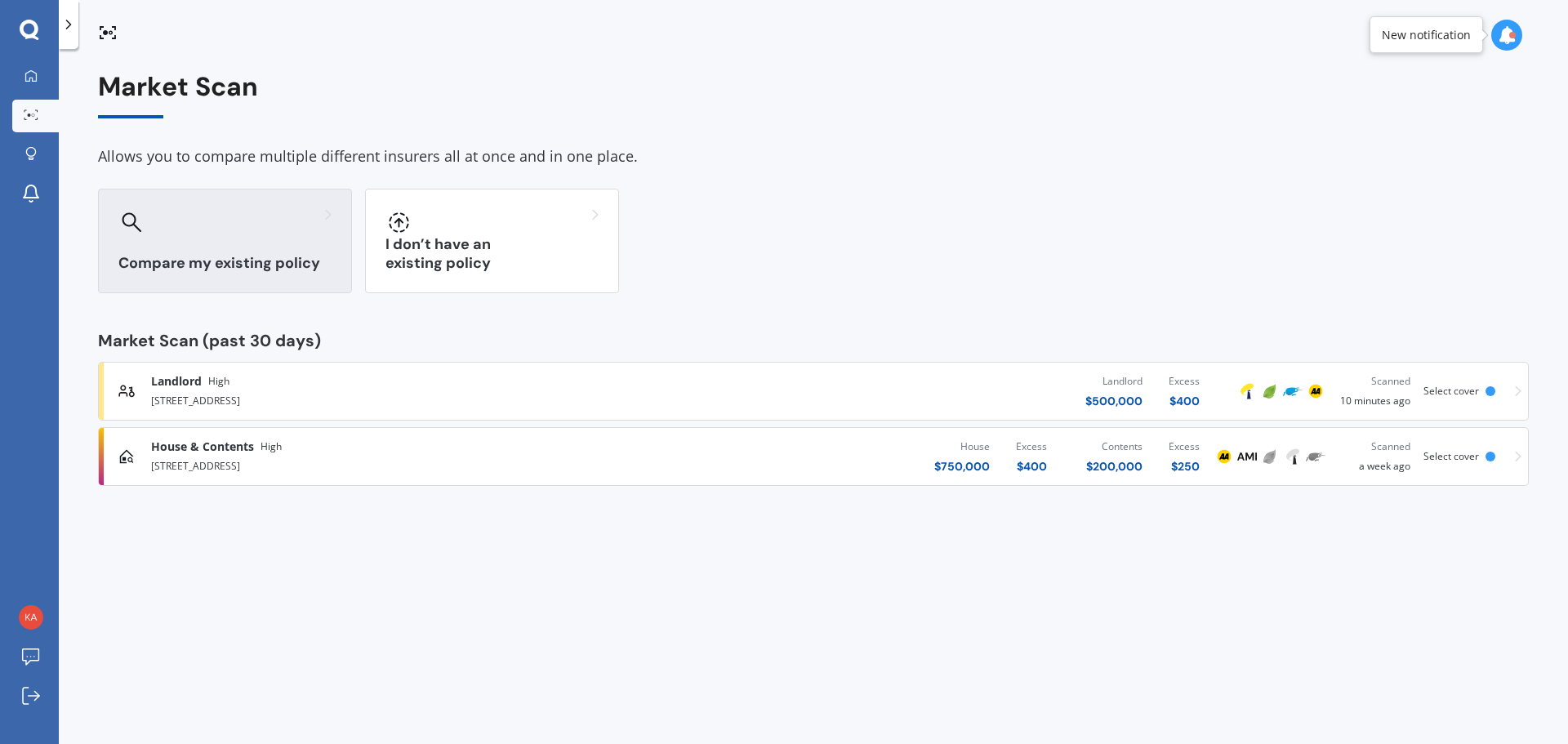
click at [161, 246] on div "Compare my existing policy" at bounding box center [225, 241] width 254 height 105
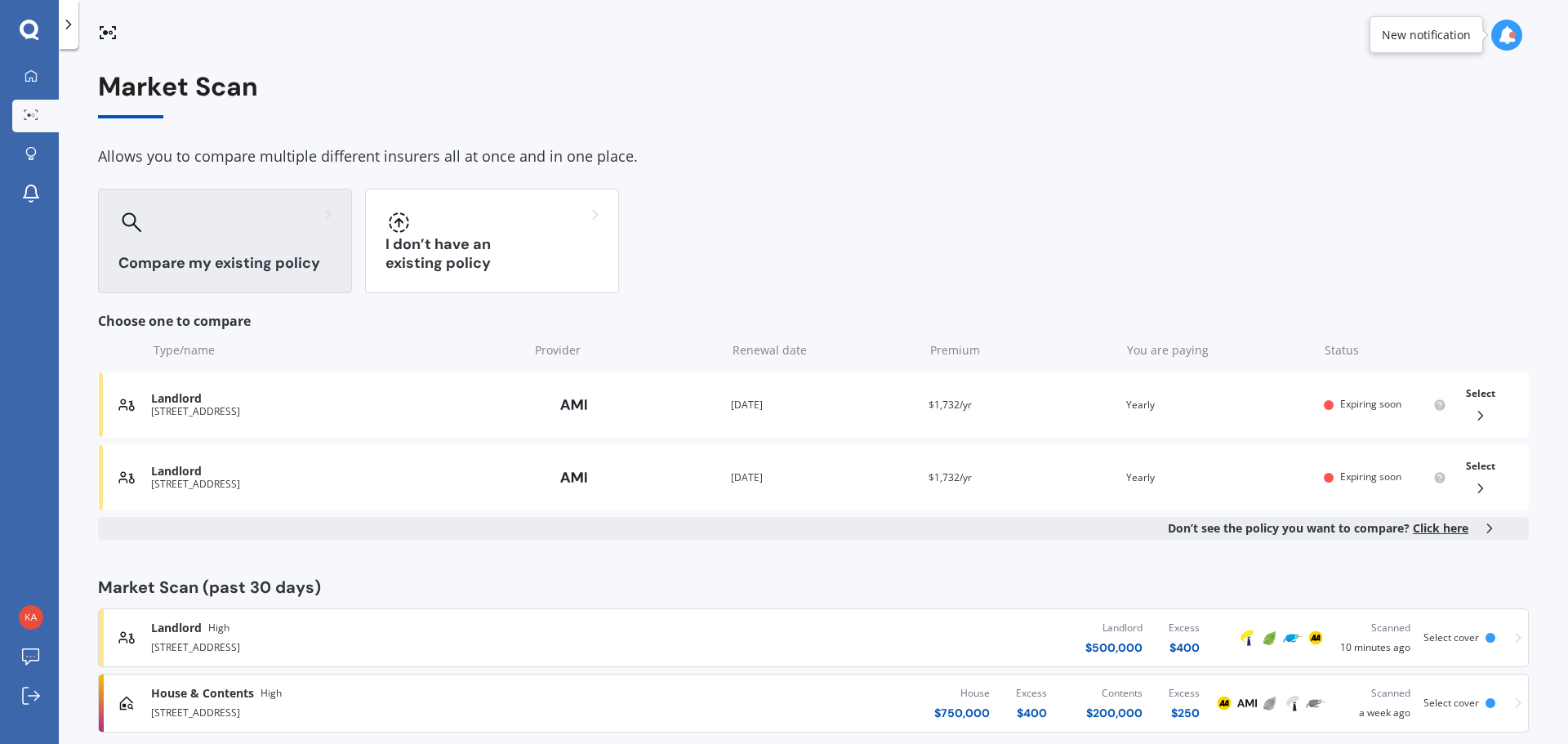
click at [172, 628] on span "Landlord" at bounding box center [176, 628] width 51 height 16
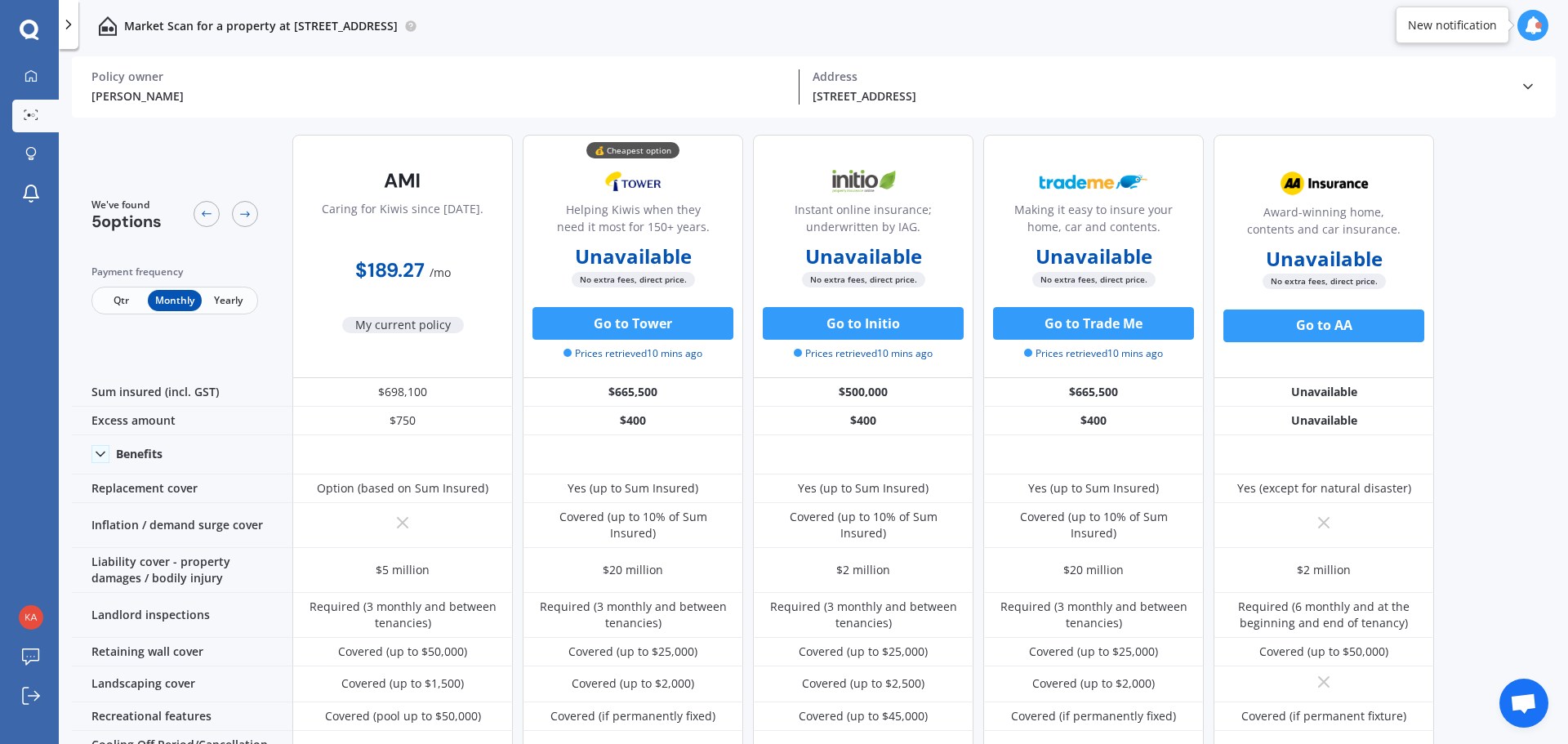
click at [129, 296] on span "Qtr" at bounding box center [121, 300] width 53 height 22
click at [1535, 89] on icon at bounding box center [1527, 86] width 16 height 16
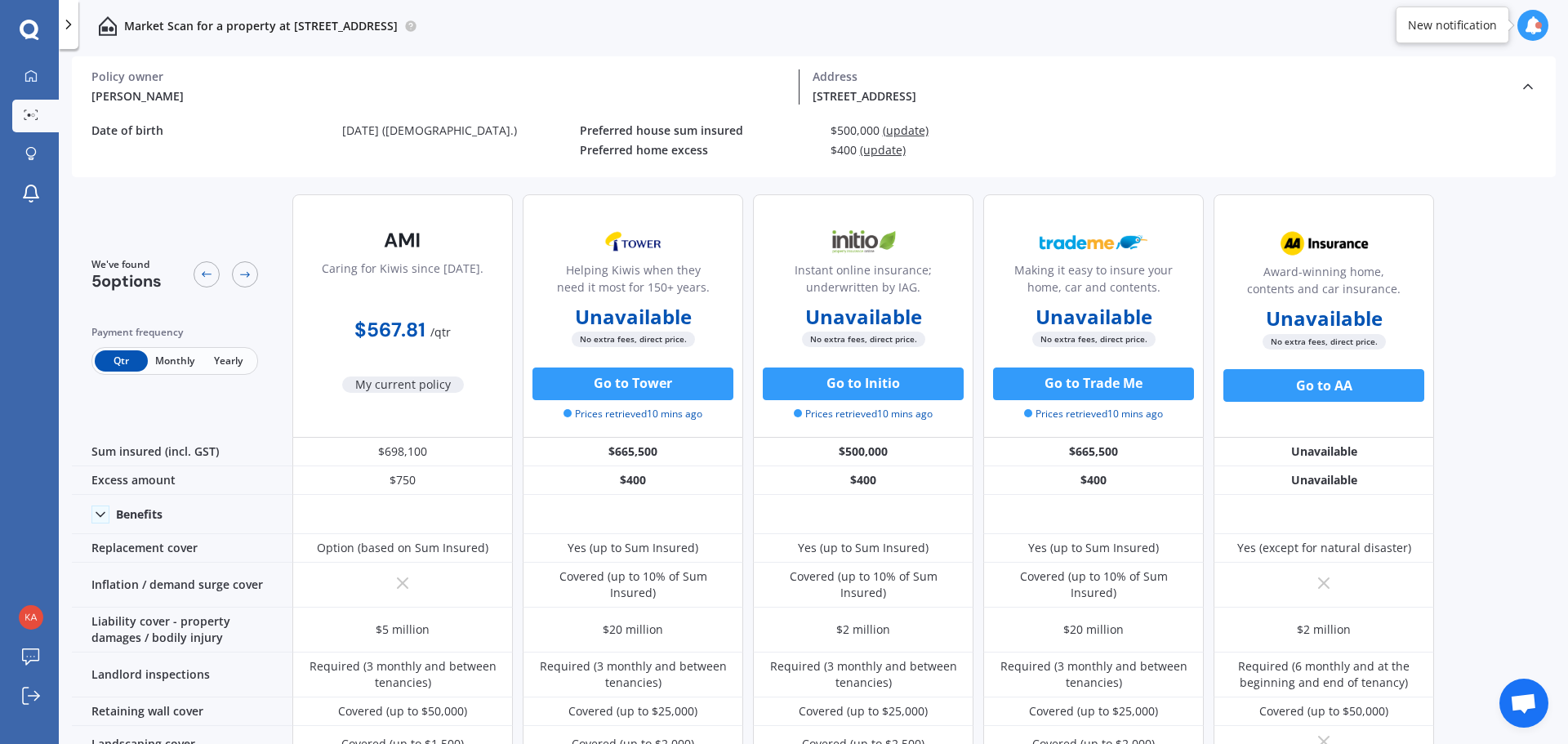
click at [874, 152] on span "(update)" at bounding box center [882, 150] width 46 height 16
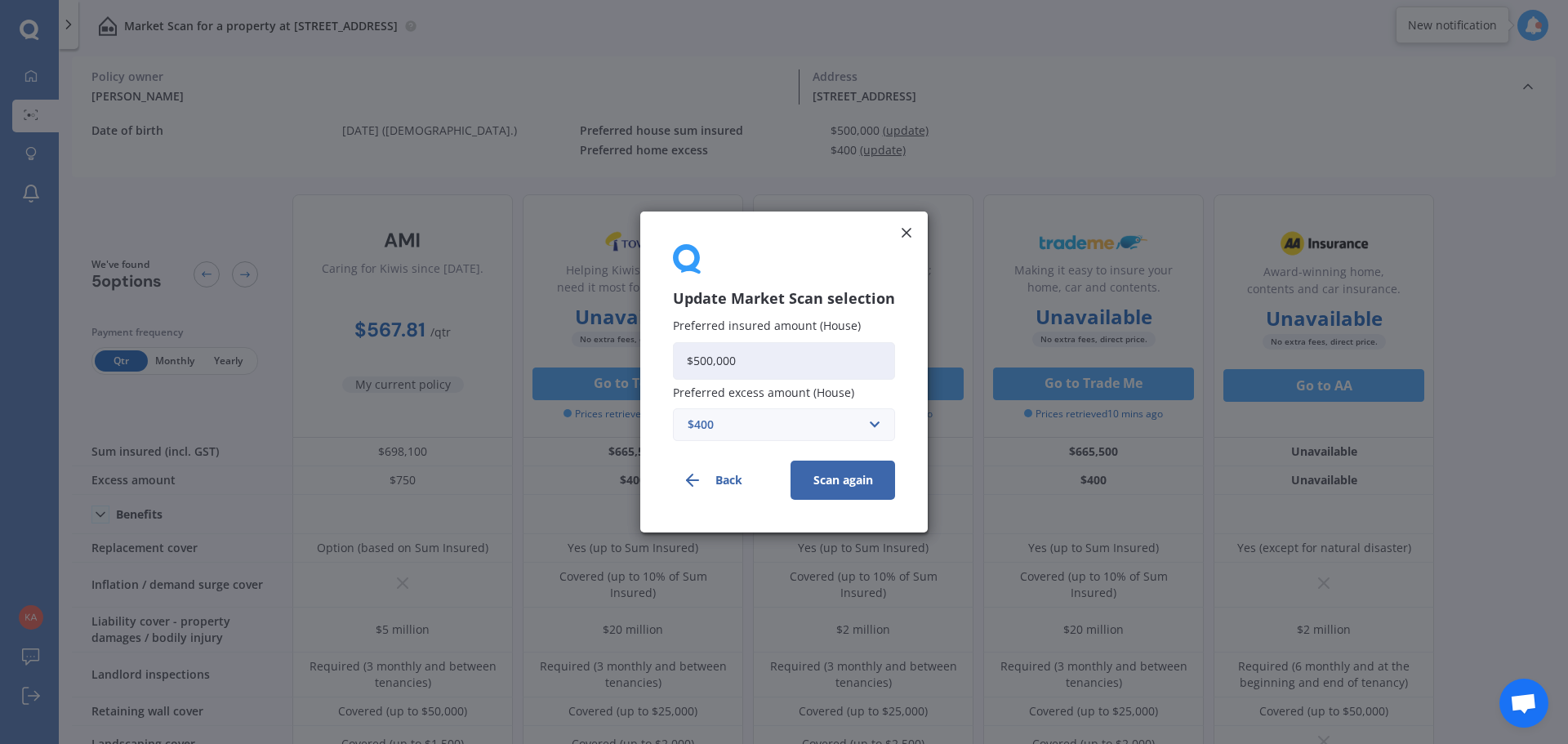
click at [803, 418] on div "$400" at bounding box center [774, 424] width 173 height 18
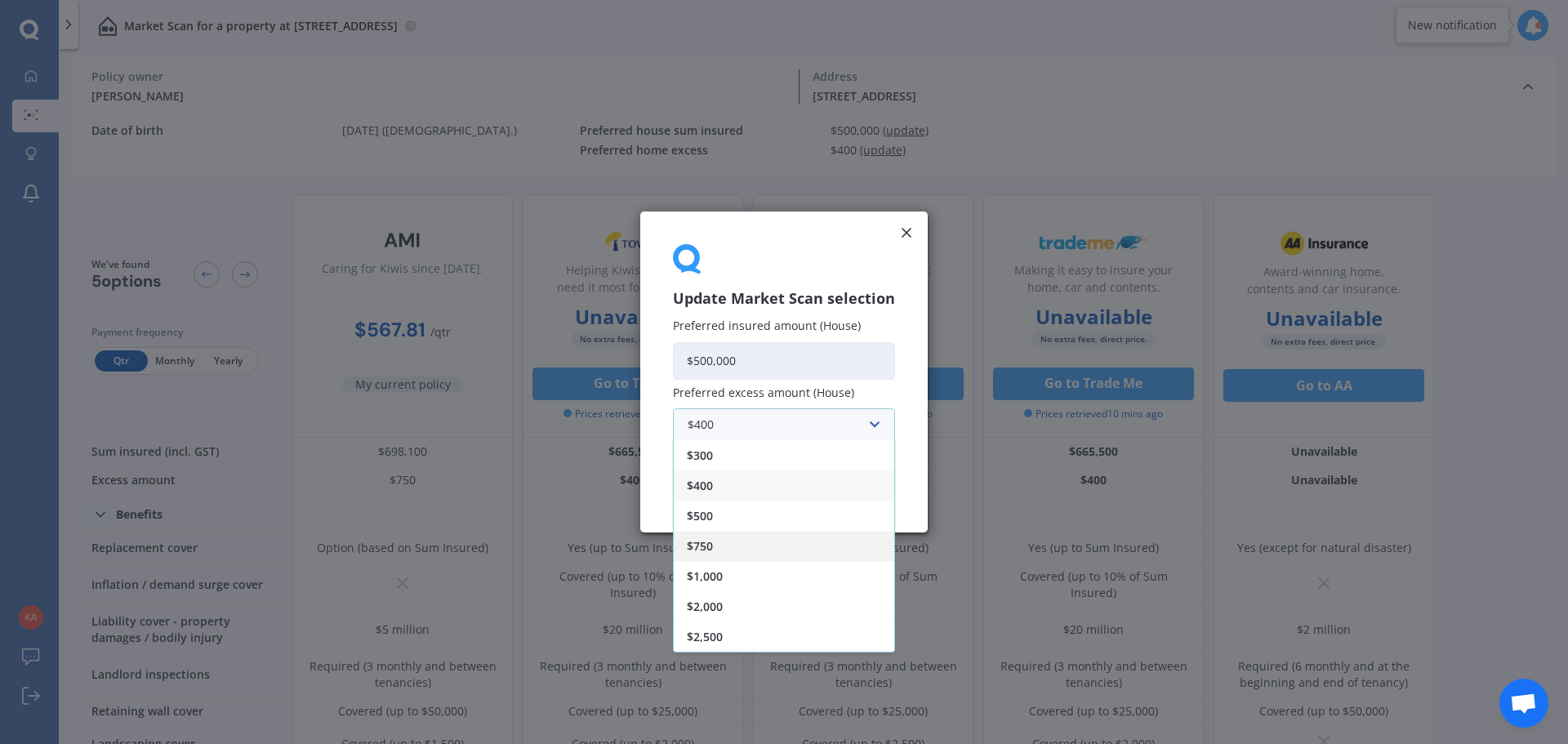
click at [704, 551] on span "$750" at bounding box center [700, 546] width 26 height 11
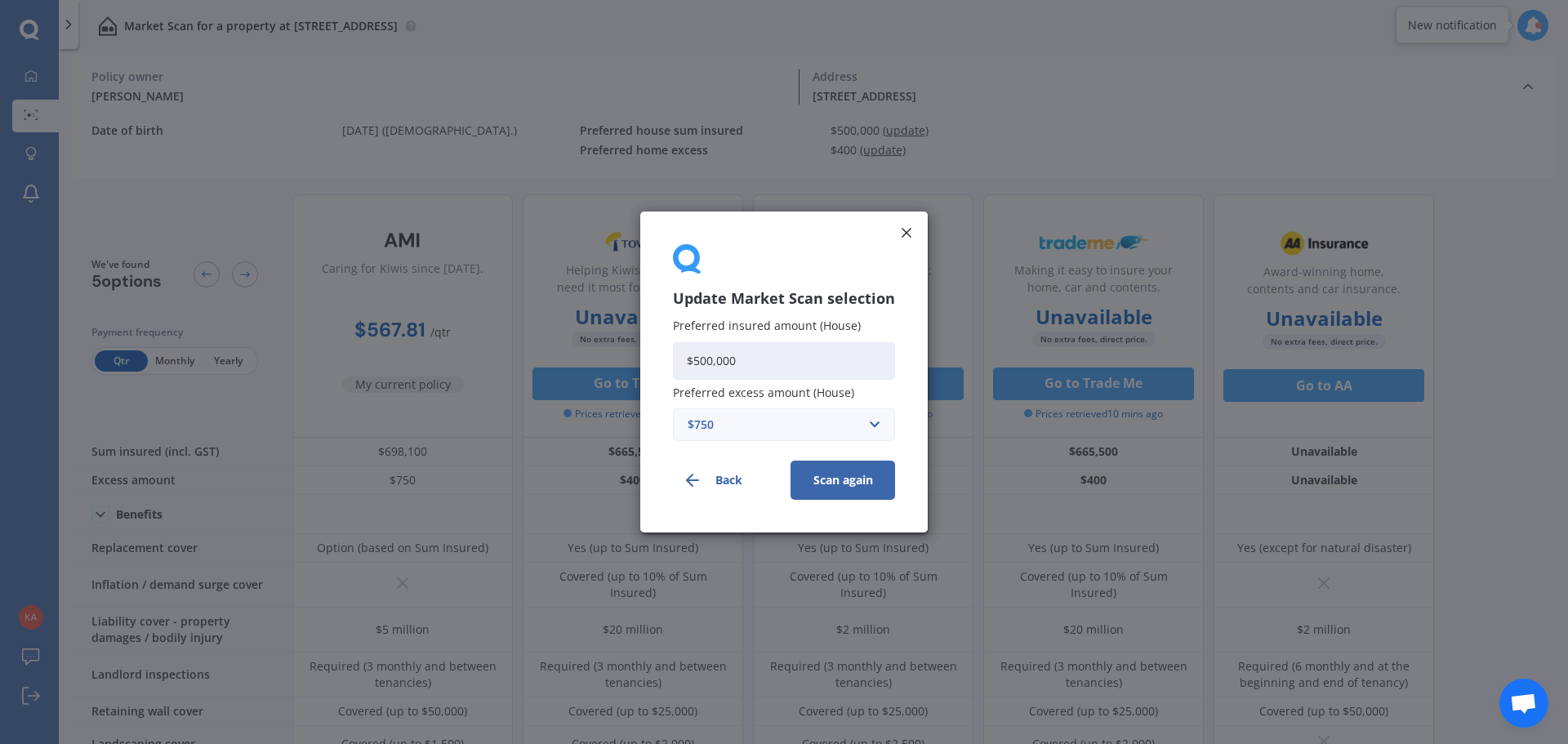
click at [769, 357] on input "$500,000" at bounding box center [783, 361] width 222 height 37
type input "$500,000"
click at [819, 476] on button "Scan again" at bounding box center [843, 481] width 105 height 39
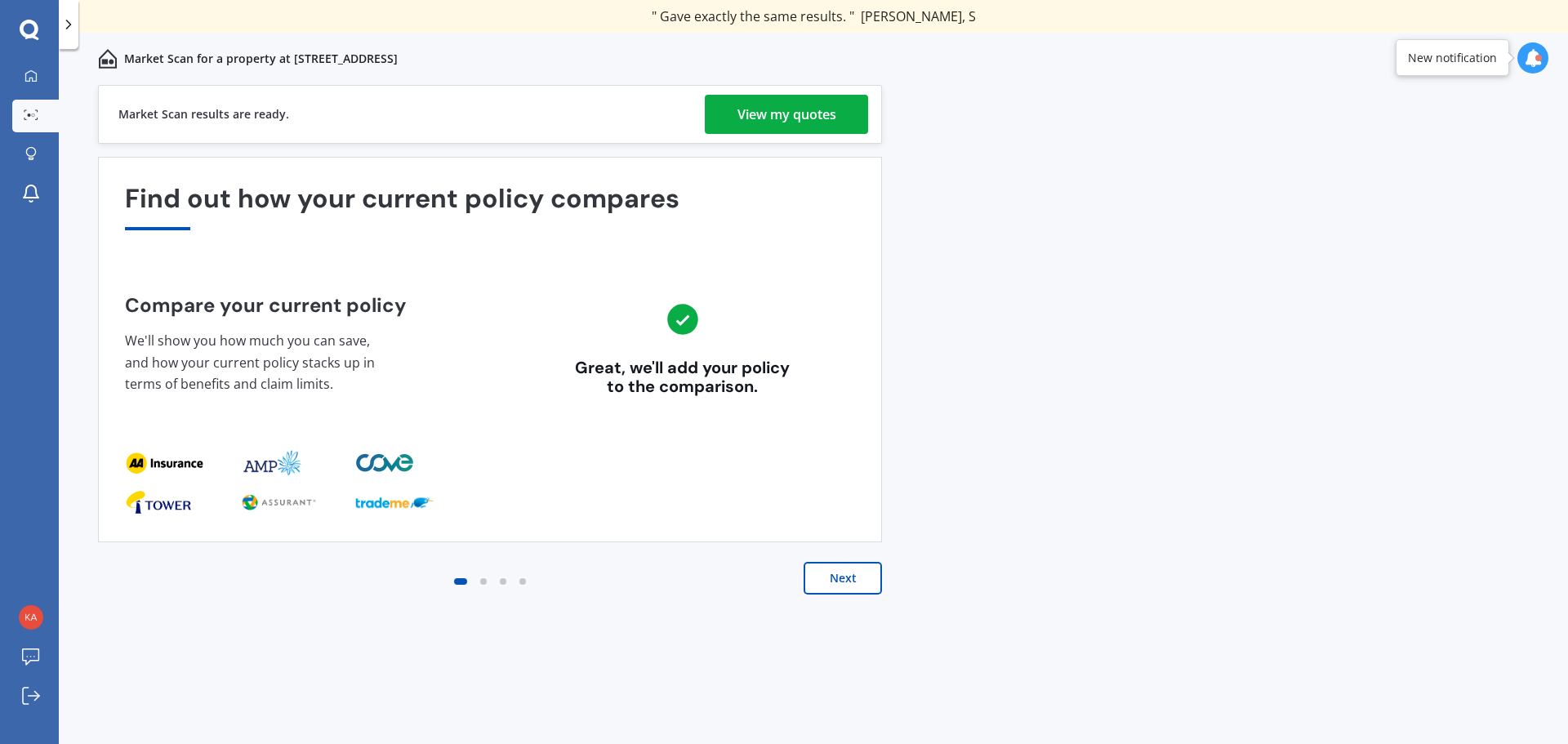
click at [805, 97] on div "View my quotes" at bounding box center [786, 114] width 98 height 39
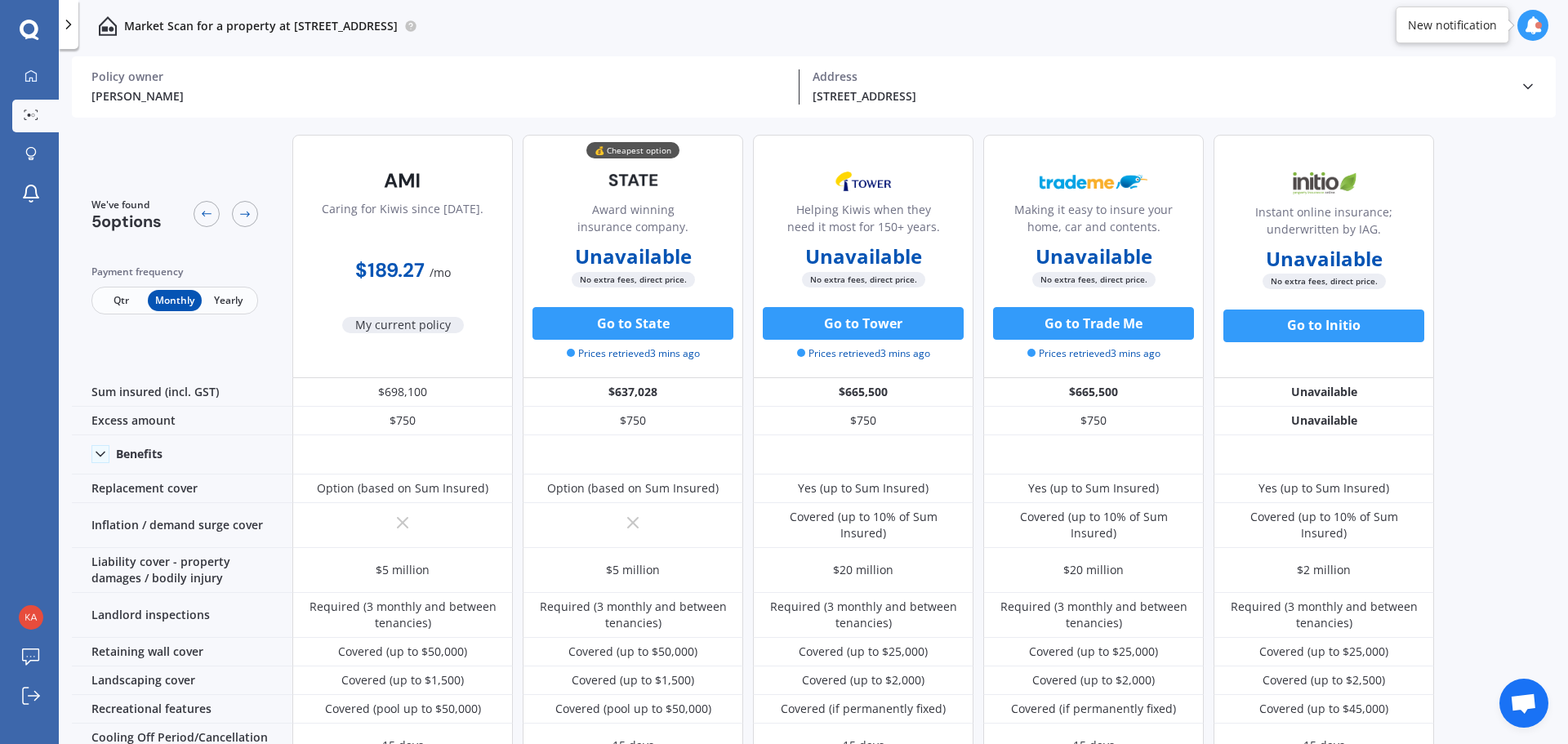
click at [231, 306] on span "Yearly" at bounding box center [228, 300] width 53 height 22
click at [118, 302] on span "Qtr" at bounding box center [121, 300] width 53 height 22
click at [171, 303] on span "Monthly" at bounding box center [174, 300] width 53 height 22
click at [612, 323] on button "Go to State" at bounding box center [632, 323] width 200 height 33
